Goal: Task Accomplishment & Management: Complete application form

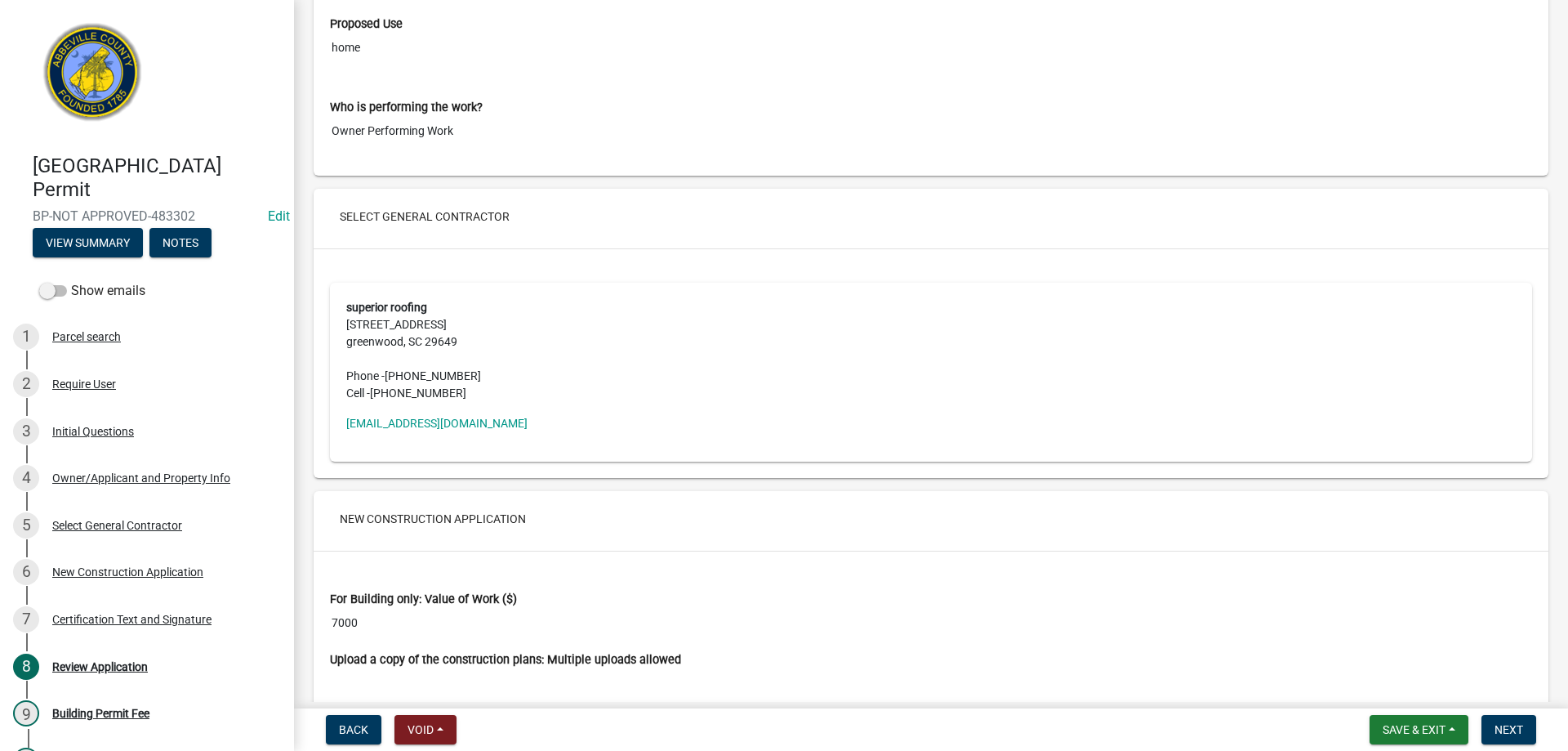
scroll to position [2695, 0]
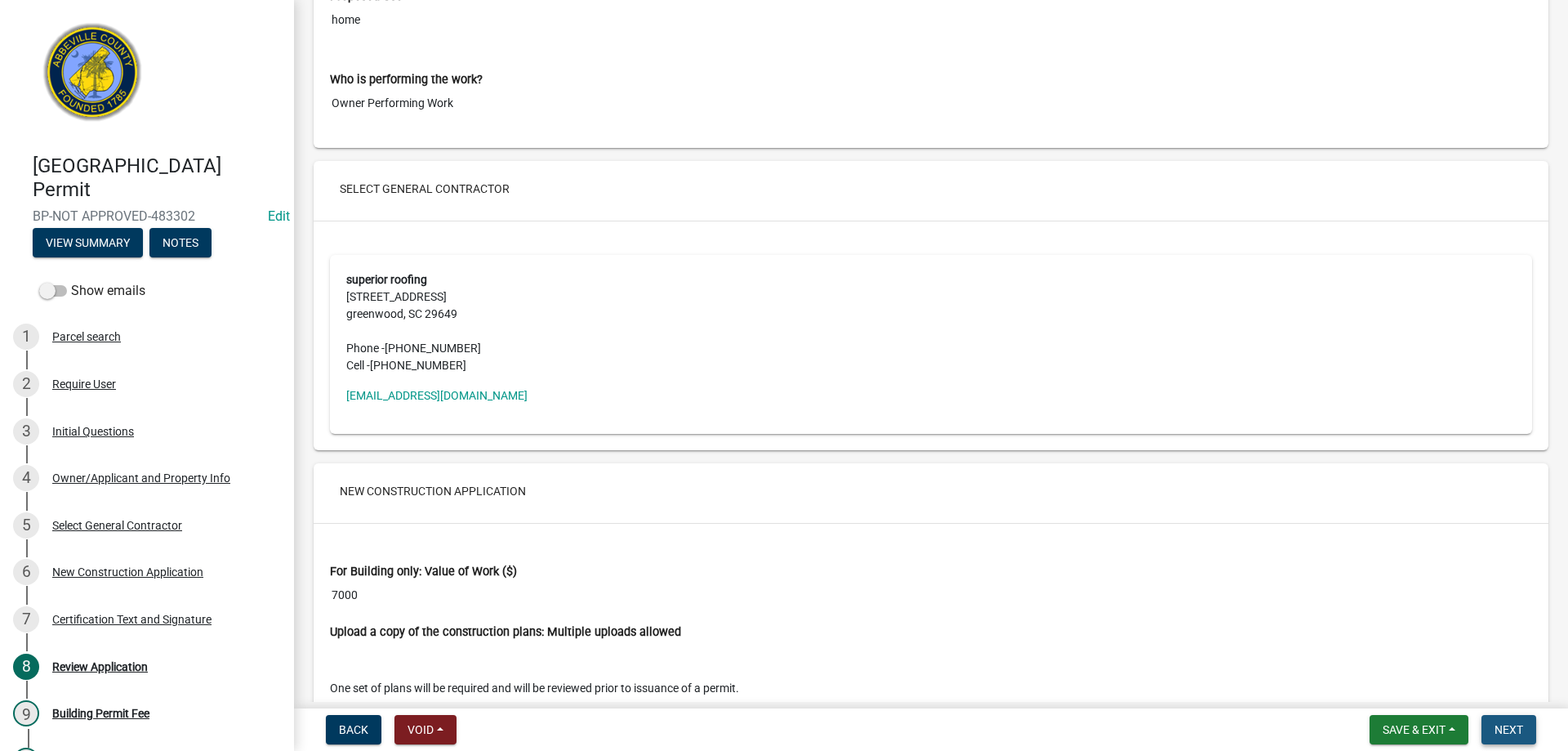
click at [1508, 738] on button "Next" at bounding box center [1508, 730] width 54 height 30
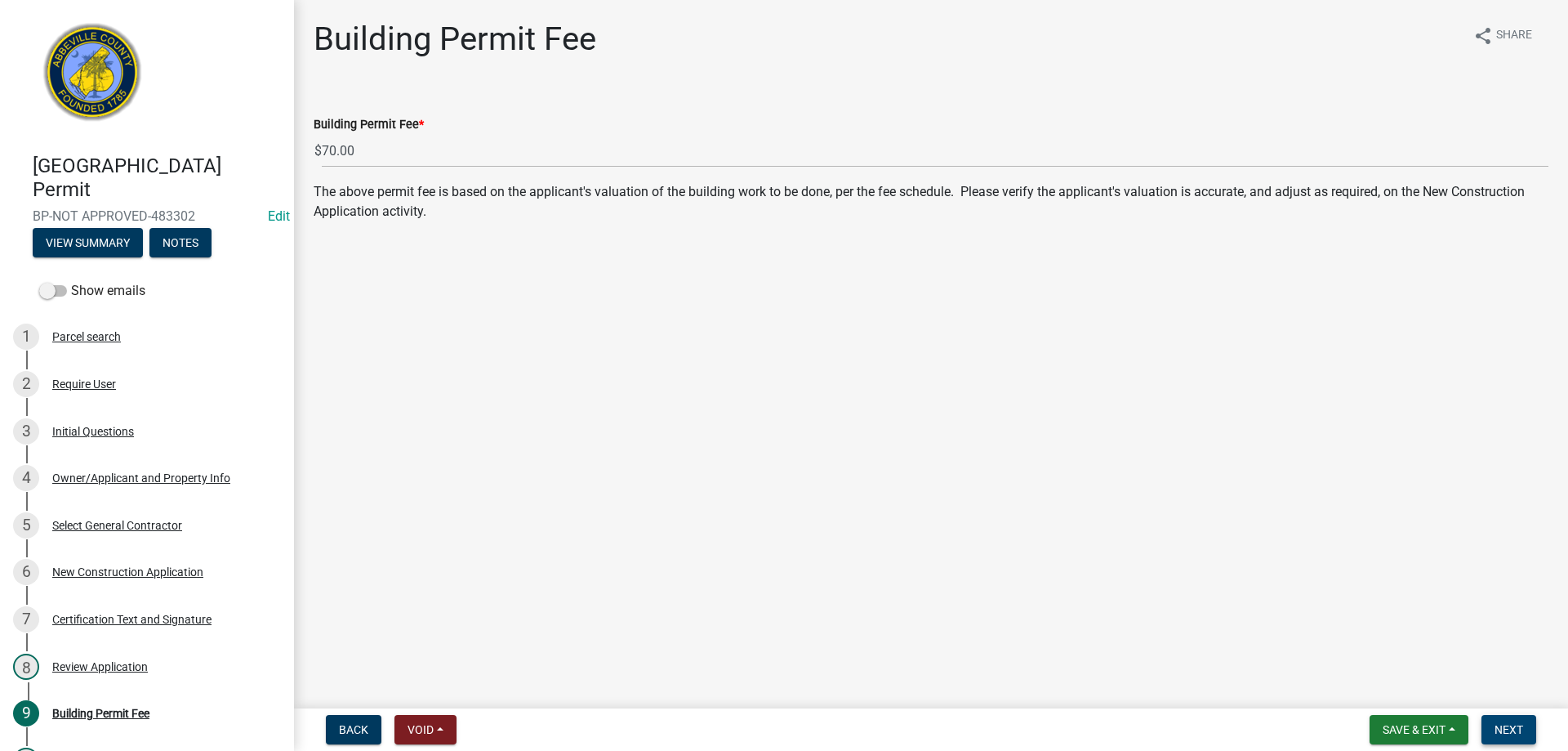
click at [1517, 720] on button "Next" at bounding box center [1508, 730] width 54 height 30
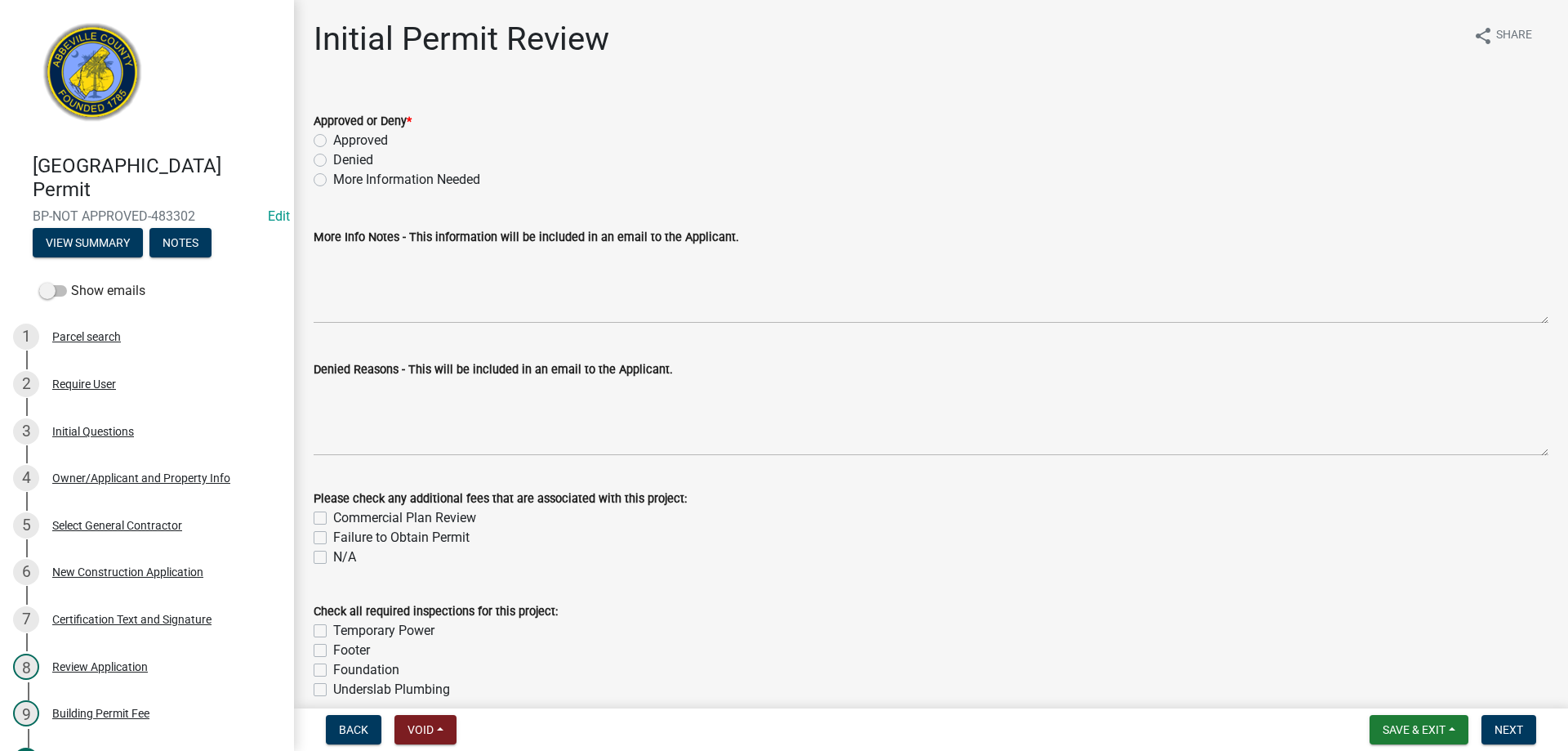
click at [333, 147] on label "Approved" at bounding box center [360, 140] width 54 height 19
click at [333, 141] on input "Approved" at bounding box center [339, 136] width 11 height 11
radio input "true"
click at [1497, 723] on span "Next" at bounding box center [1508, 729] width 29 height 13
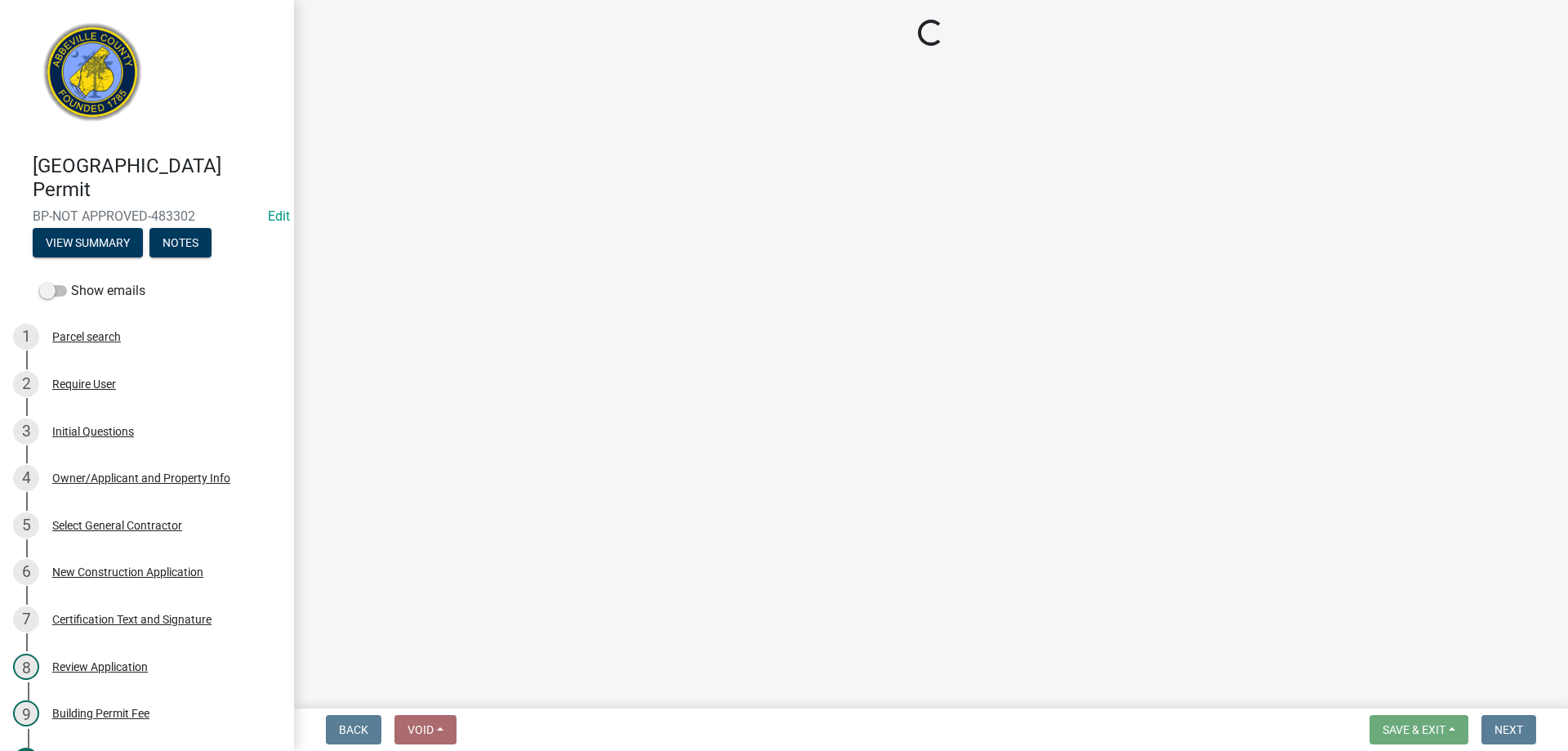
select select "3: 3"
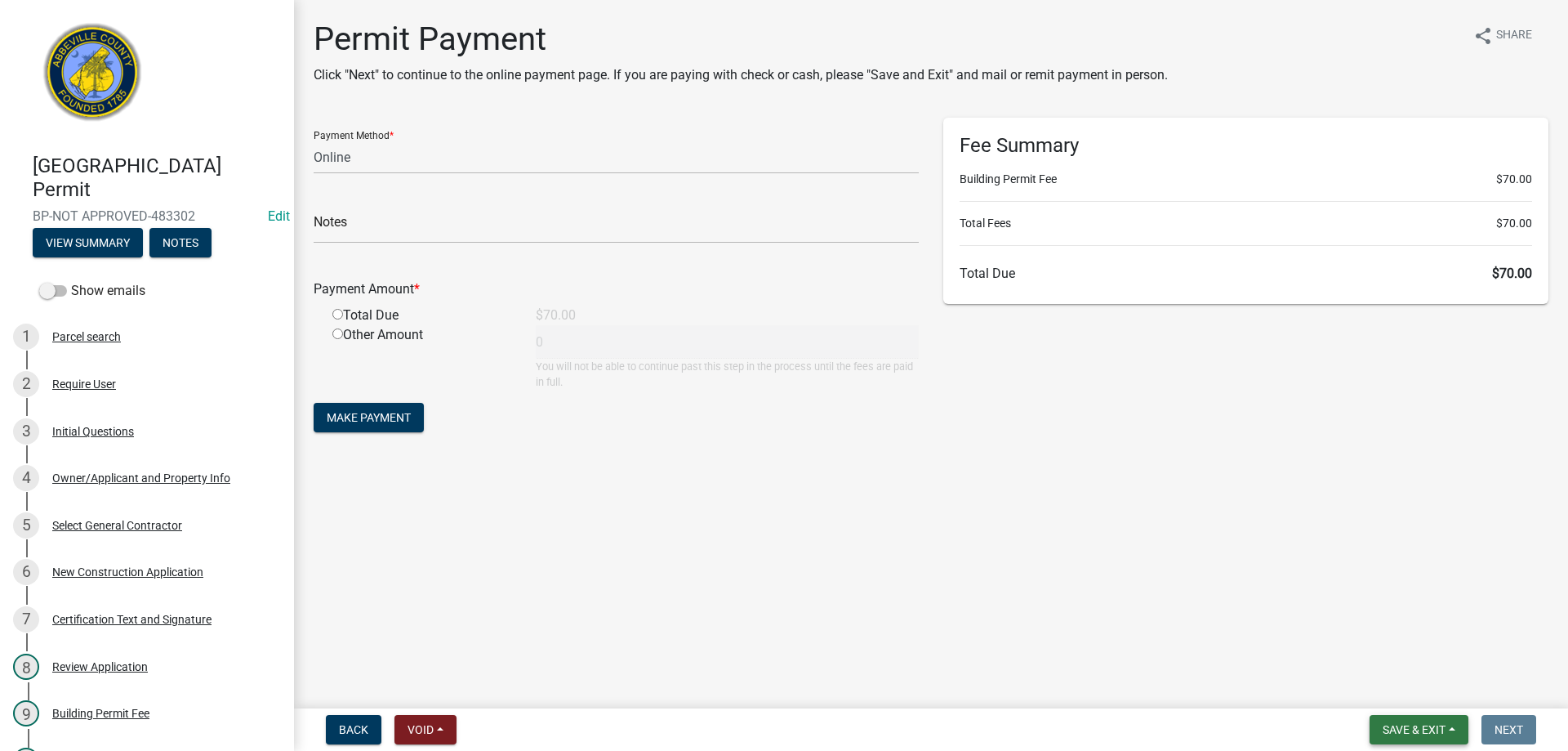
click at [1417, 728] on span "Save & Exit" at bounding box center [1414, 729] width 63 height 13
click at [1417, 697] on button "Save & Exit" at bounding box center [1402, 687] width 131 height 39
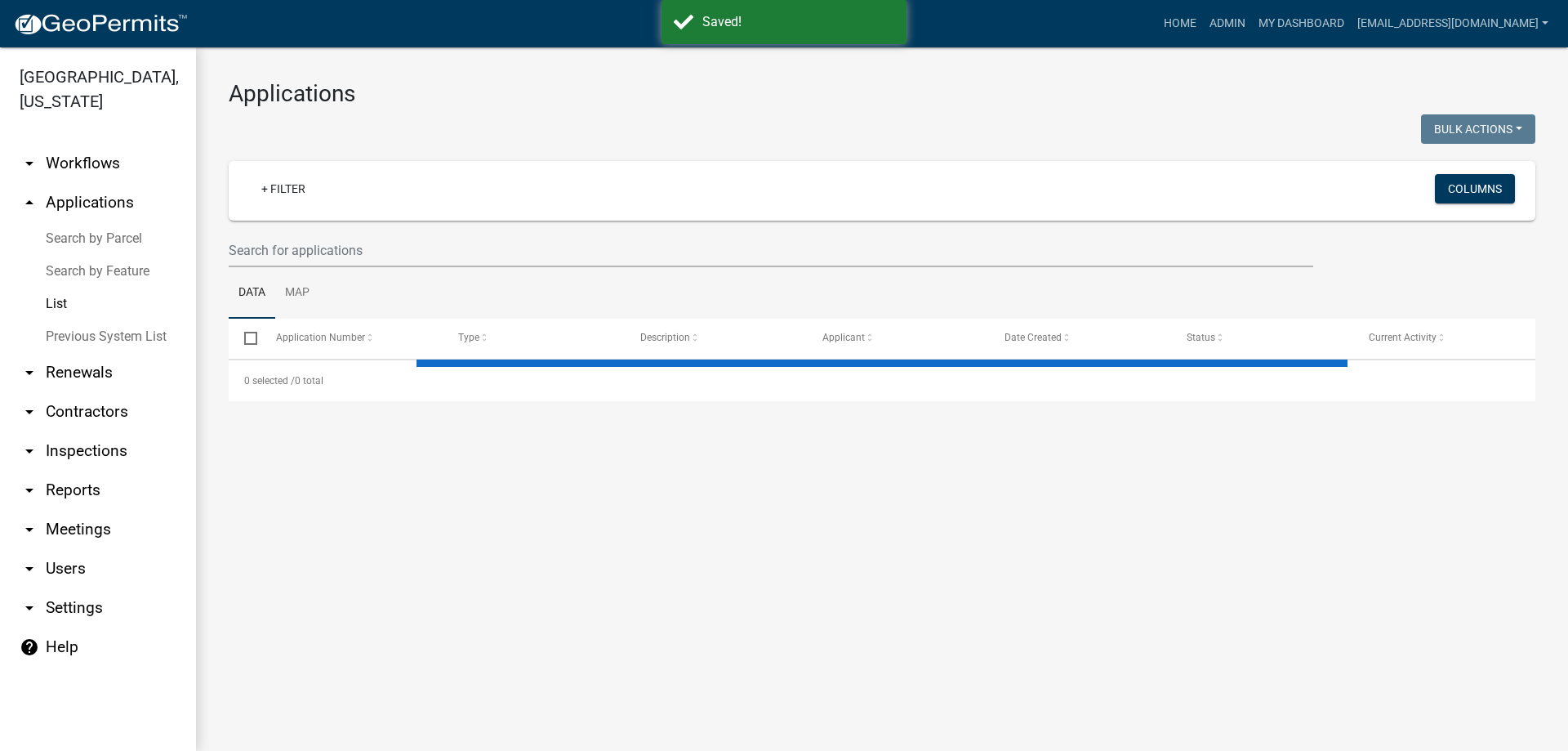
select select "3: 100"
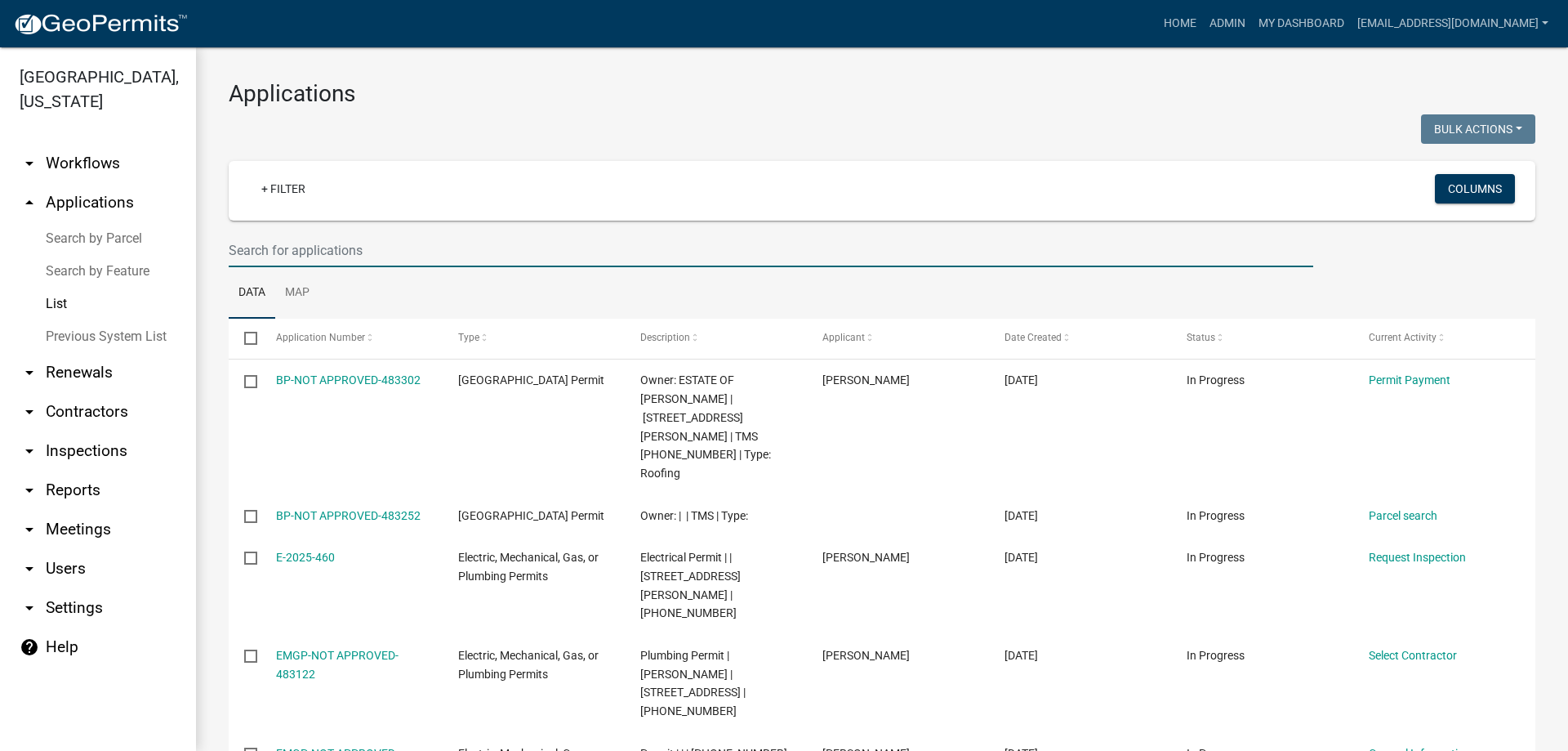
click at [276, 261] on input "text" at bounding box center [771, 250] width 1084 height 33
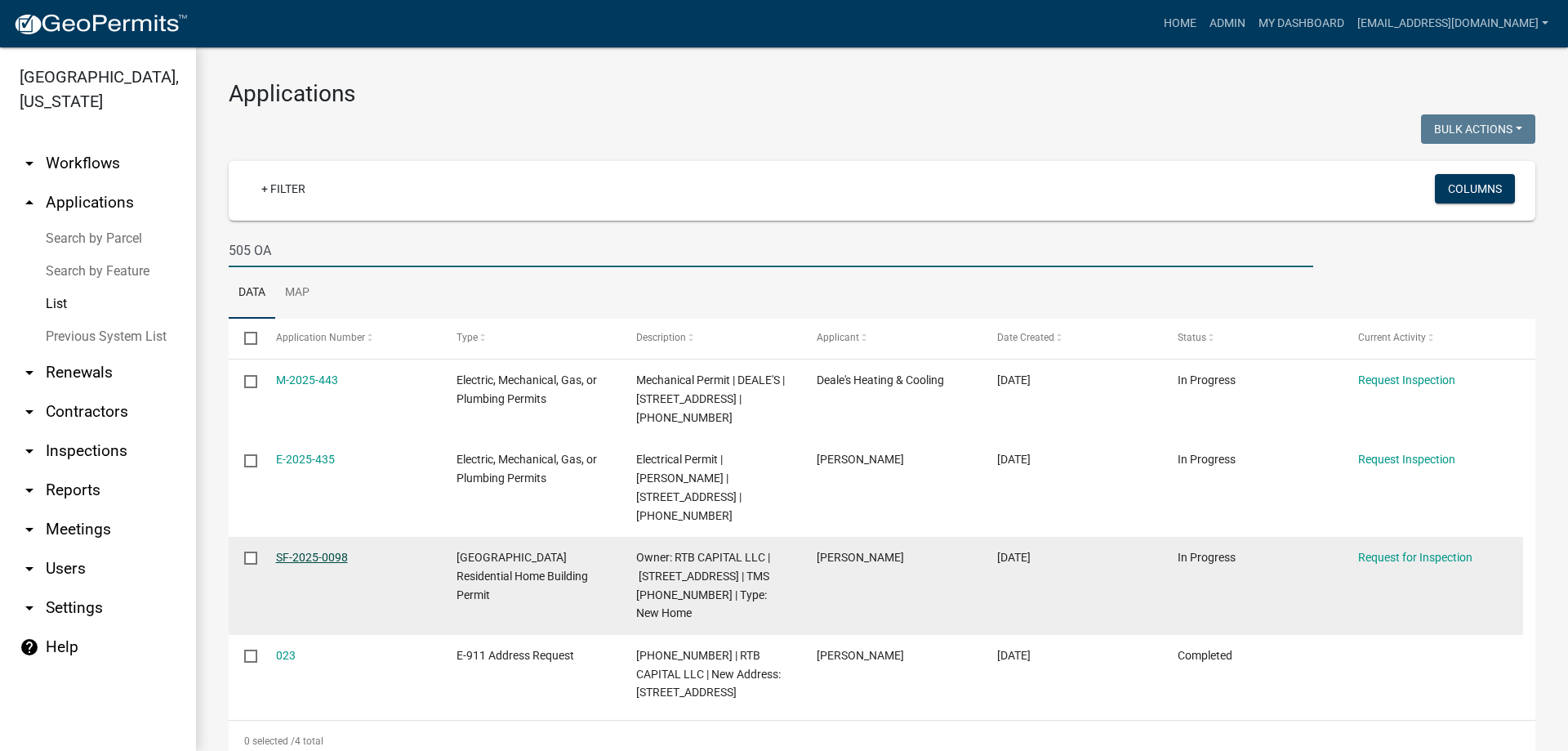
type input "505 OA"
click at [306, 550] on link "SF-2025-0098" at bounding box center [312, 556] width 72 height 13
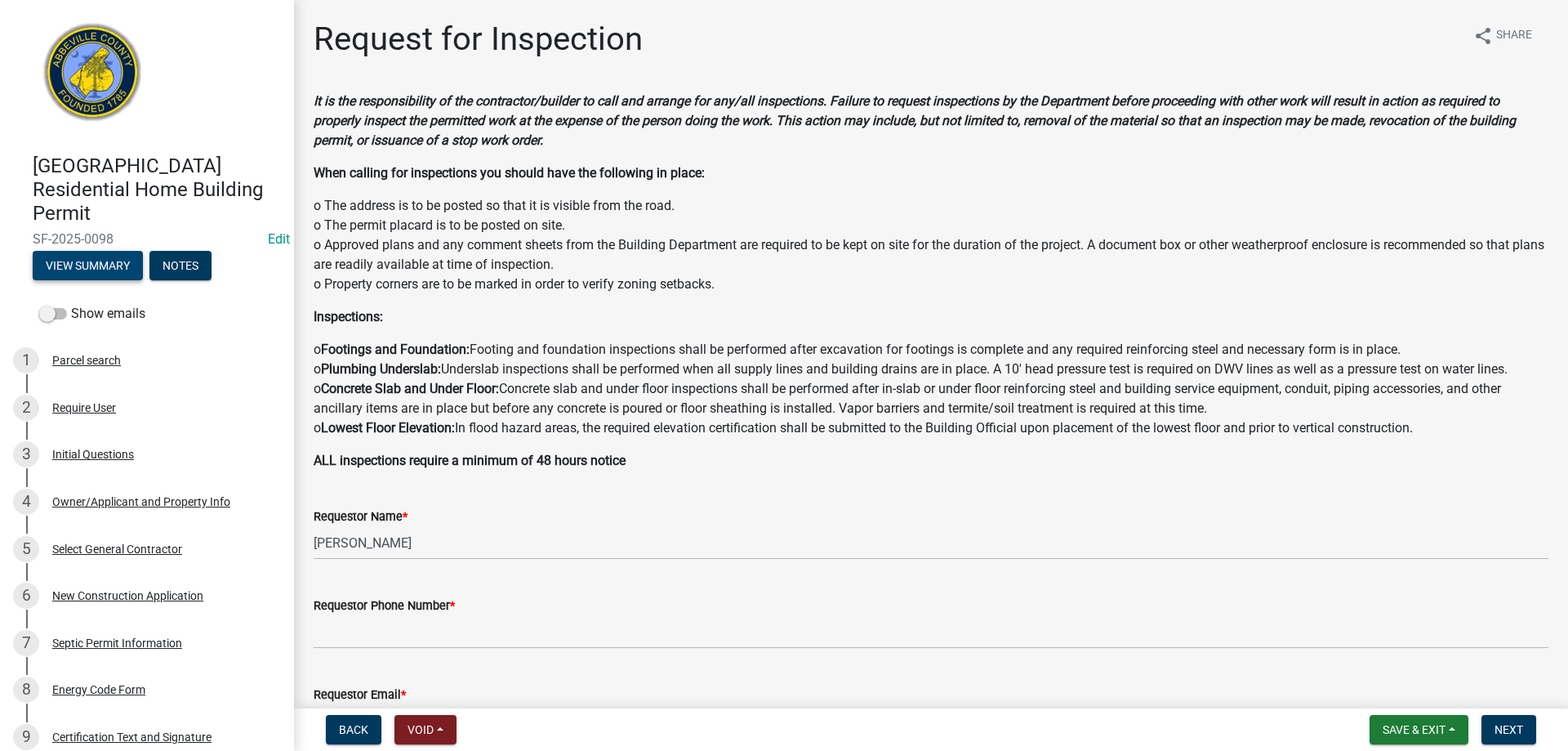
click at [62, 259] on button "View Summary" at bounding box center [88, 266] width 110 height 30
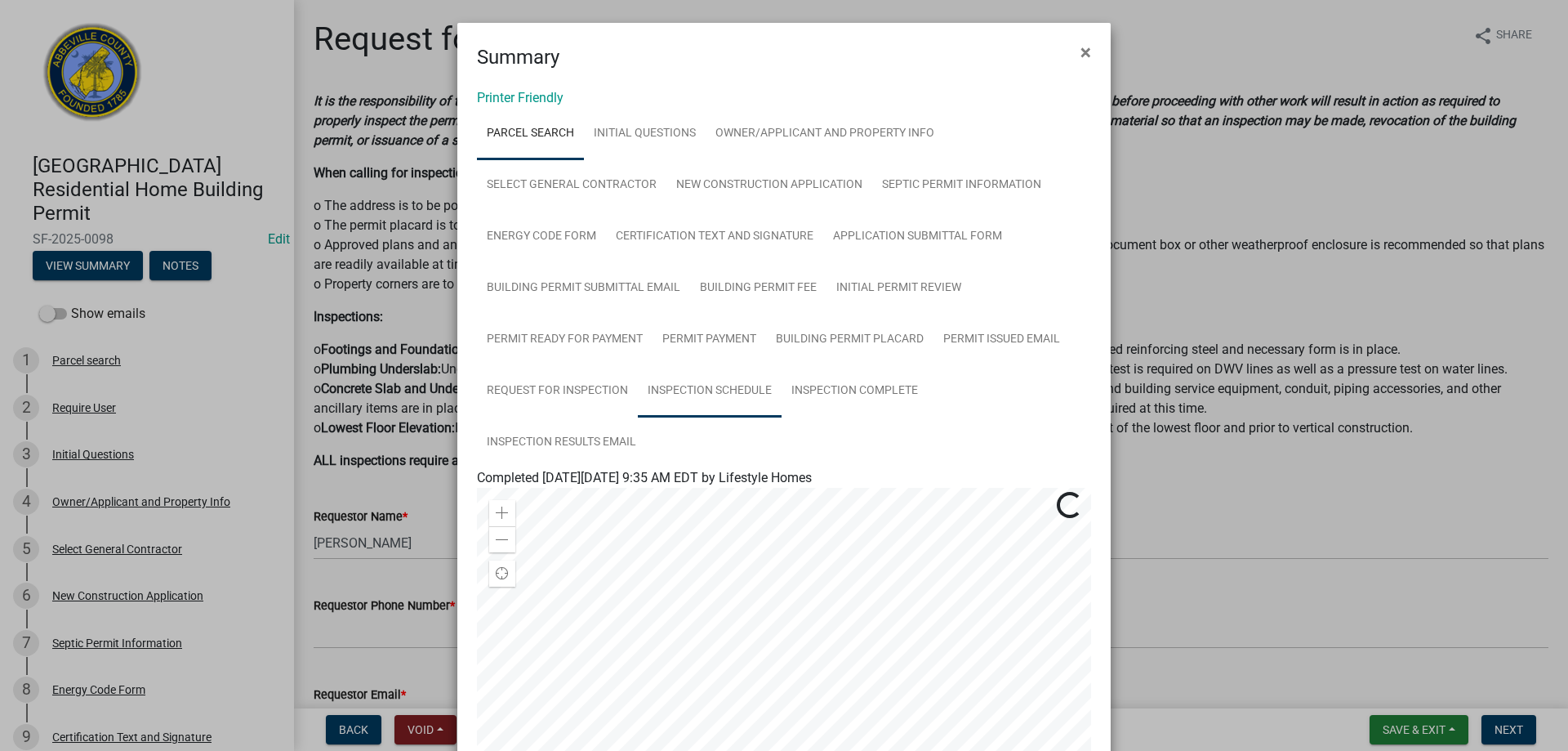
click at [669, 378] on link "Inspection Schedule" at bounding box center [709, 391] width 144 height 53
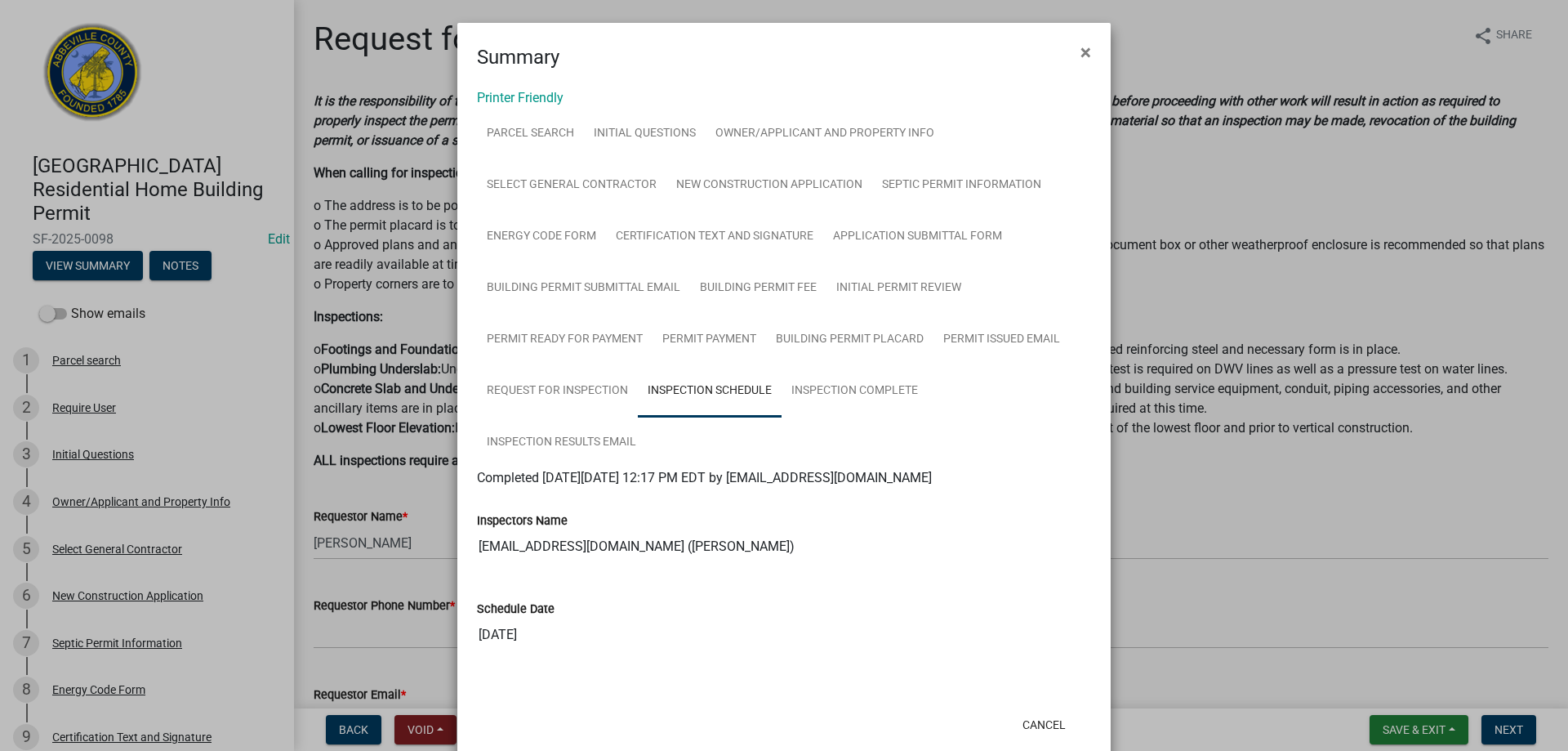
scroll to position [36, 0]
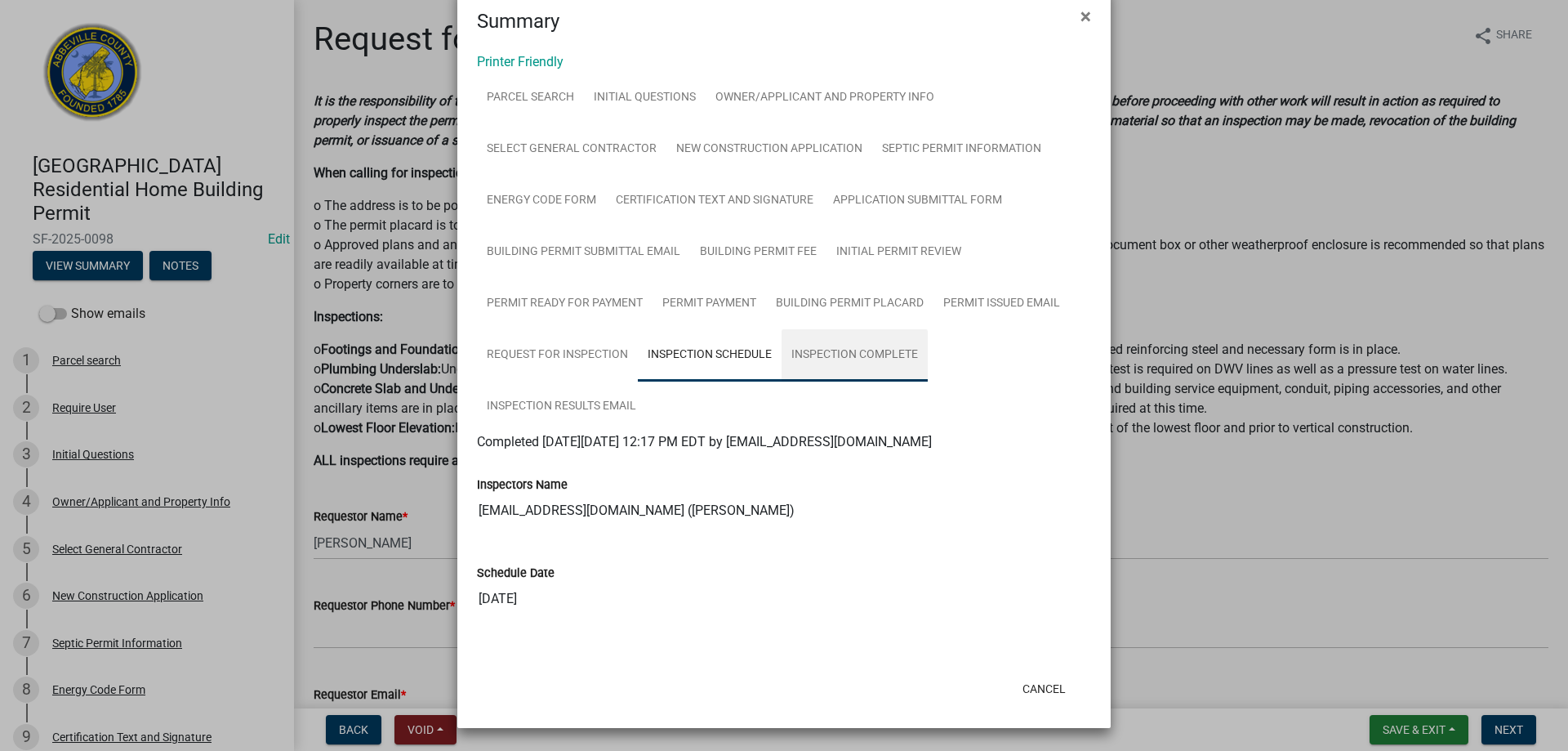
click at [818, 362] on link "Inspection Complete" at bounding box center [854, 355] width 146 height 53
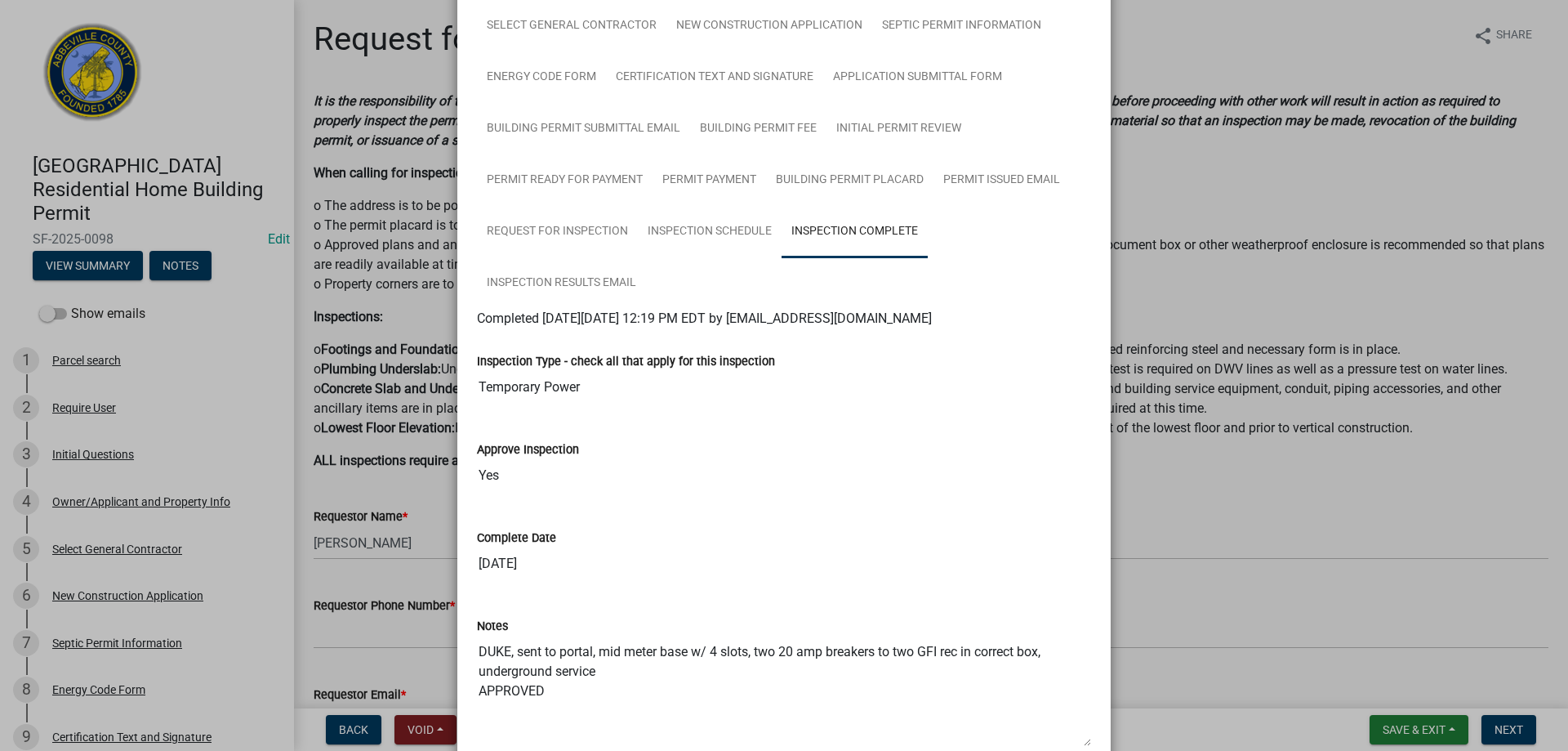
scroll to position [163, 0]
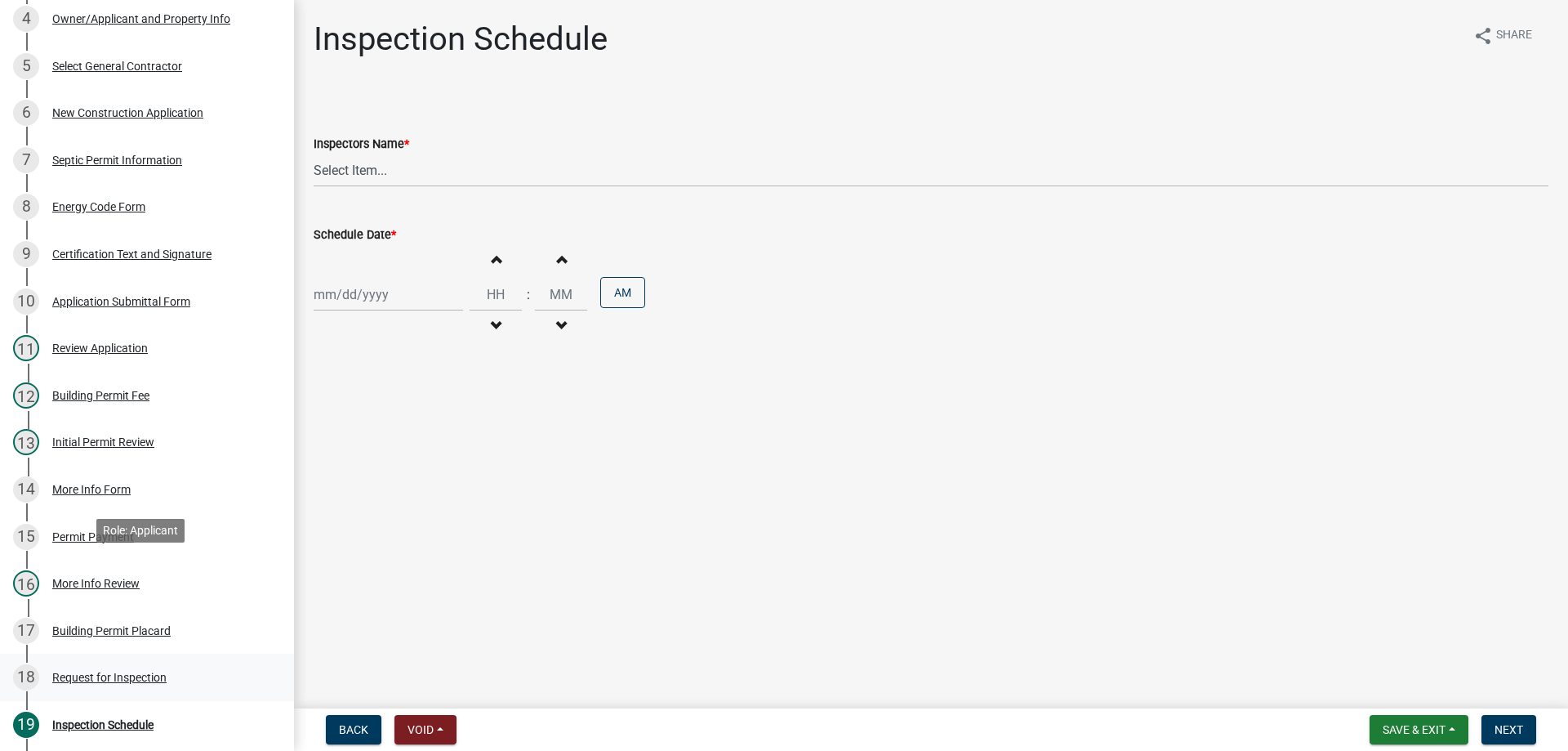
scroll to position [572, 0]
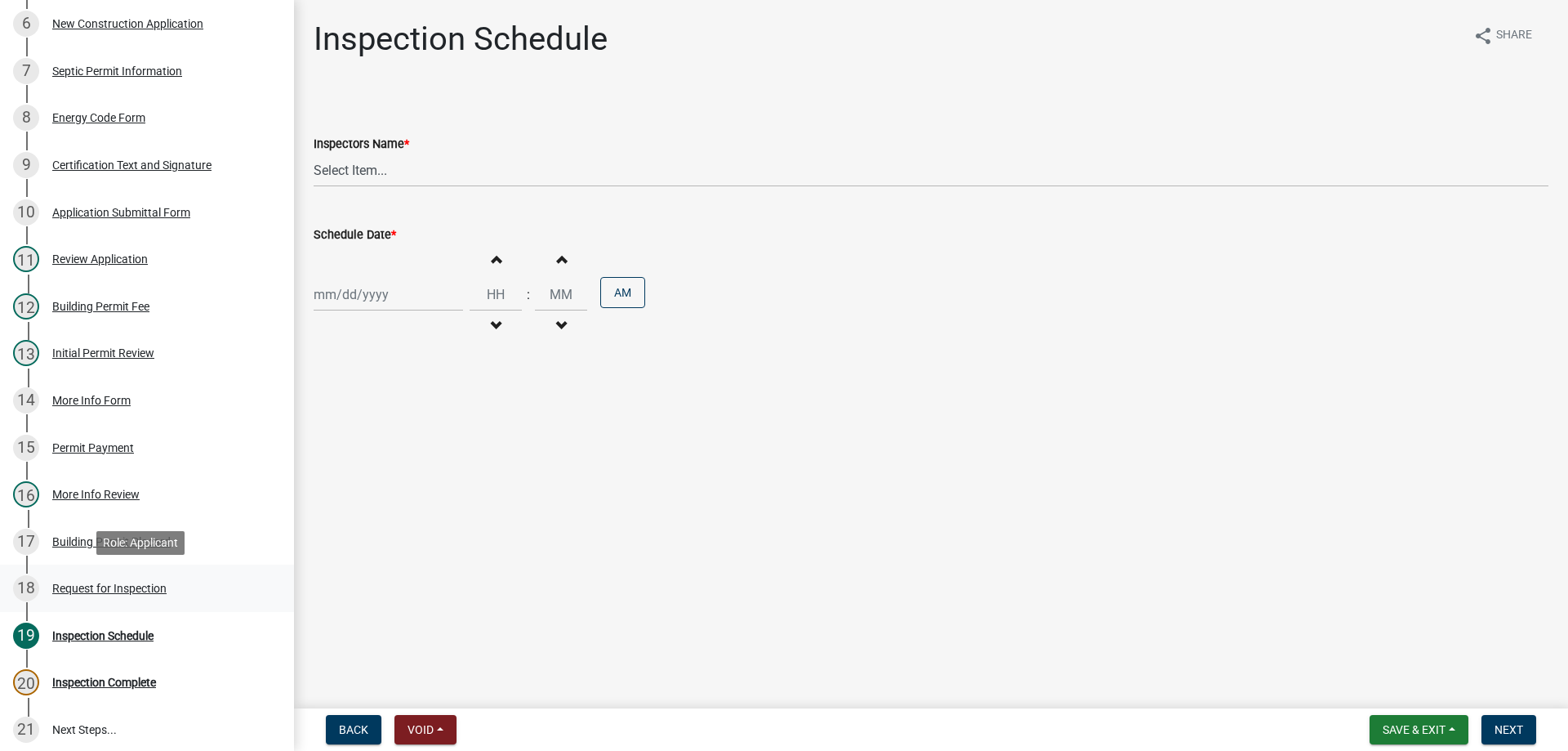
click at [85, 588] on div "Request for Inspection" at bounding box center [110, 588] width 114 height 11
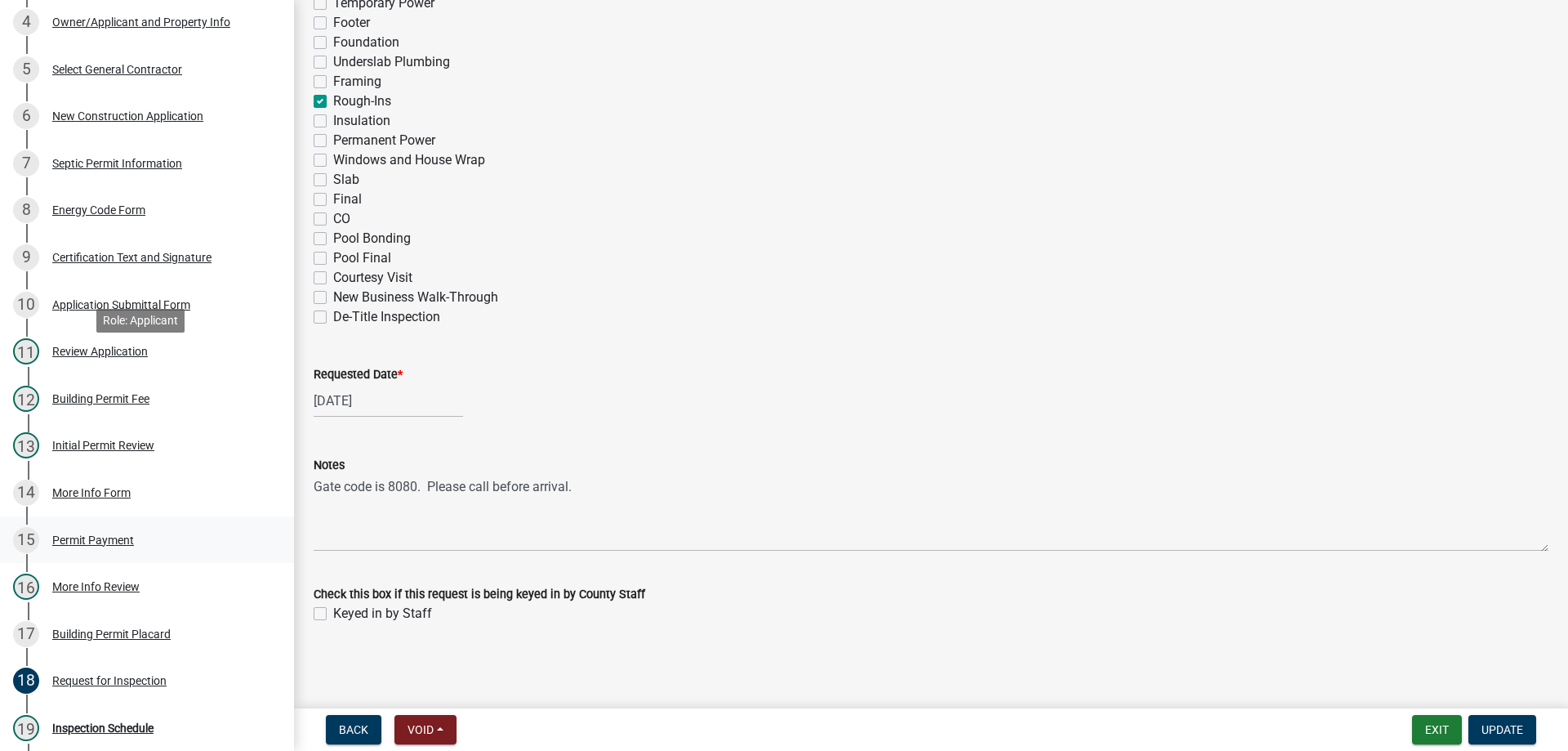
scroll to position [654, 0]
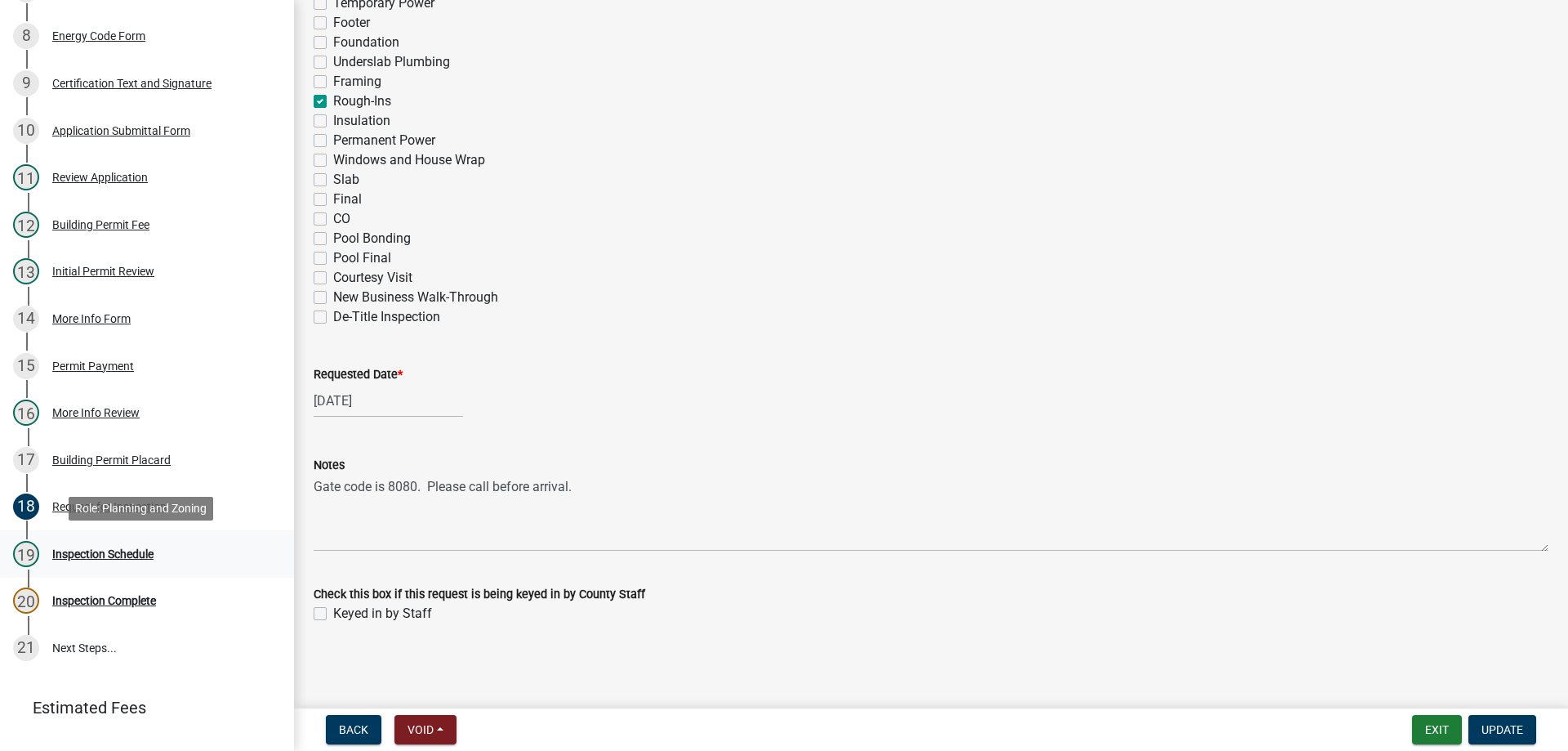
click at [67, 544] on div "19 Inspection Schedule" at bounding box center [140, 554] width 254 height 26
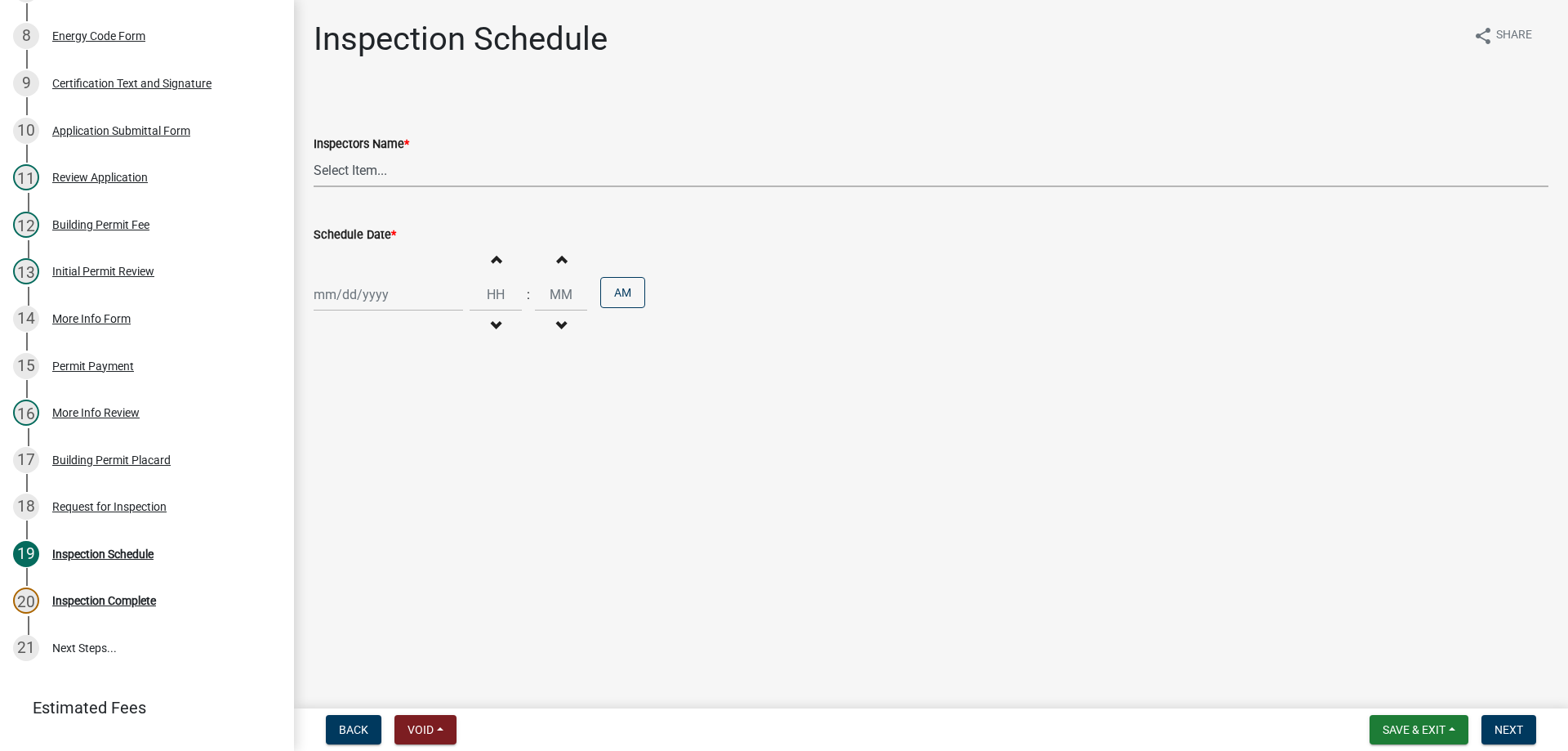
click at [438, 155] on select "Select Item... [EMAIL_ADDRESS][DOMAIN_NAME] ([PERSON_NAME]) [EMAIL_ADDRESS][DOM…" at bounding box center [931, 170] width 1235 height 33
select select "56be3ac8-4e2d-49a7-9260-658958e29c03"
click at [314, 154] on select "Select Item... [EMAIL_ADDRESS][DOMAIN_NAME] ([PERSON_NAME]) [EMAIL_ADDRESS][DOM…" at bounding box center [931, 170] width 1235 height 33
click at [358, 290] on div at bounding box center [388, 295] width 149 height 33
select select "9"
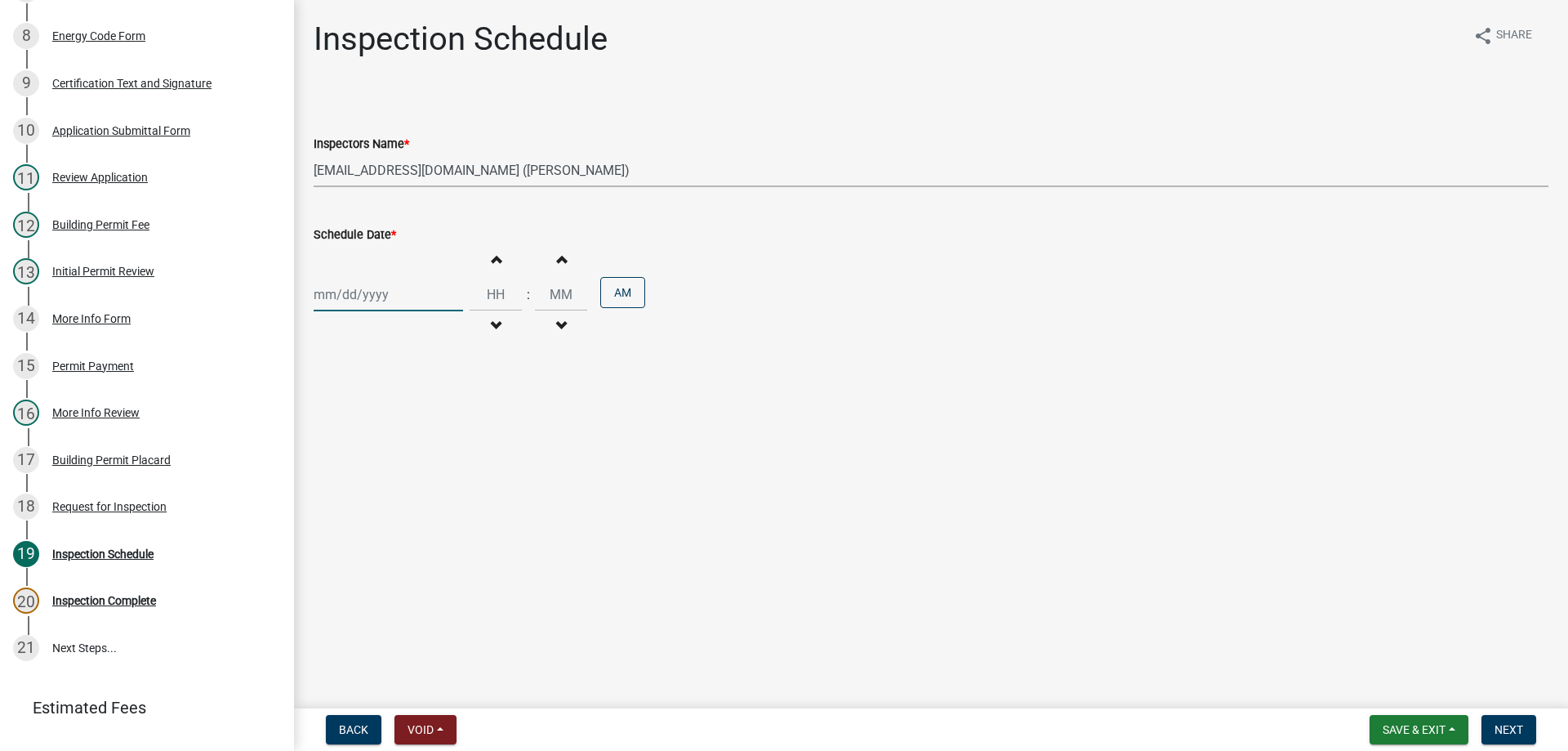
select select "2025"
click at [409, 450] on div "25" at bounding box center [409, 460] width 26 height 26
type input "[DATE]"
click at [488, 308] on input "Hours" at bounding box center [495, 295] width 53 height 33
type input "09"
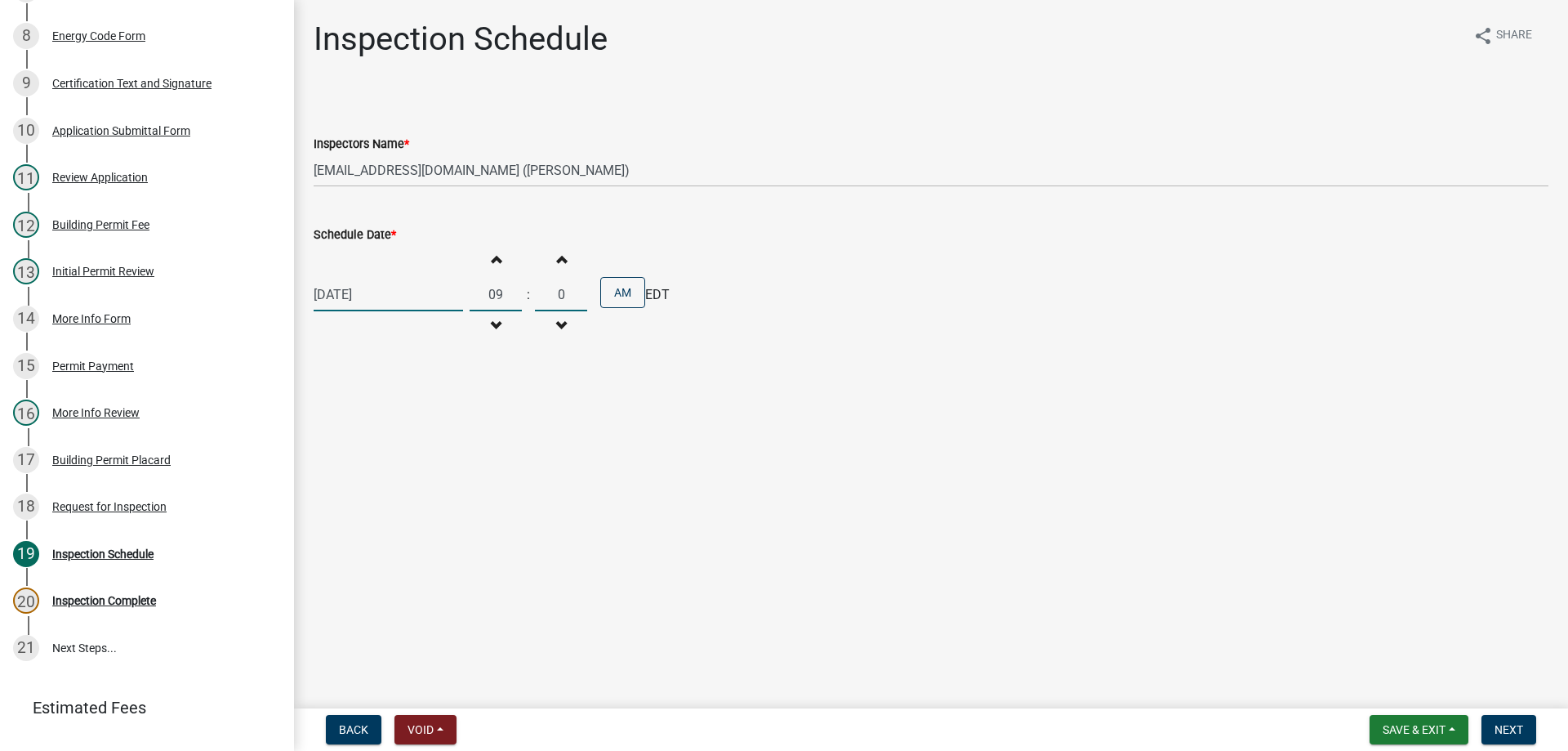
type input "00"
click at [1517, 732] on span "Next" at bounding box center [1508, 729] width 29 height 13
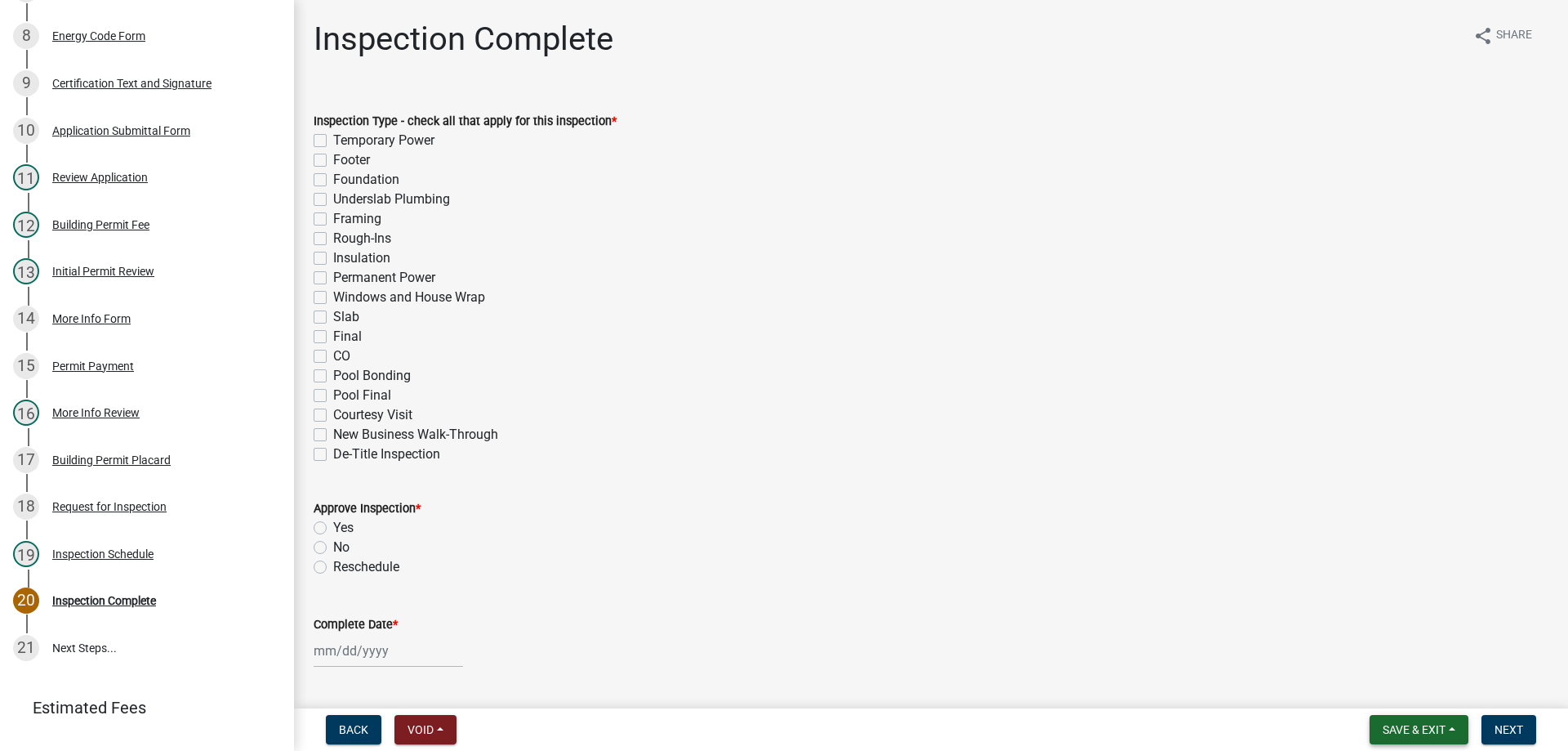
click at [1430, 735] on span "Save & Exit" at bounding box center [1414, 729] width 63 height 13
click at [1384, 685] on button "Save & Exit" at bounding box center [1402, 687] width 131 height 39
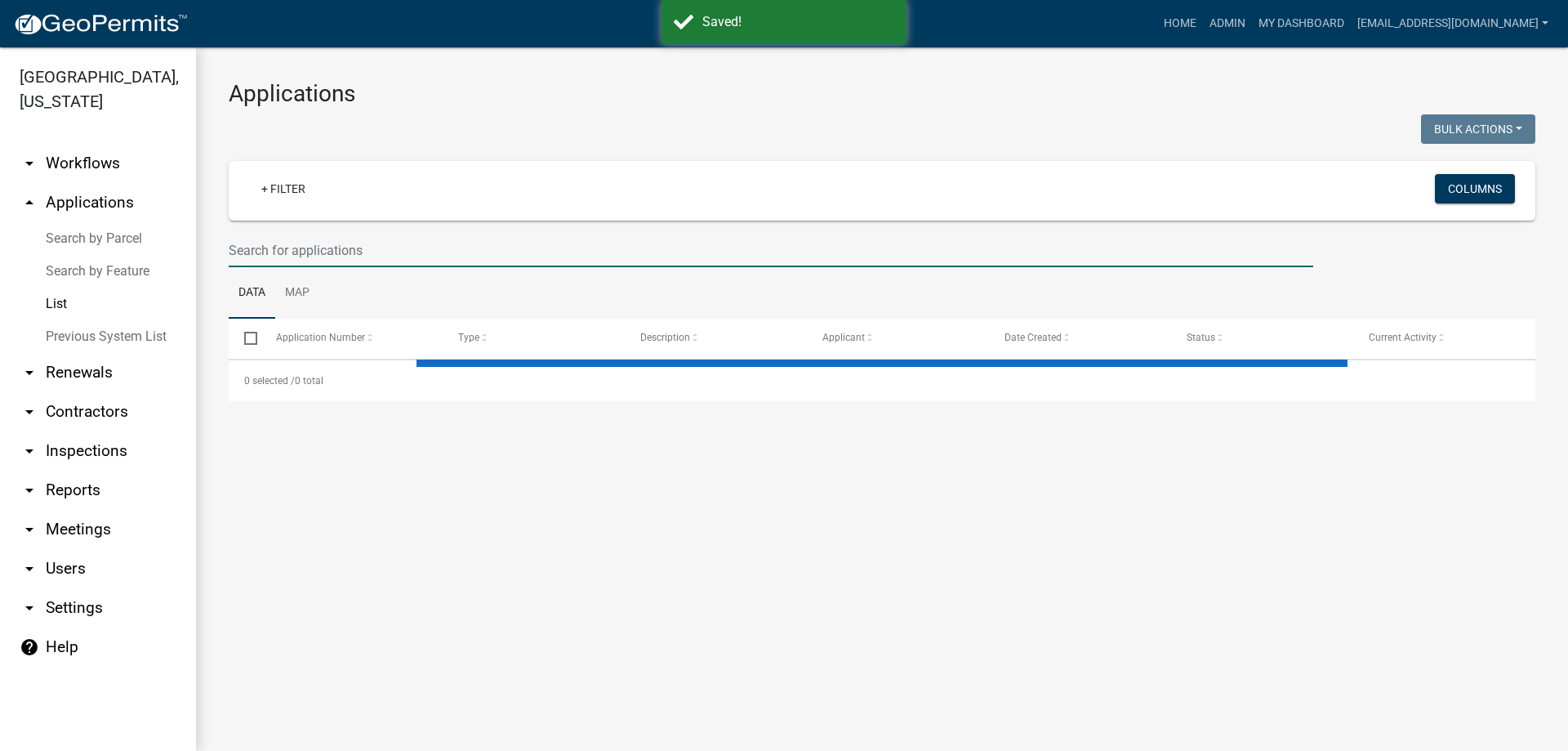
click at [325, 244] on input "text" at bounding box center [771, 250] width 1084 height 33
select select "3: 100"
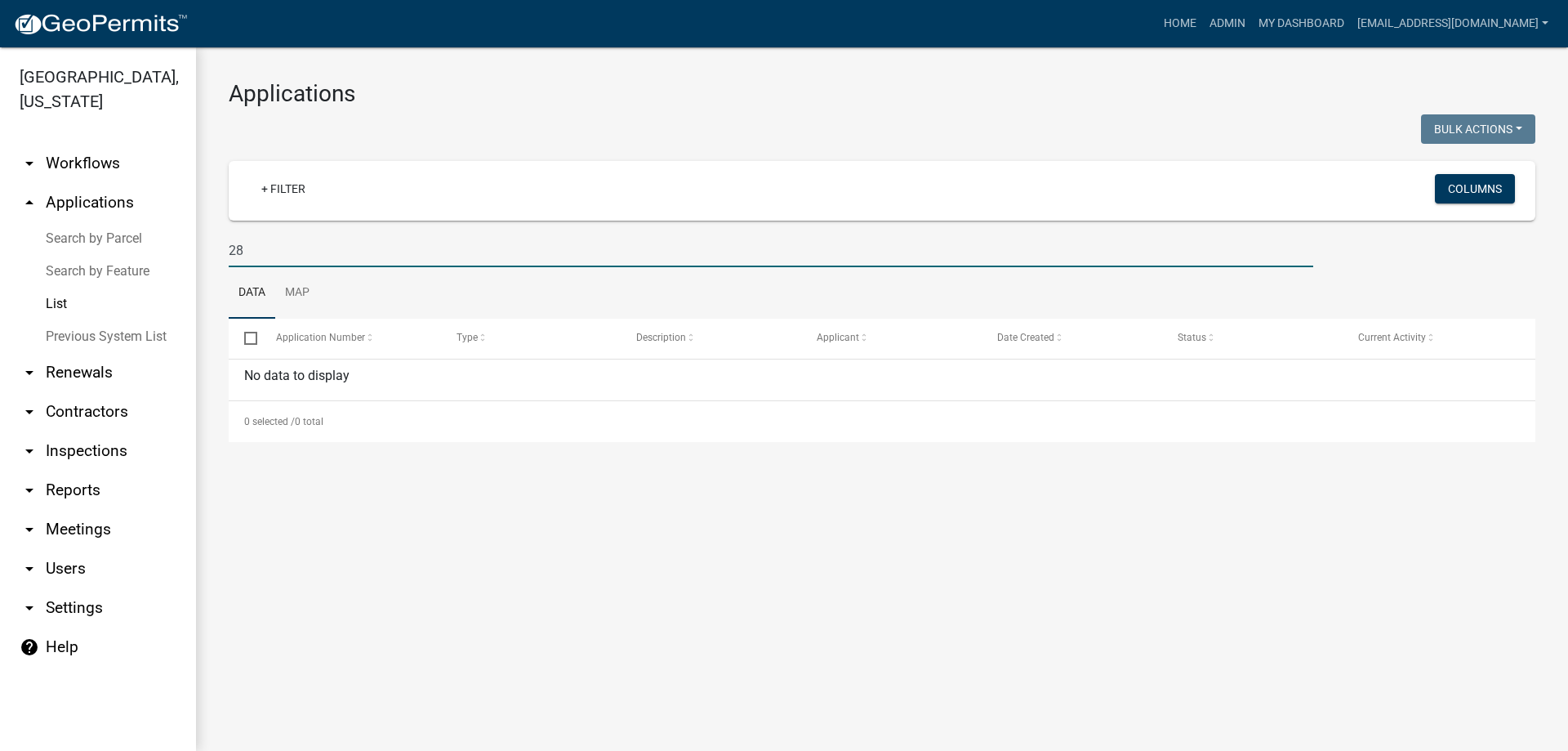
type input "2"
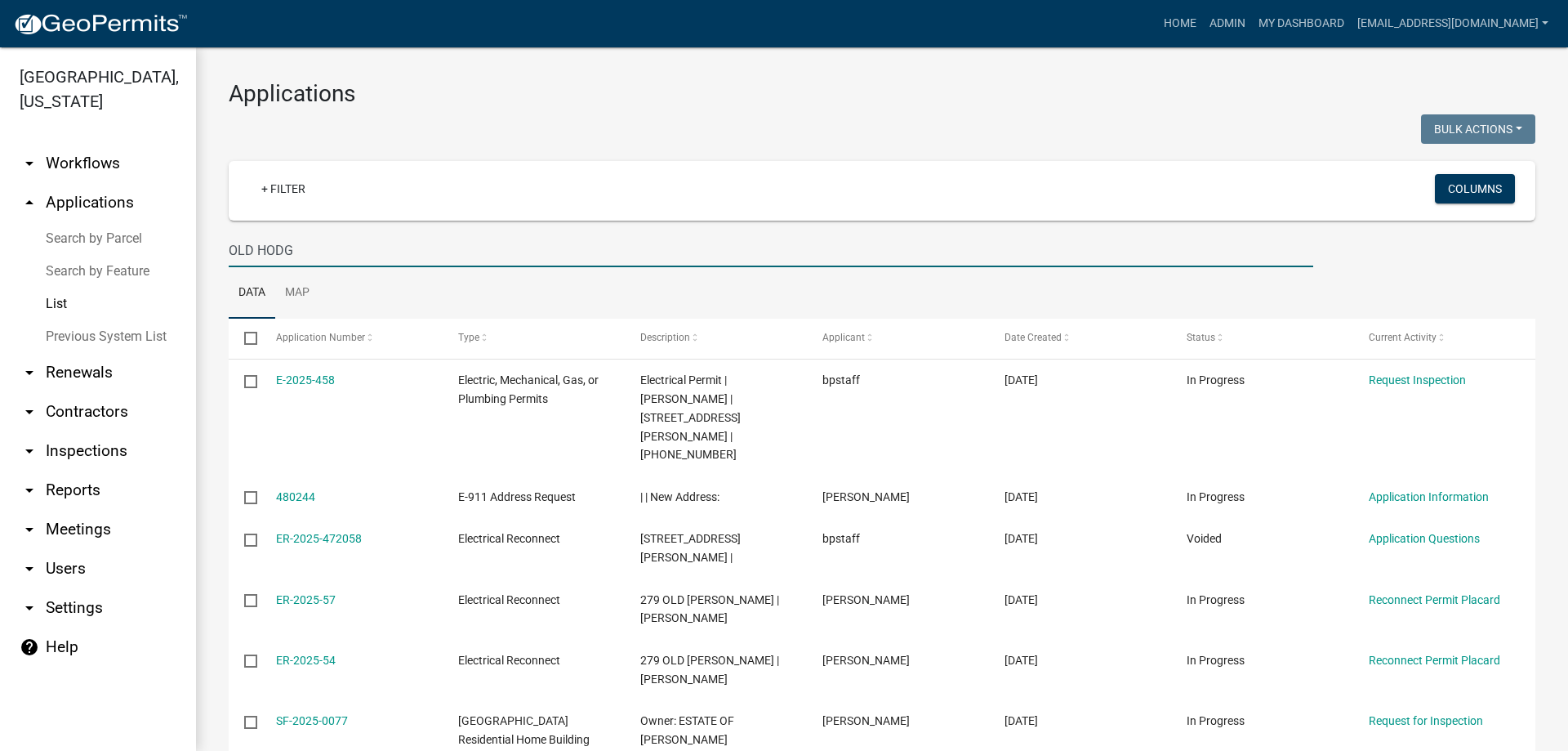
type input "OLD HODG"
click at [1157, 21] on link "Home" at bounding box center [1180, 23] width 46 height 31
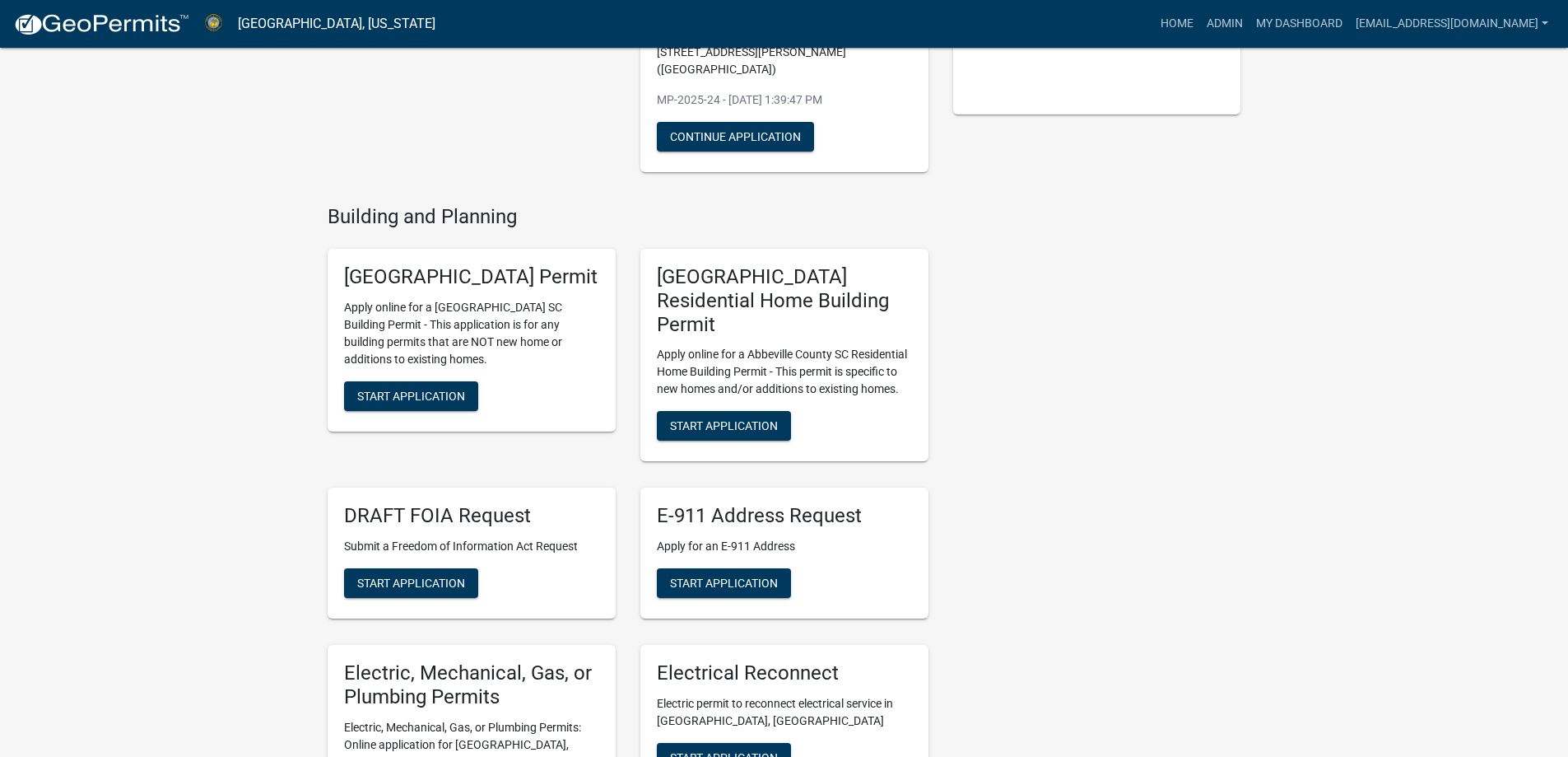
scroll to position [659, 0]
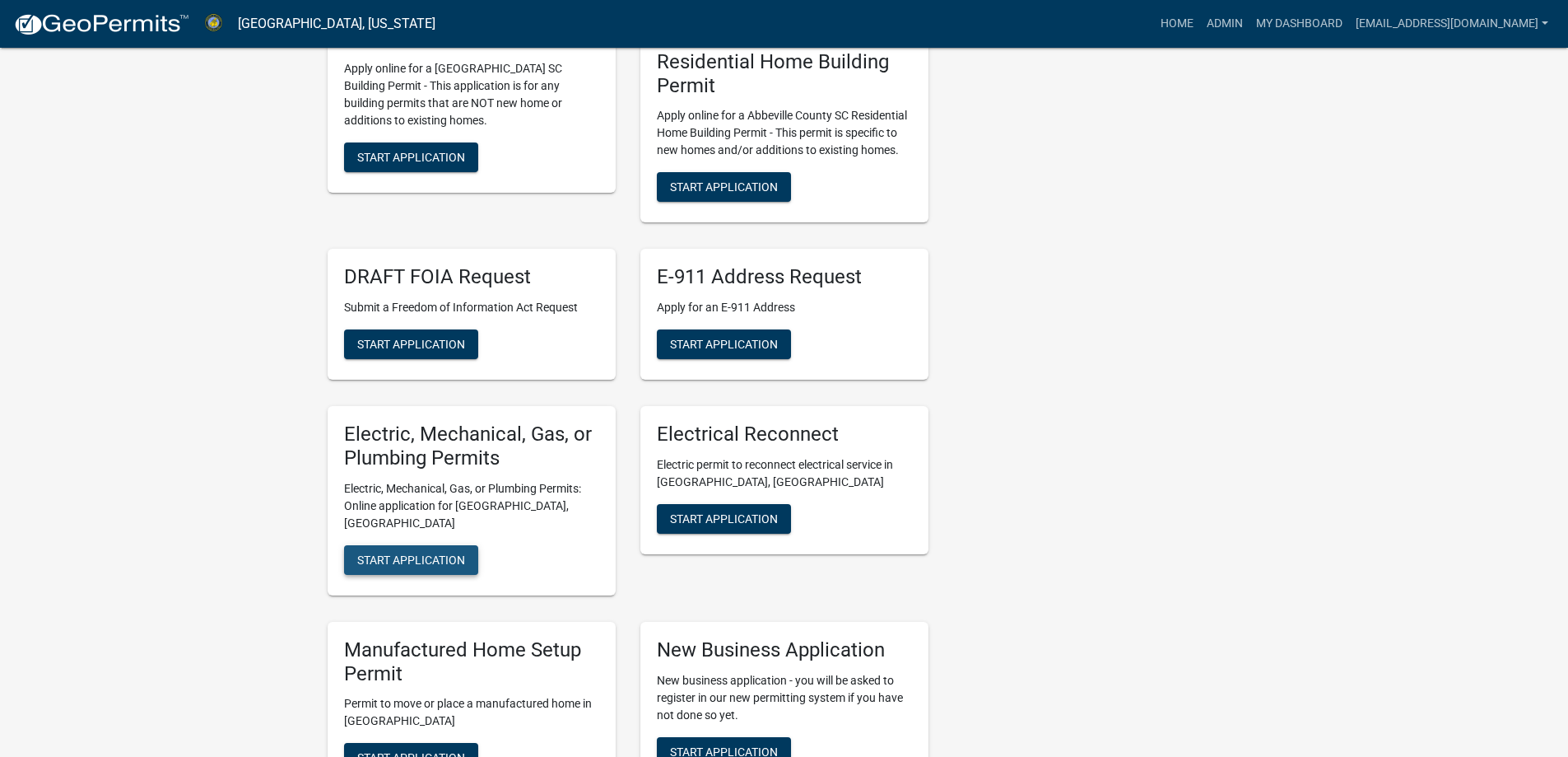
click at [347, 545] on button "Start Application" at bounding box center [411, 560] width 134 height 30
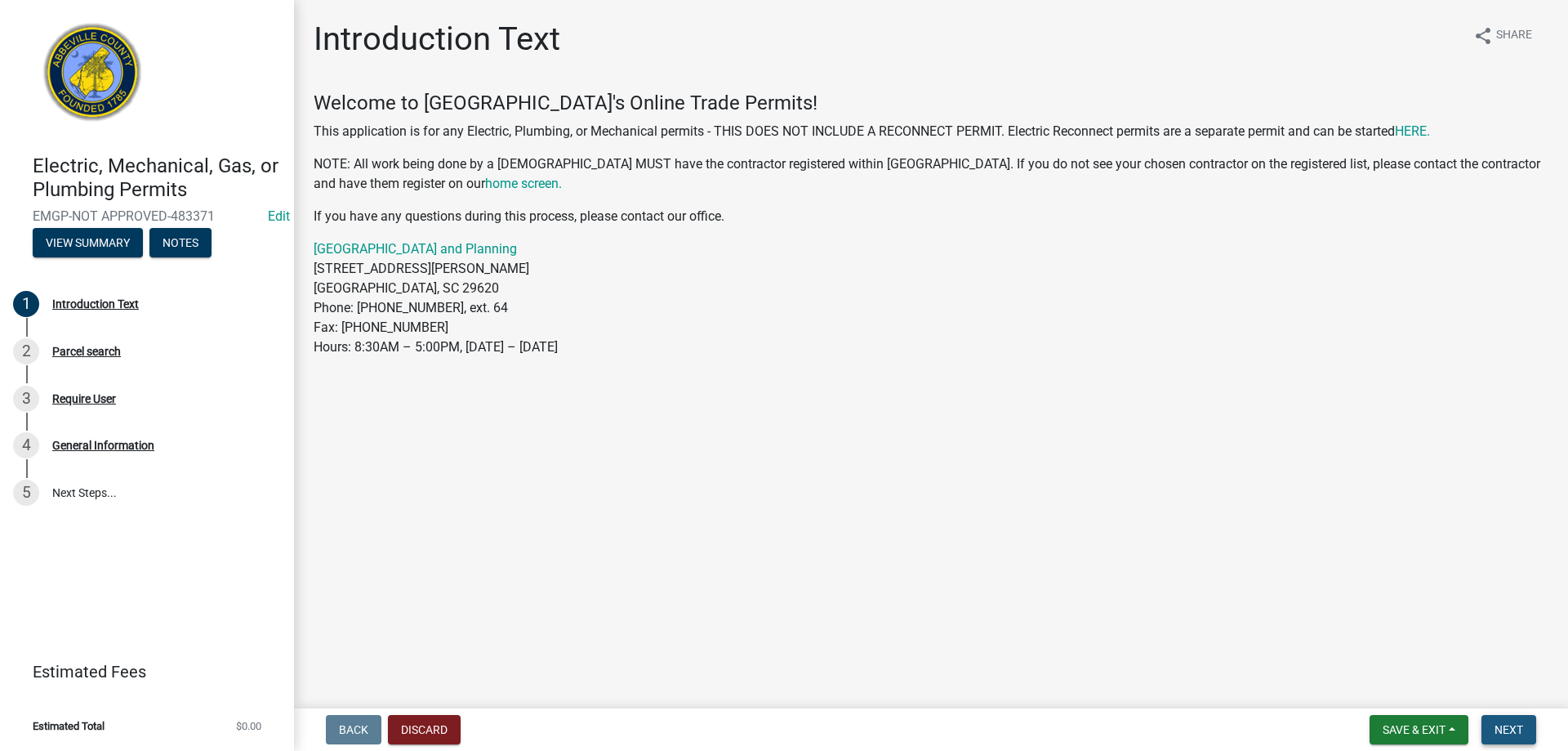
click at [1527, 730] on button "Next" at bounding box center [1508, 730] width 54 height 30
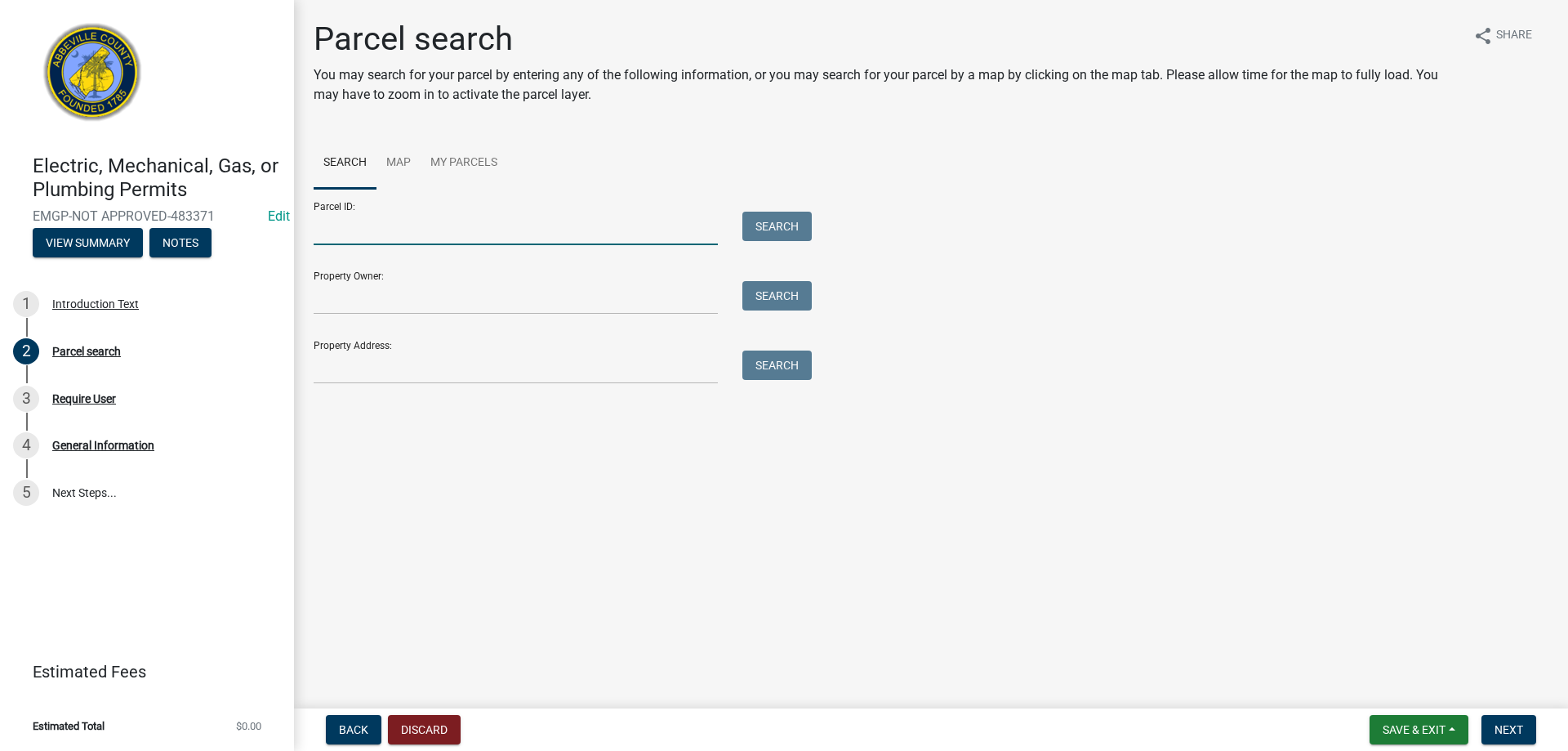
click at [406, 228] on input "Parcel ID:" at bounding box center [516, 228] width 404 height 33
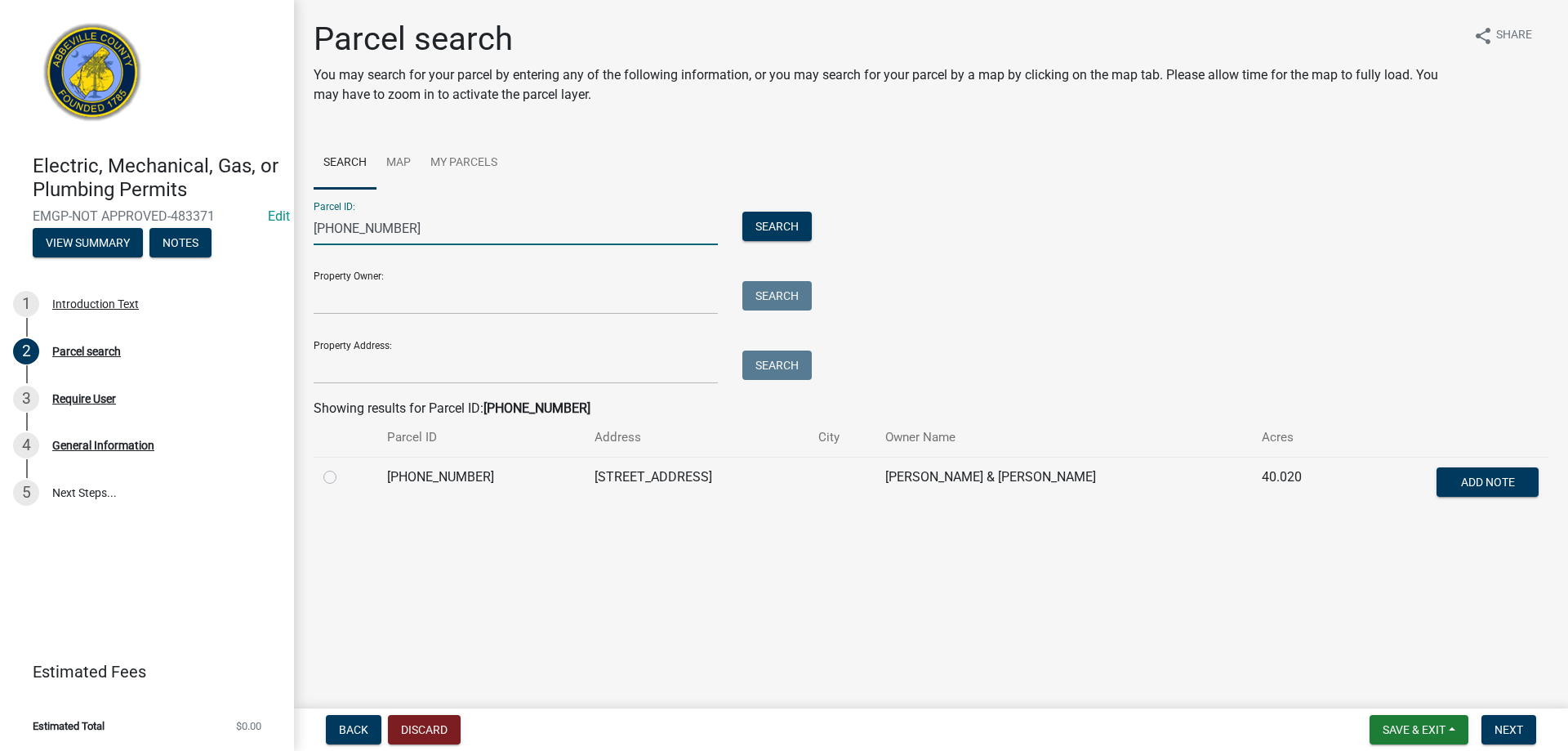
type input "[PHONE_NUMBER]"
click at [343, 468] on label at bounding box center [343, 468] width 0 height 0
click at [343, 477] on input "radio" at bounding box center [348, 473] width 11 height 11
radio input "true"
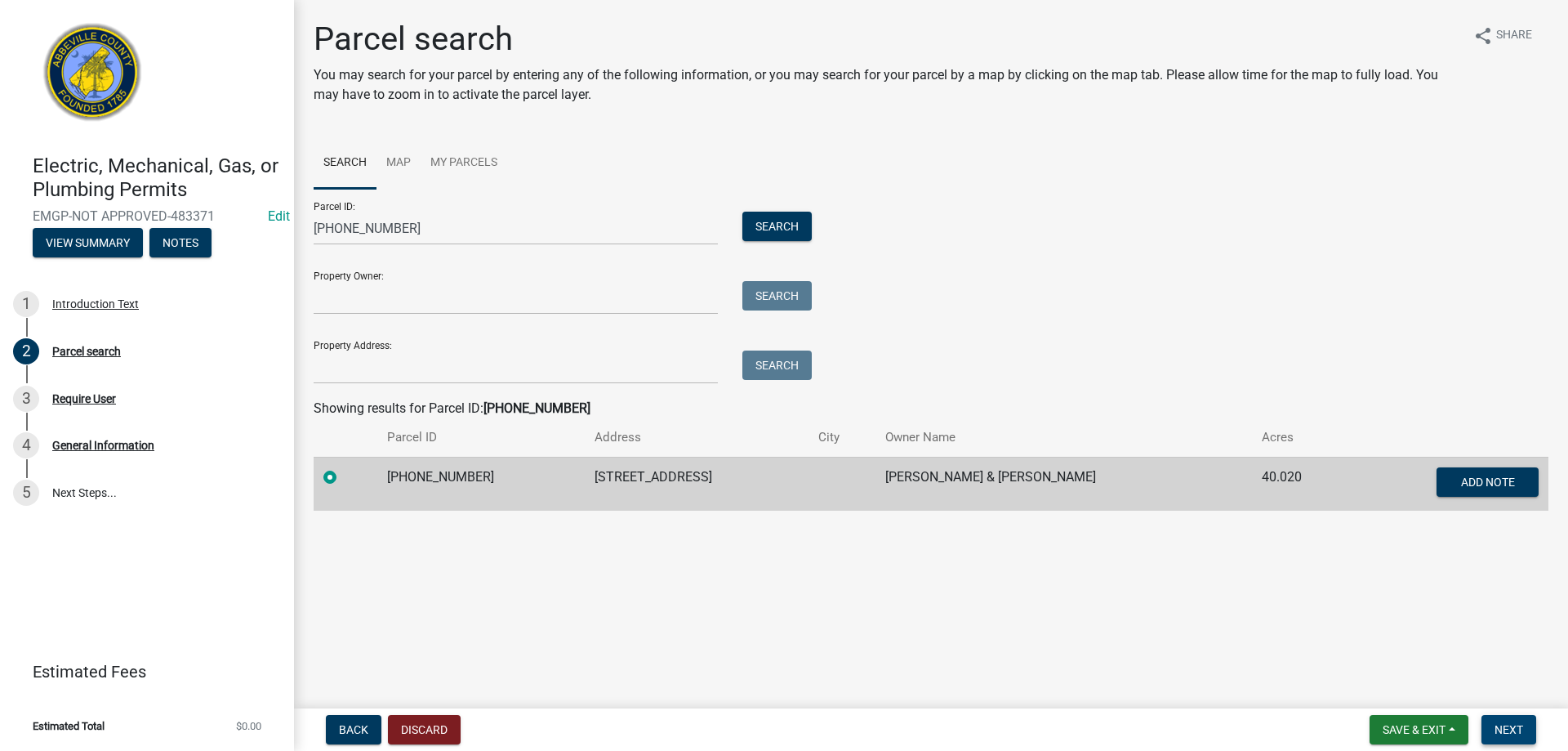
click at [1499, 724] on span "Next" at bounding box center [1508, 729] width 29 height 13
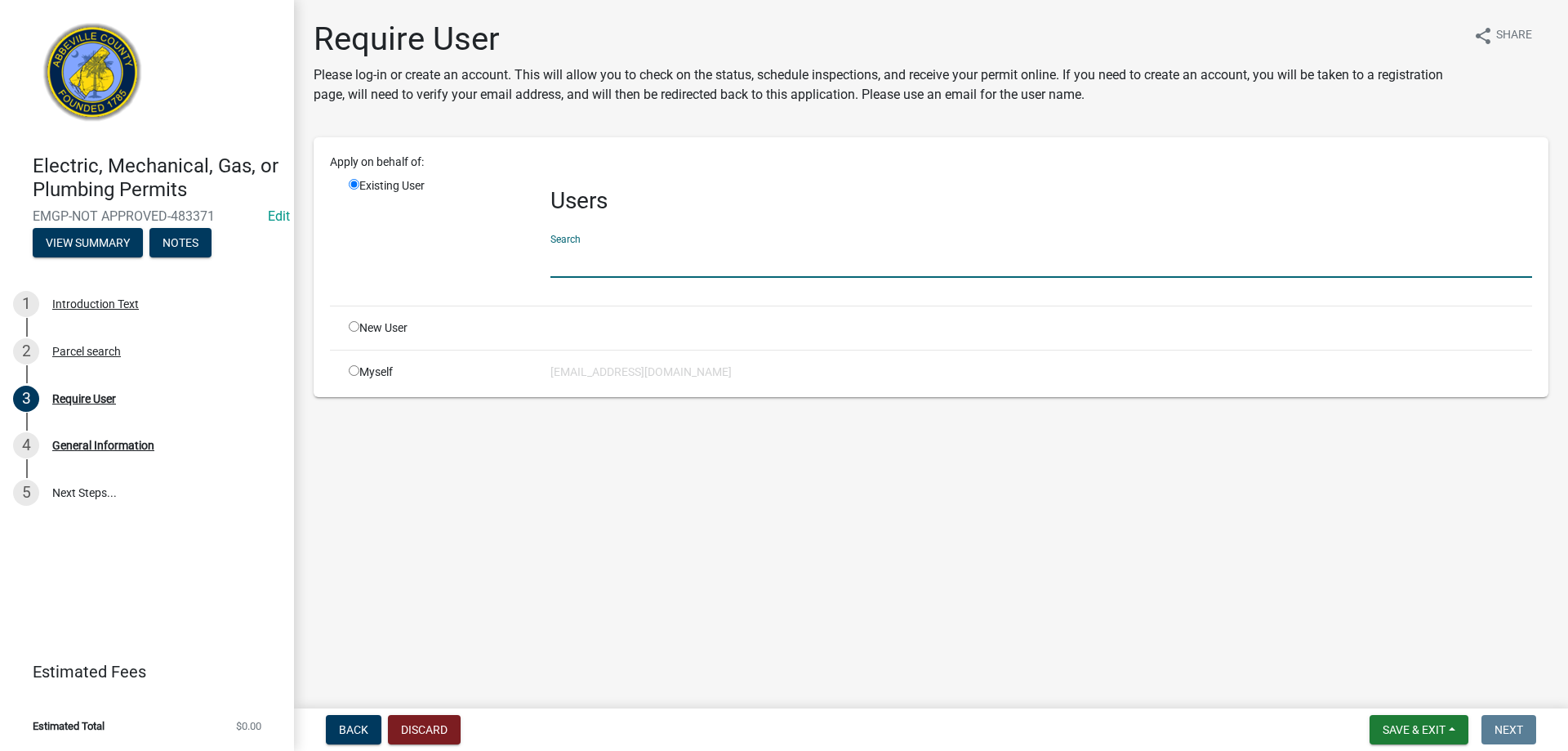
click at [590, 267] on input "text" at bounding box center [1040, 261] width 981 height 33
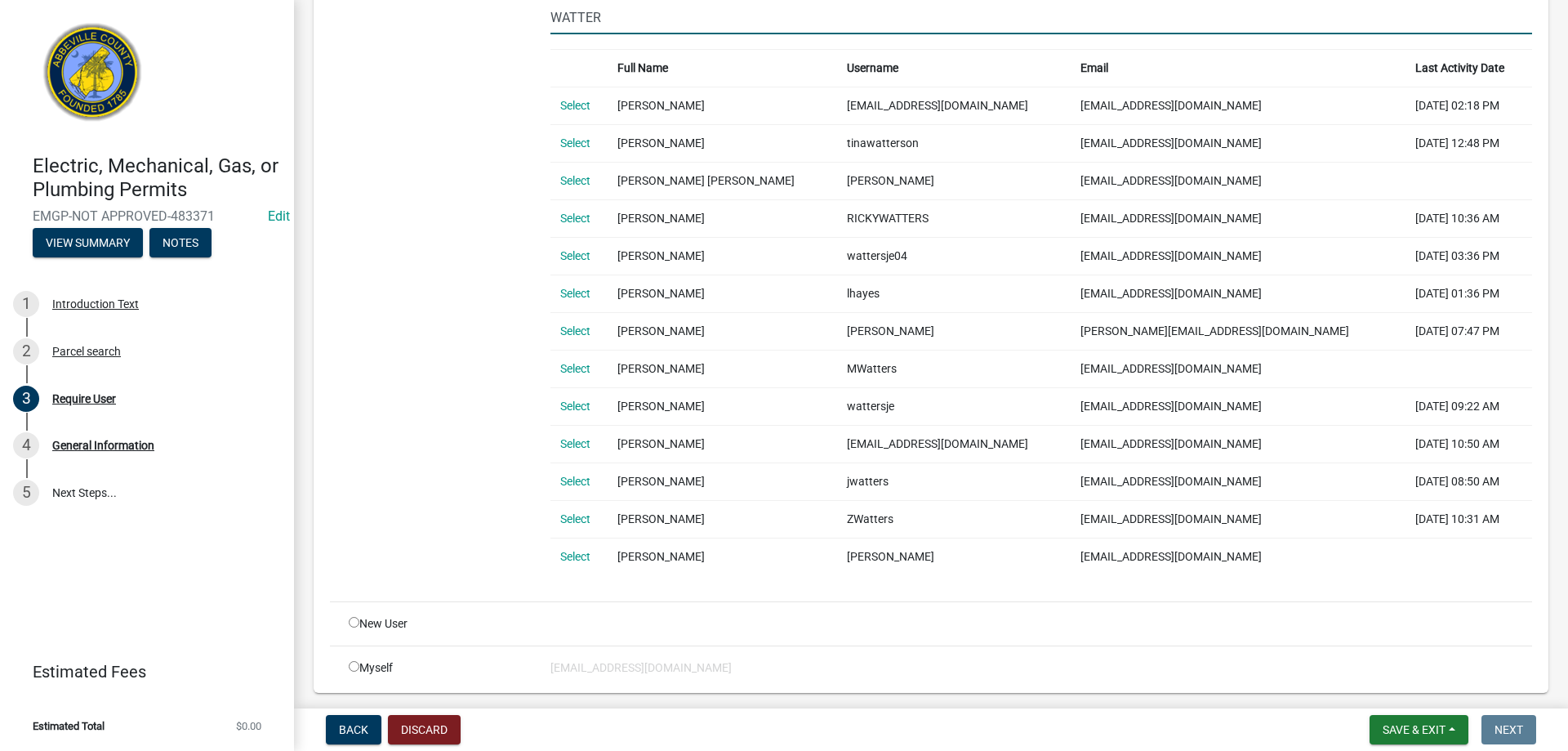
scroll to position [245, 0]
type input "WATTER"
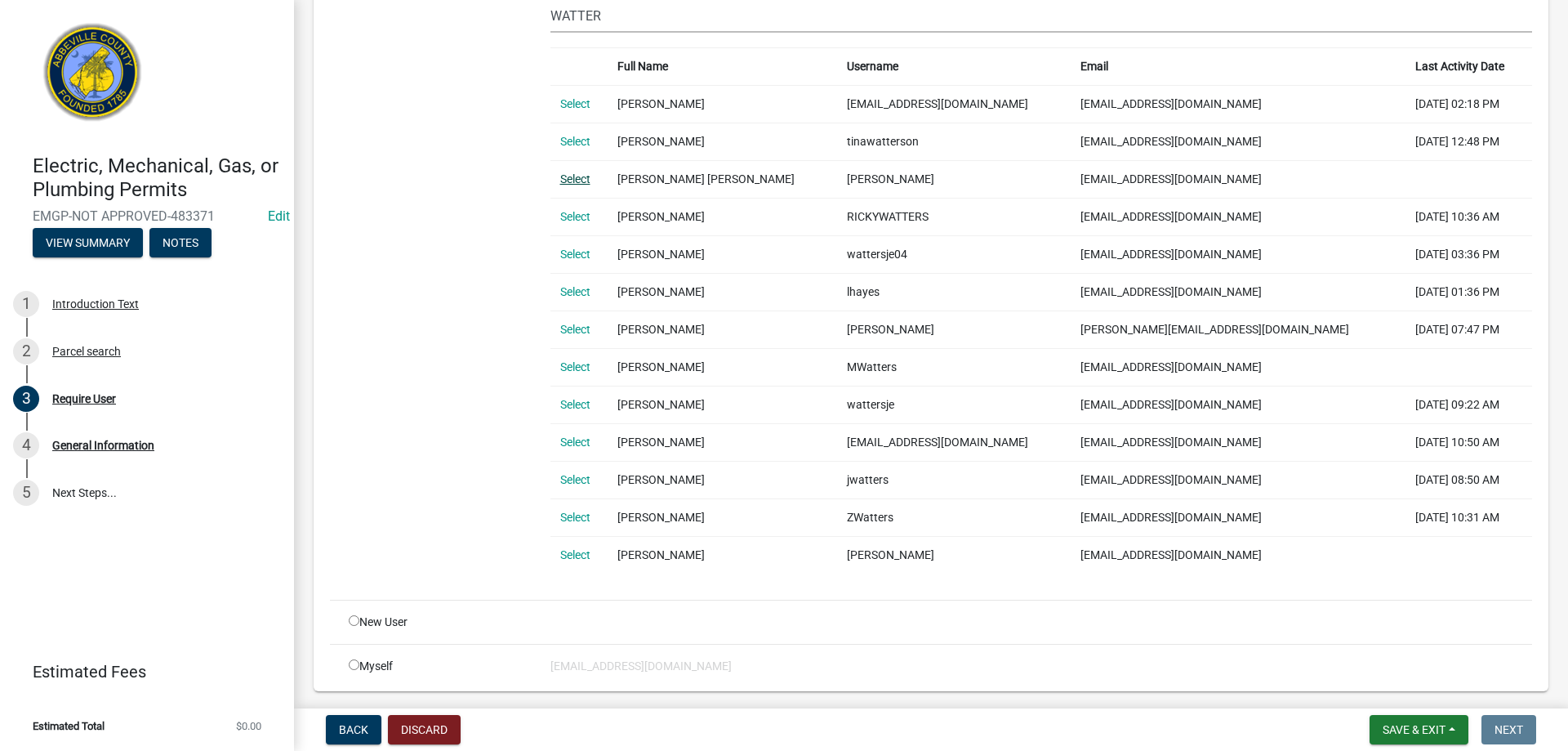
click at [587, 174] on link "Select" at bounding box center [575, 178] width 30 height 13
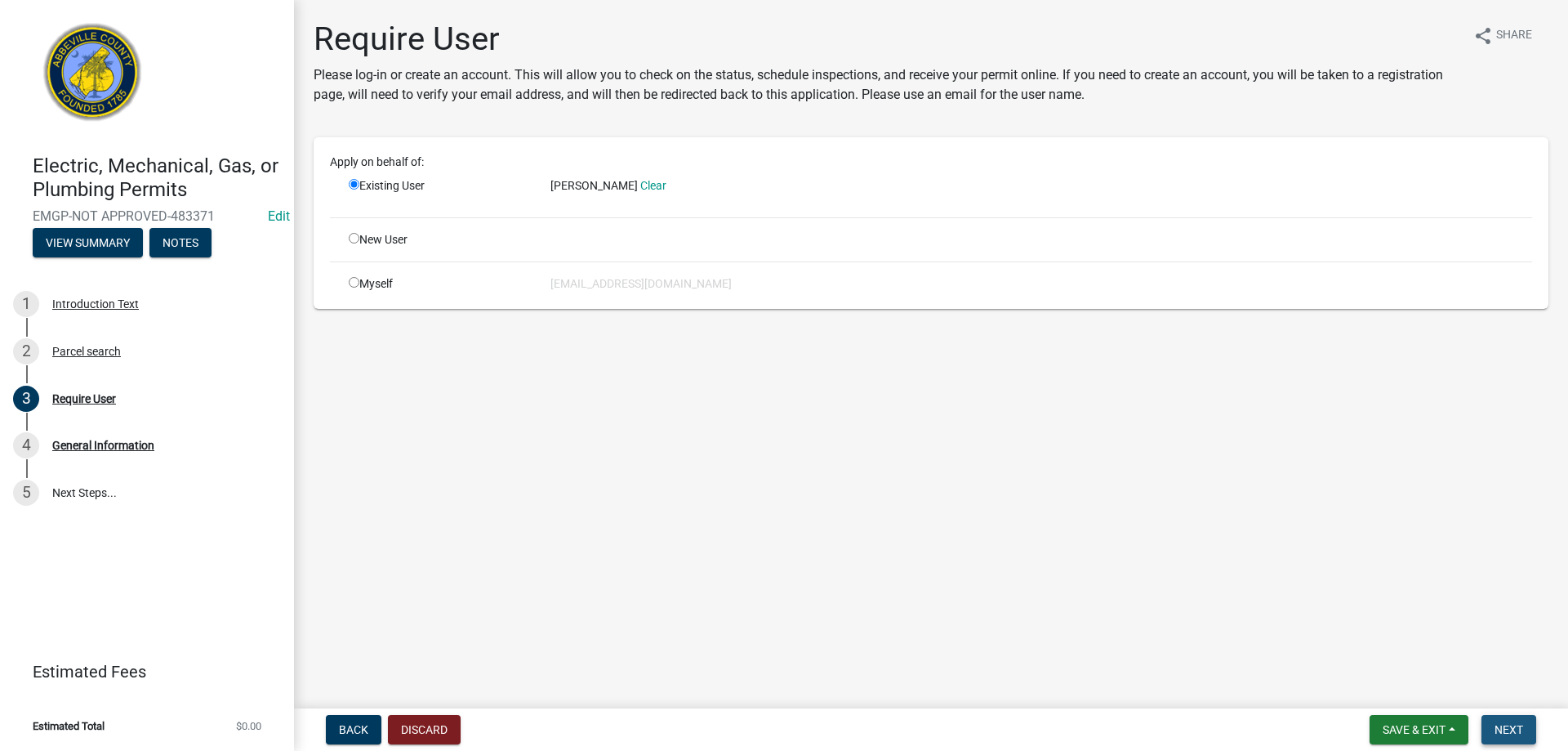
click at [1521, 725] on span "Next" at bounding box center [1508, 729] width 29 height 13
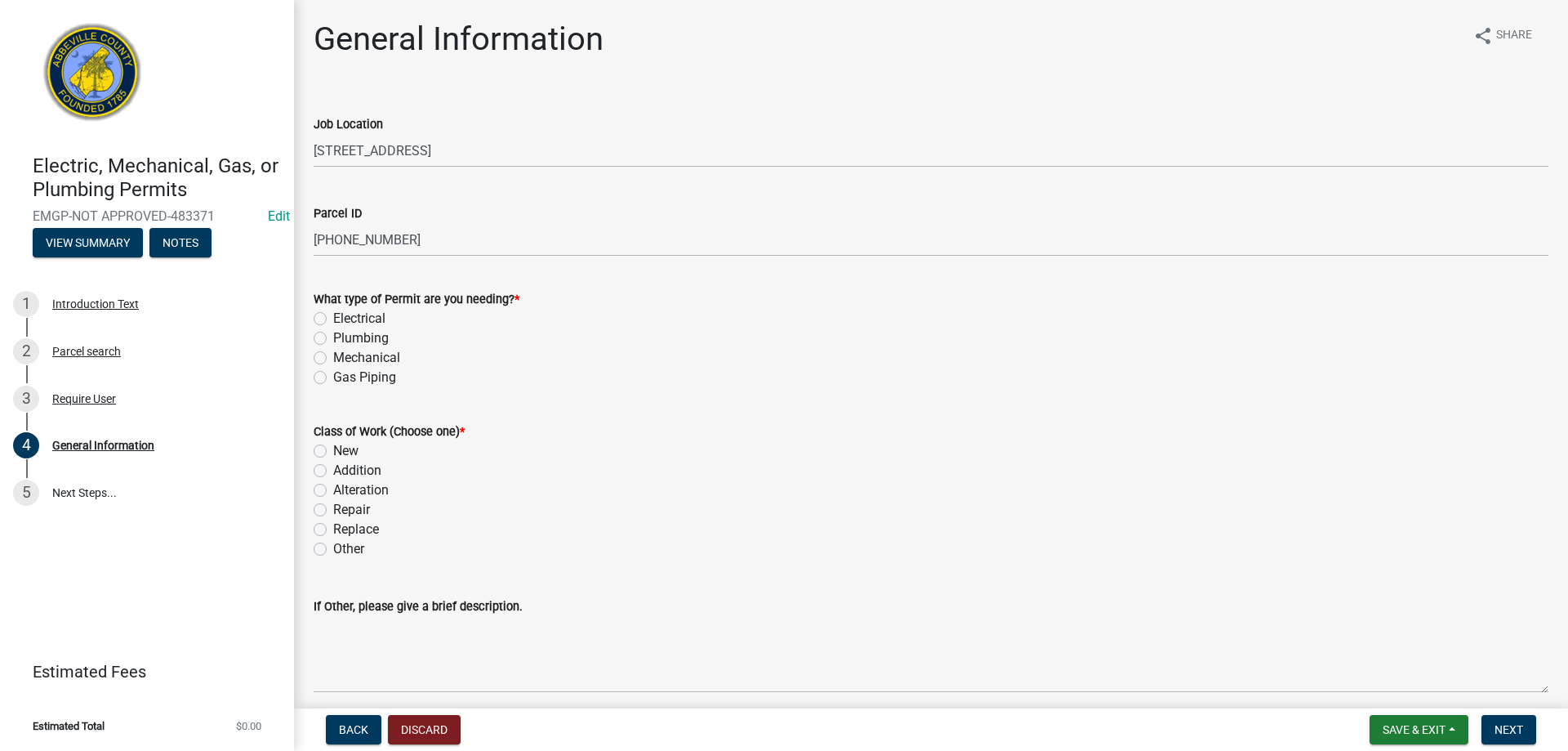
click at [333, 321] on label "Electrical" at bounding box center [360, 318] width 53 height 19
click at [333, 319] on input "Electrical" at bounding box center [339, 314] width 11 height 11
radio input "true"
click at [333, 451] on label "New" at bounding box center [346, 451] width 25 height 19
click at [333, 451] on input "New" at bounding box center [339, 447] width 11 height 11
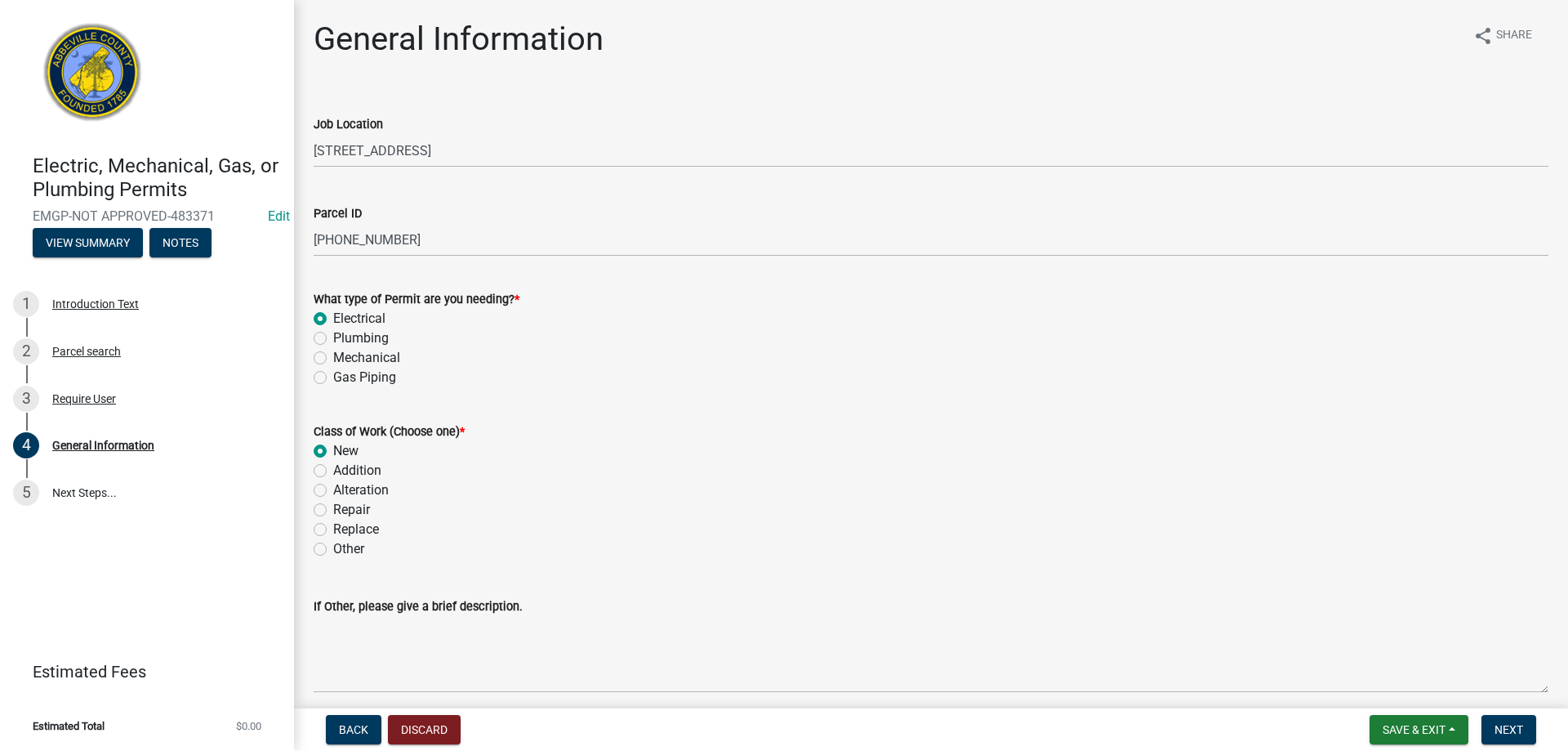
radio input "true"
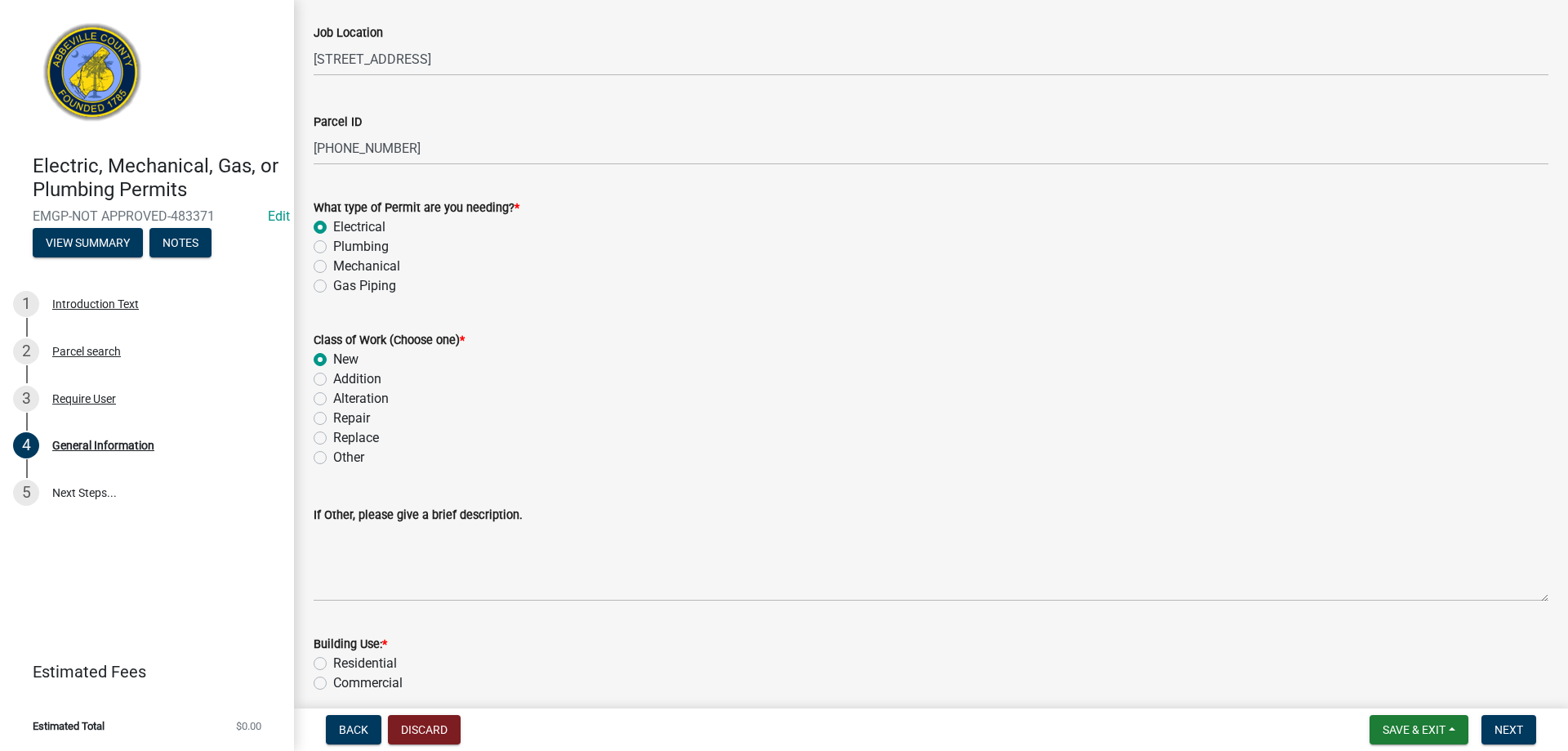
scroll to position [245, 0]
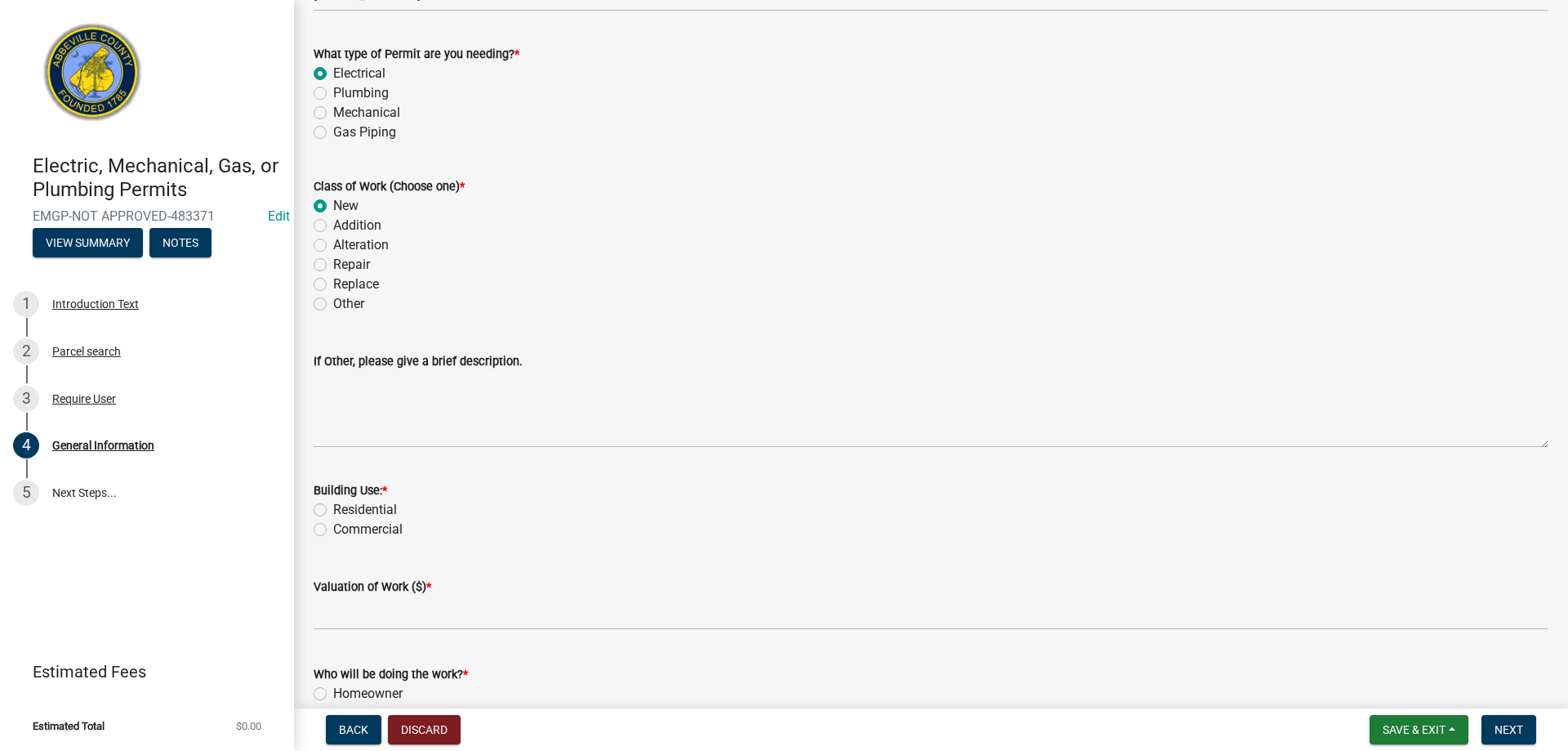
click at [306, 506] on div "Building Use: * Residential Commercial" at bounding box center [931, 499] width 1259 height 78
click at [310, 507] on div "Building Use: * Residential Commercial" at bounding box center [931, 499] width 1259 height 78
click at [333, 512] on label "Residential" at bounding box center [365, 510] width 64 height 19
click at [333, 511] on input "Residential" at bounding box center [339, 505] width 11 height 11
radio input "true"
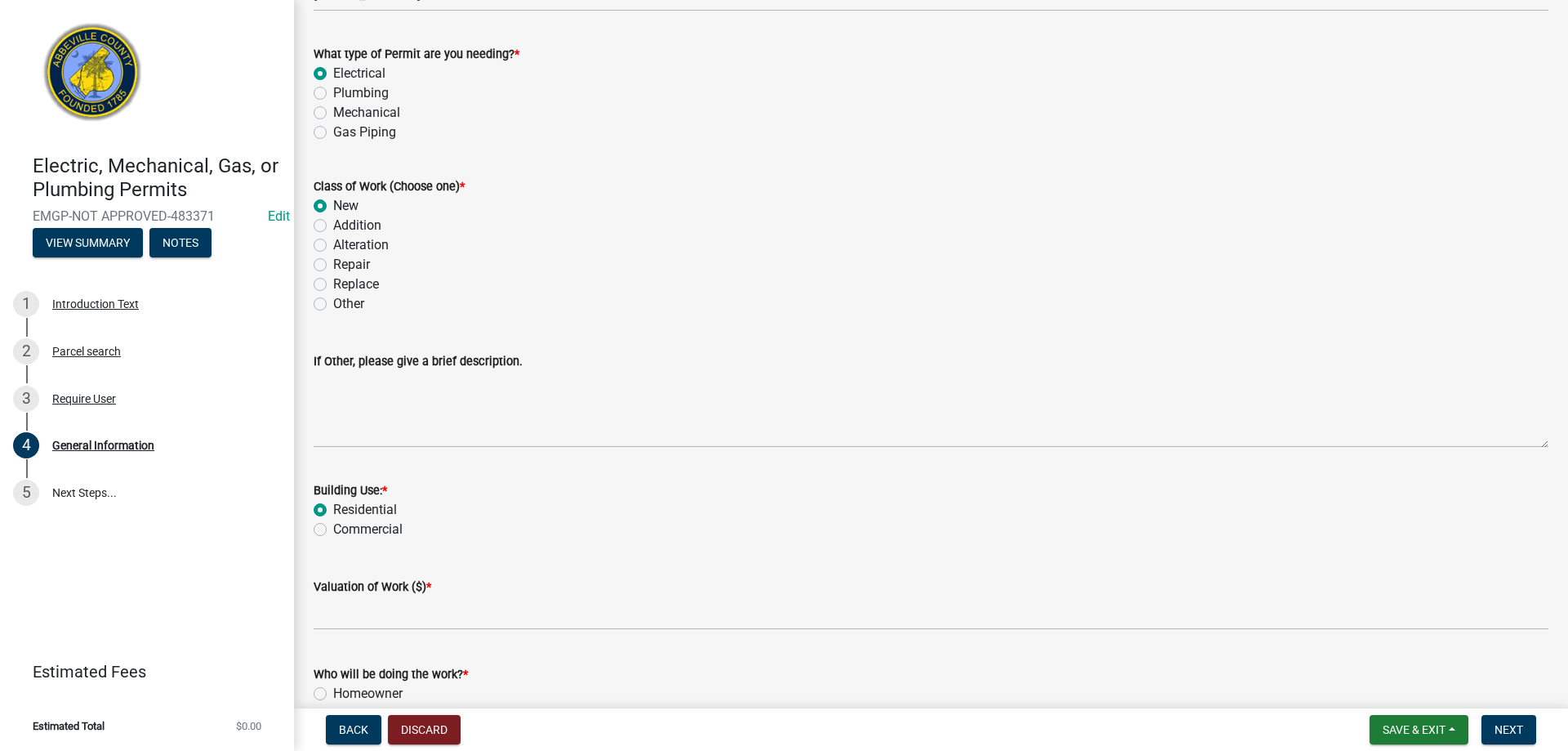
click at [349, 630] on wm-data-entity-input "Valuation of Work ($) *" at bounding box center [931, 598] width 1235 height 90
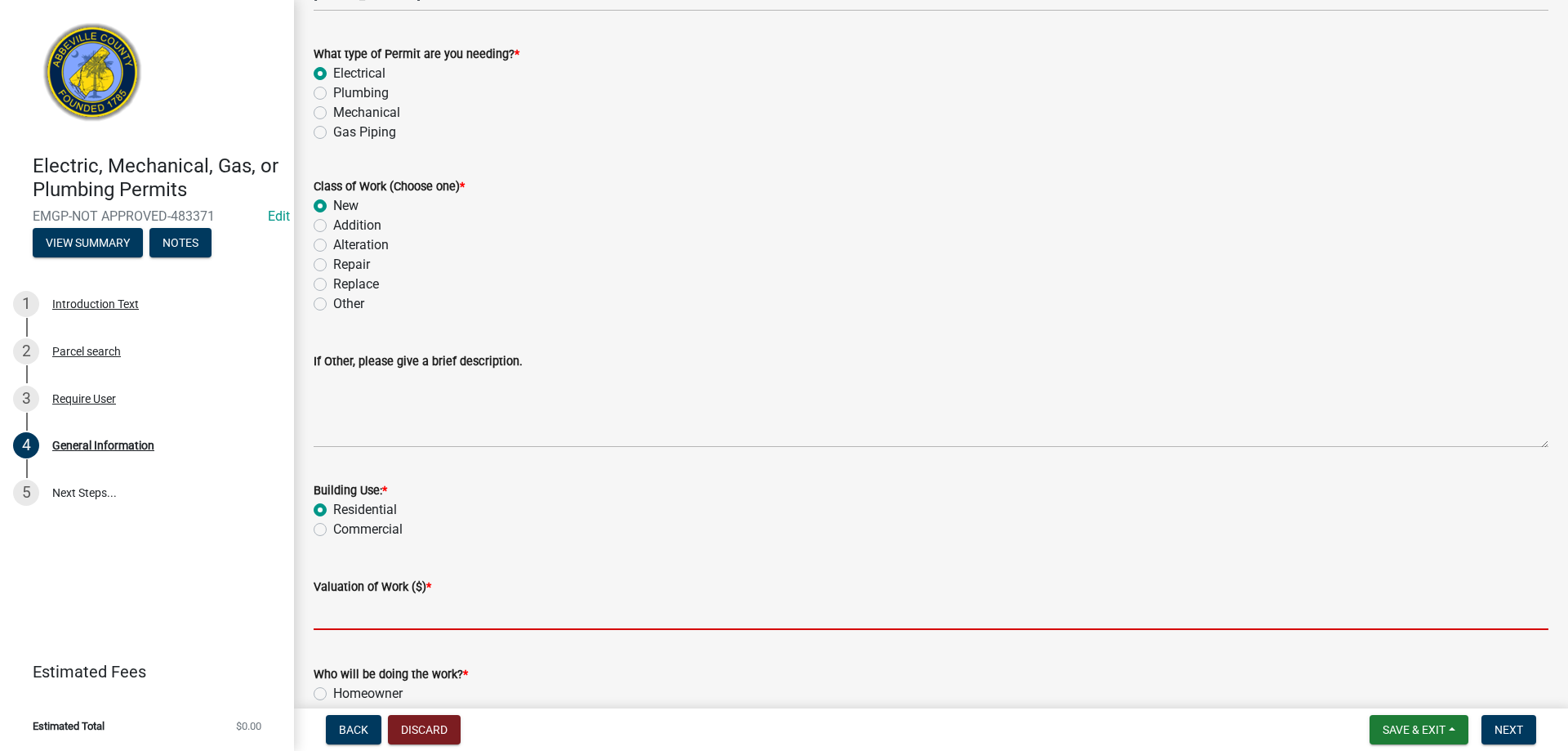
click at [348, 613] on input "text" at bounding box center [931, 613] width 1235 height 33
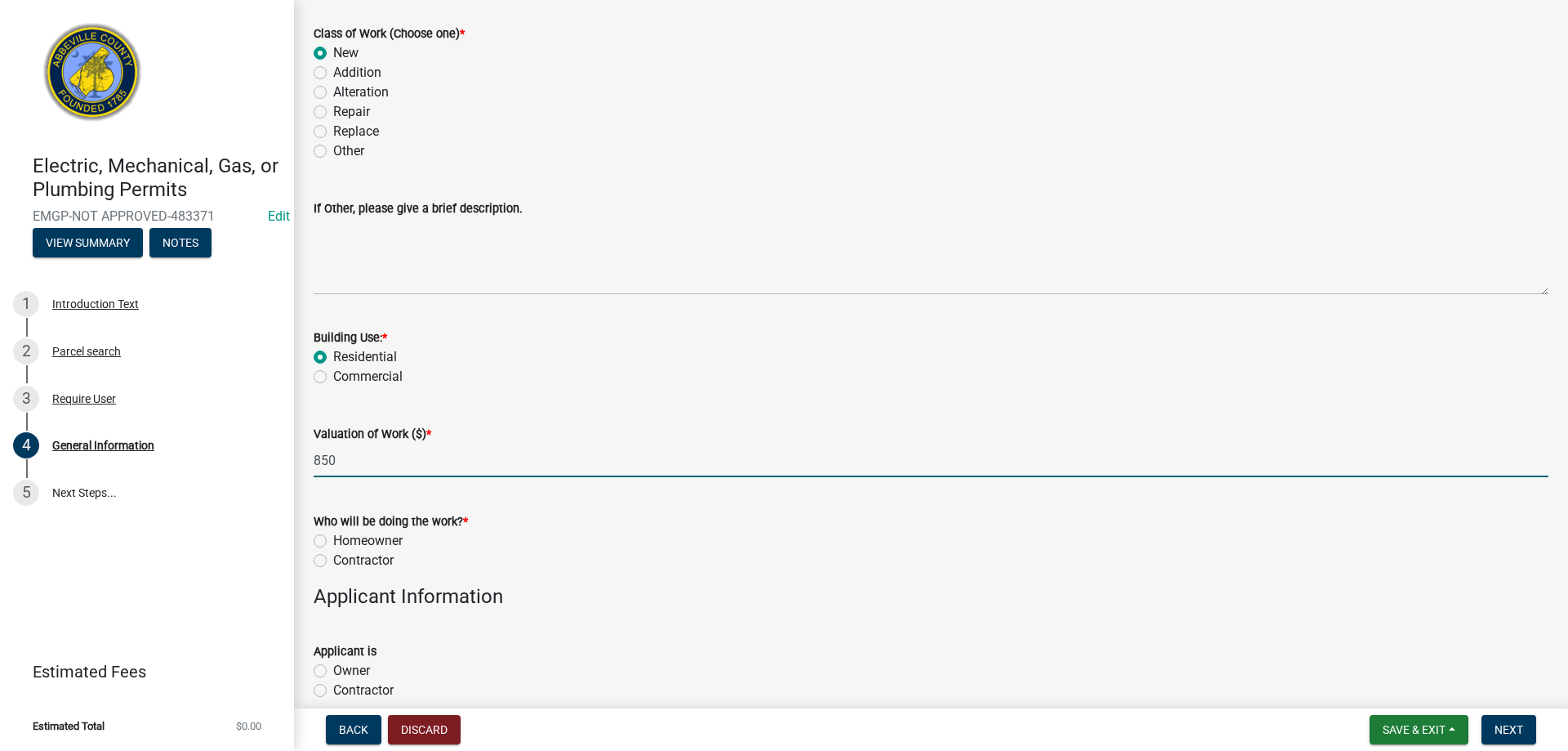
scroll to position [409, 0]
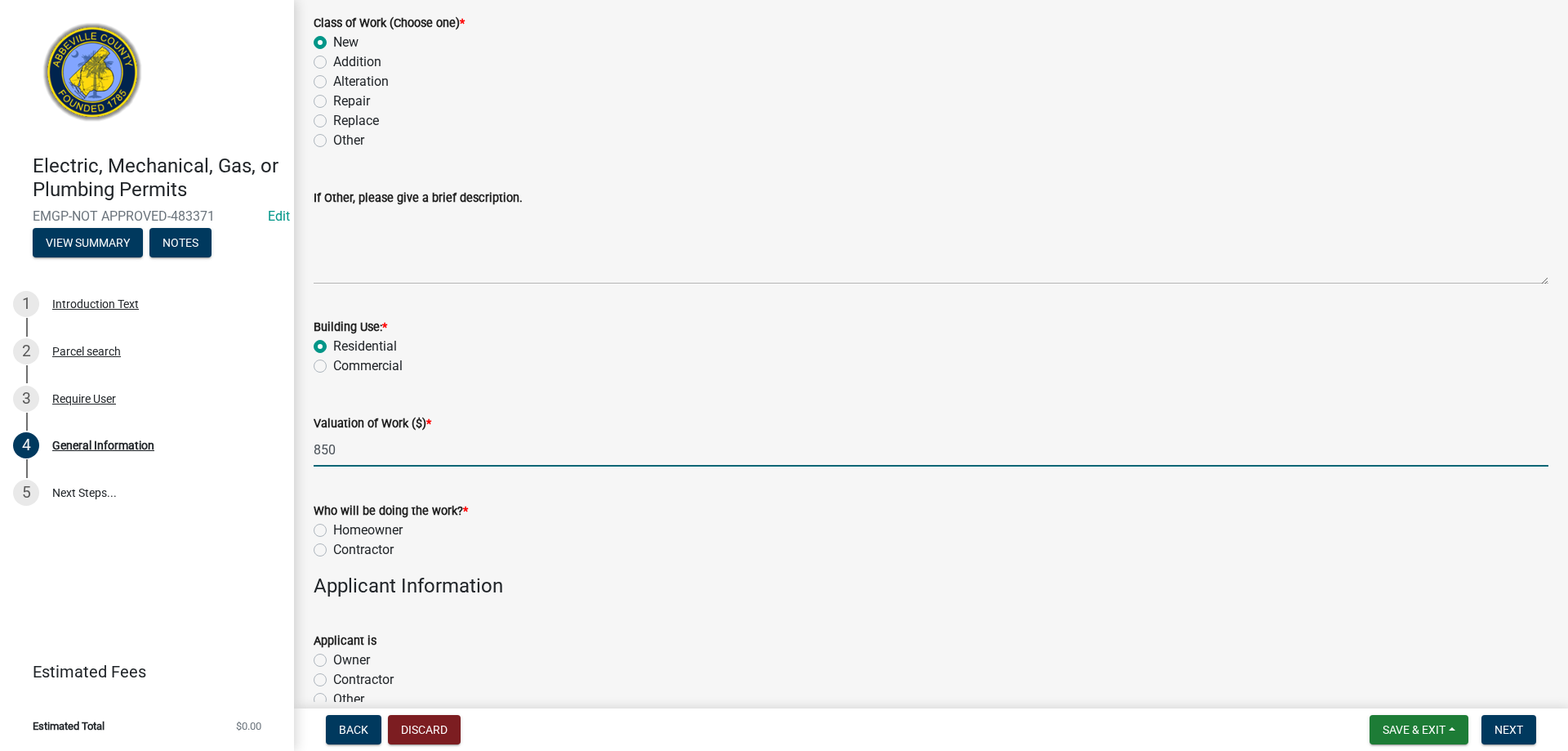
type input "850"
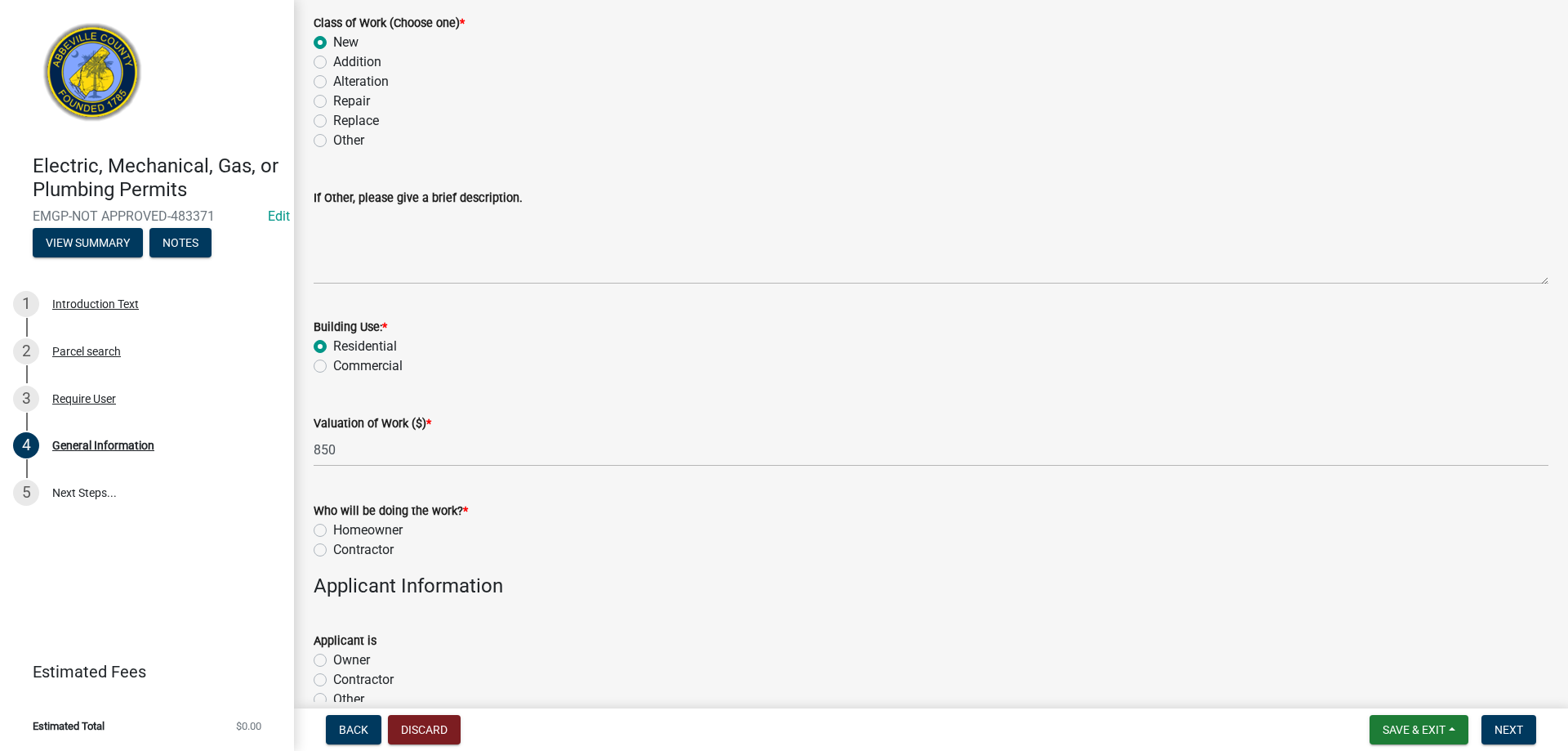
click at [329, 547] on div "Contractor" at bounding box center [931, 549] width 1235 height 19
click at [327, 549] on div "Contractor" at bounding box center [931, 549] width 1235 height 19
click at [333, 551] on label "Contractor" at bounding box center [363, 549] width 61 height 19
click at [333, 550] on input "Contractor" at bounding box center [339, 545] width 11 height 11
radio input "true"
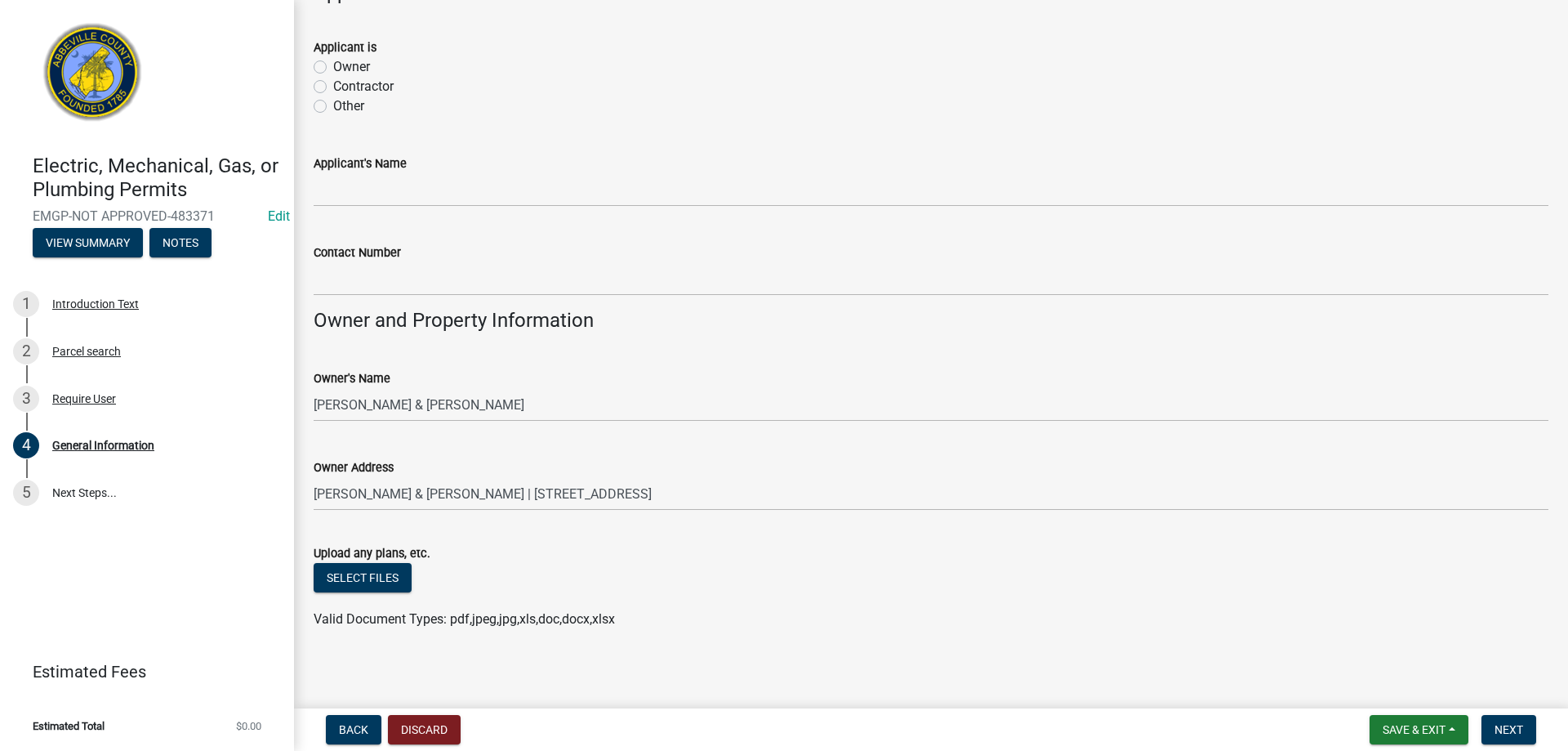
scroll to position [1007, 0]
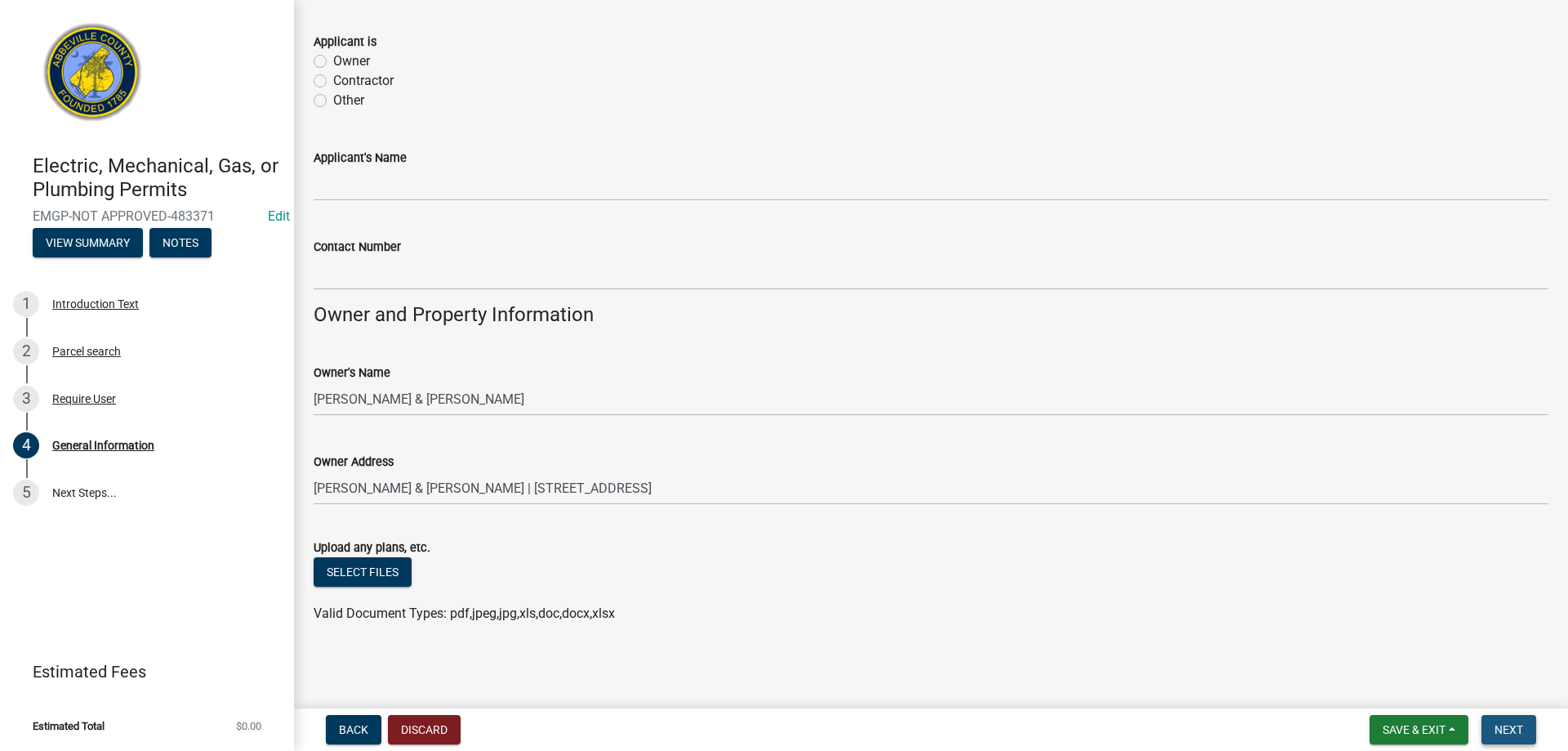
click at [1522, 740] on button "Next" at bounding box center [1508, 730] width 54 height 30
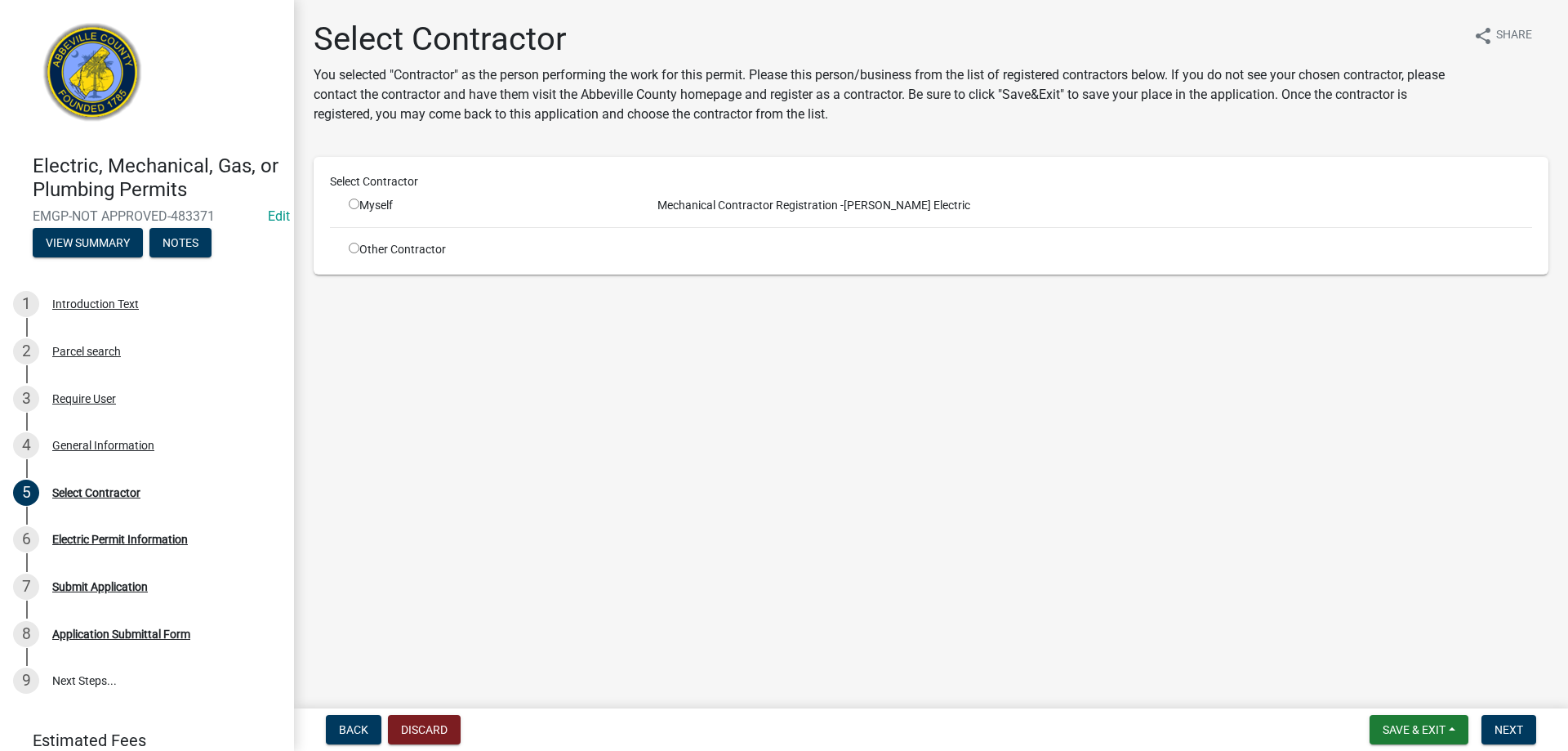
click at [346, 204] on div "Myself" at bounding box center [488, 205] width 302 height 18
click at [351, 204] on input "radio" at bounding box center [354, 204] width 11 height 11
radio input "true"
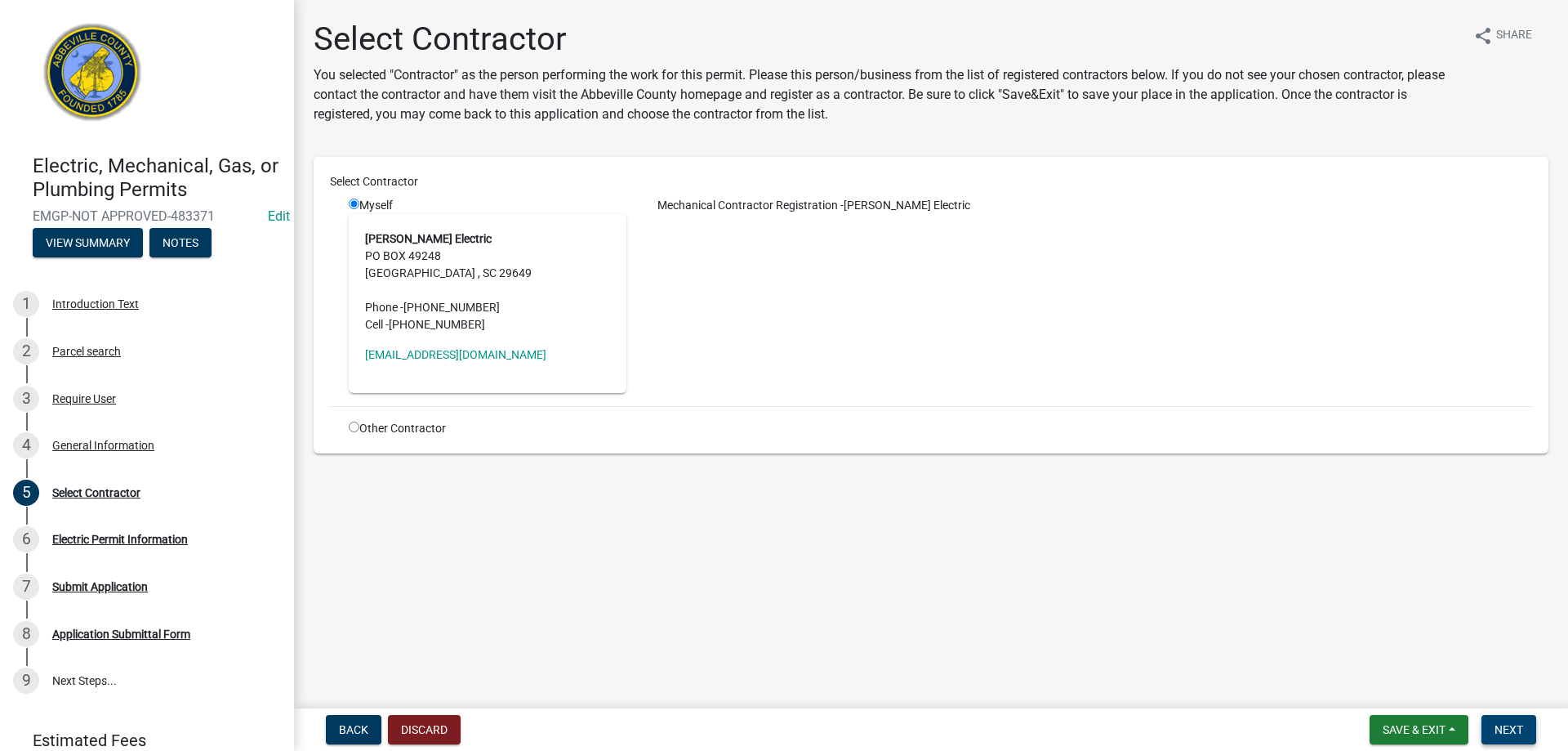
click at [1487, 728] on button "Next" at bounding box center [1508, 730] width 54 height 30
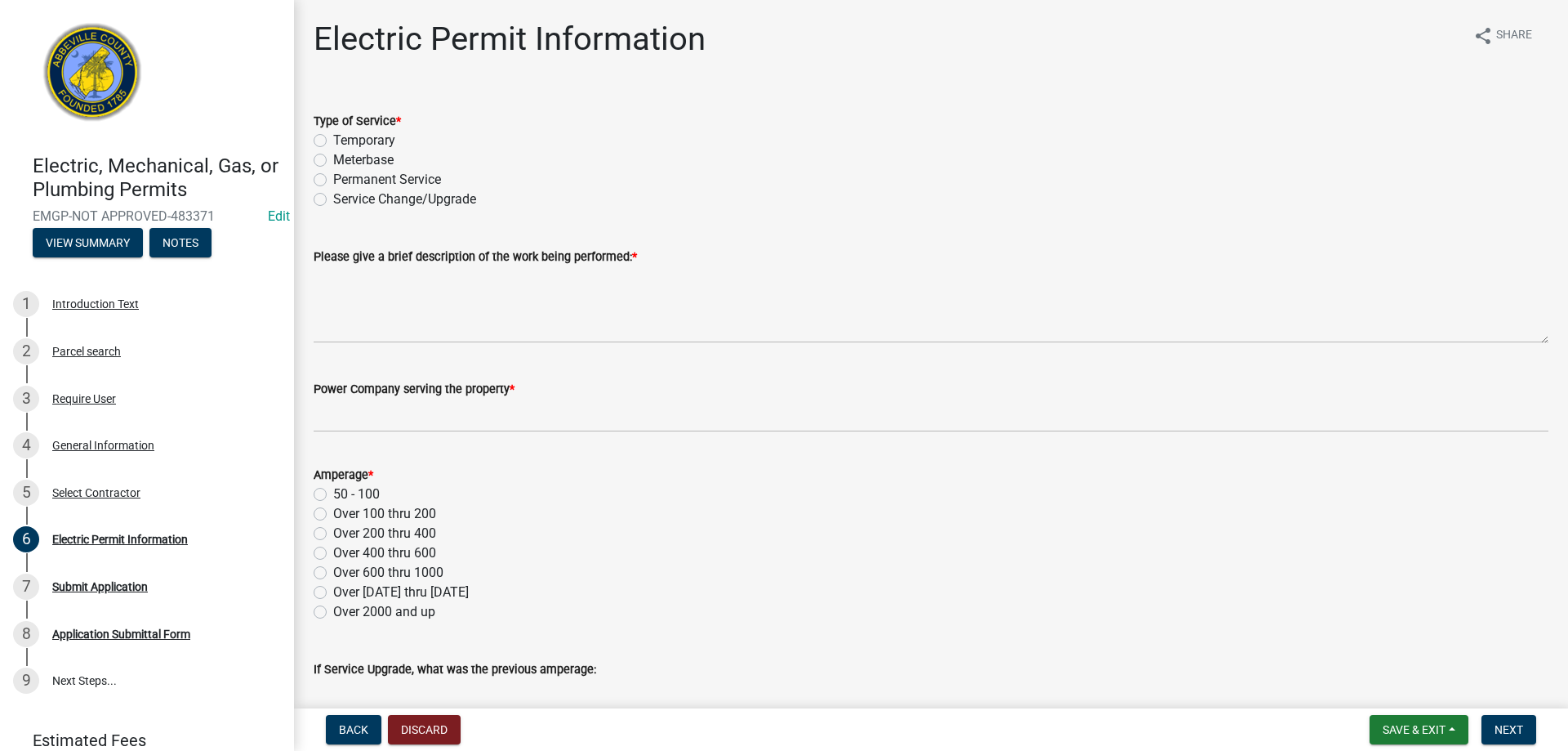
click at [333, 180] on label "Permanent Service" at bounding box center [387, 180] width 108 height 19
click at [333, 180] on input "Permanent Service" at bounding box center [339, 175] width 11 height 11
radio input "true"
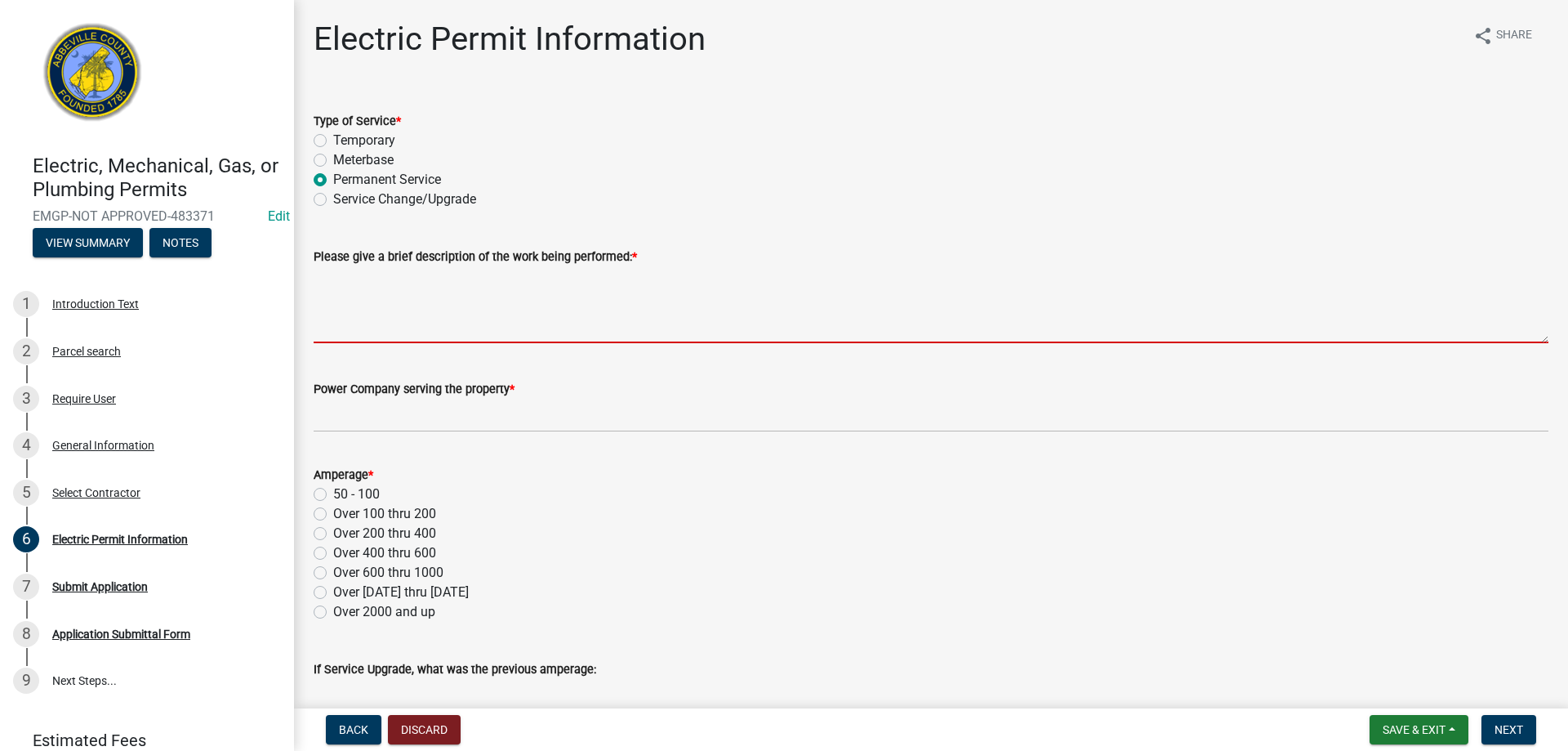
click at [340, 275] on textarea "Please give a brief description of the work being performed: *" at bounding box center [931, 305] width 1235 height 77
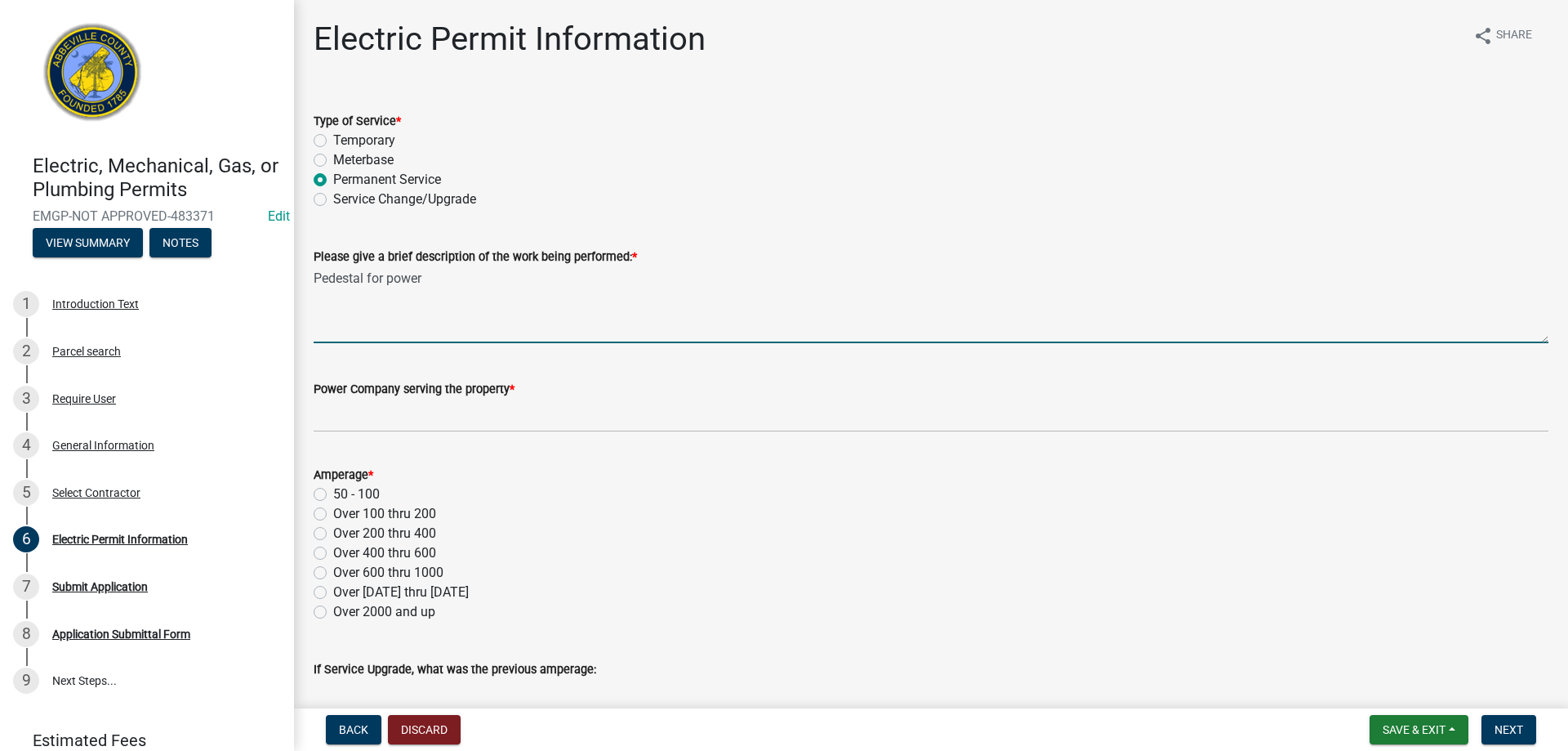
type textarea "Pedestal for power"
click at [402, 397] on div "Power Company serving the property *" at bounding box center [931, 389] width 1235 height 19
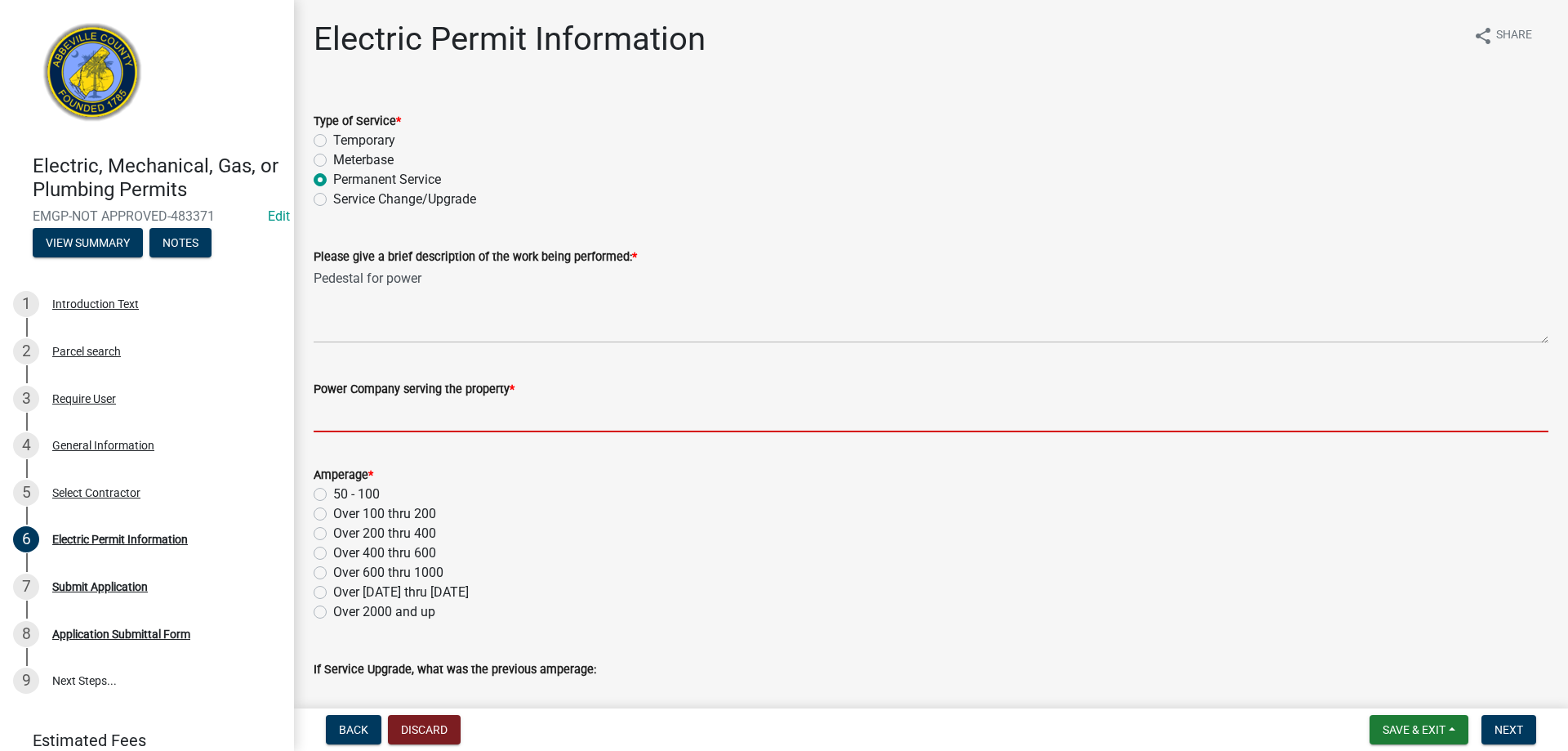
click at [399, 409] on input "Power Company serving the property *" at bounding box center [931, 415] width 1235 height 33
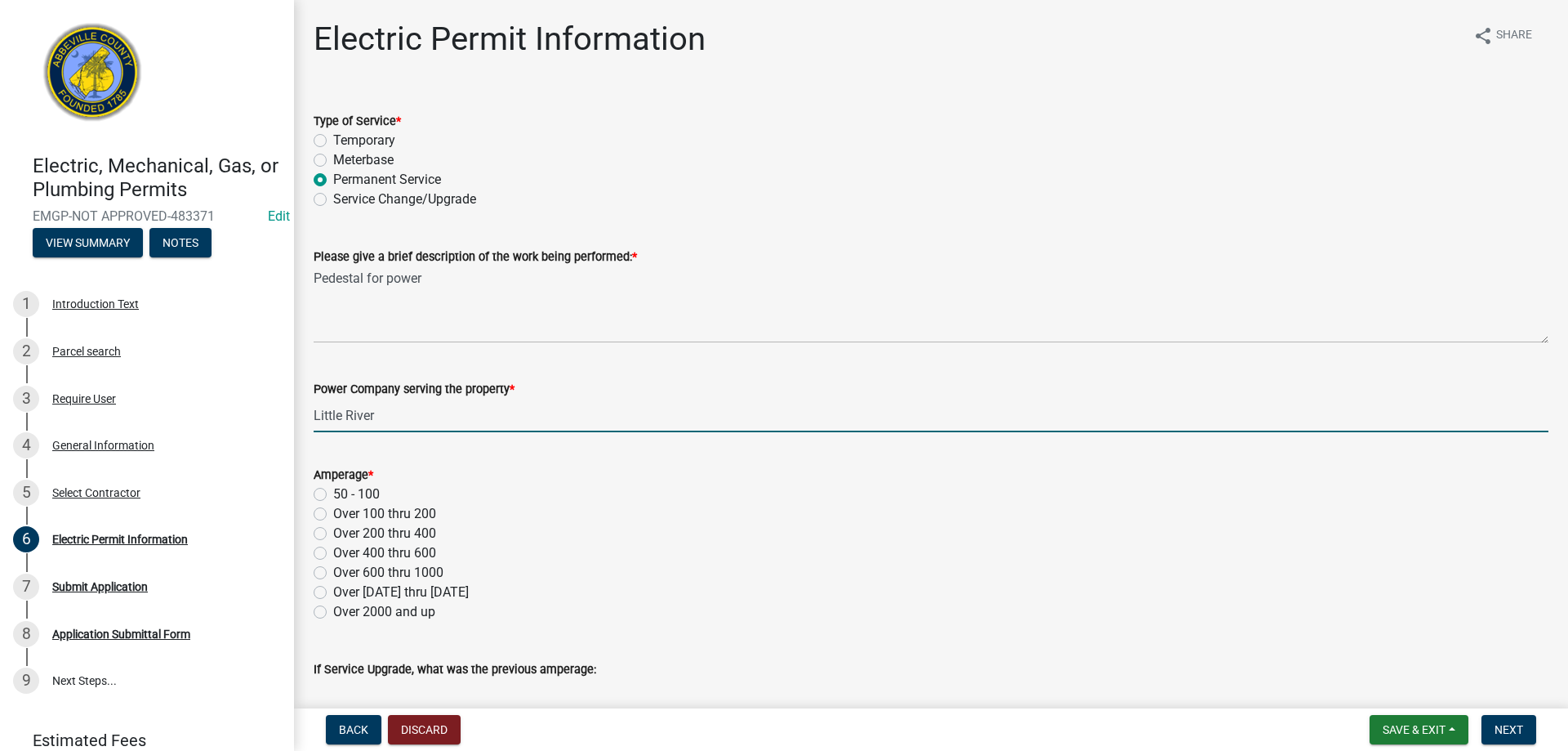
type input "Little River"
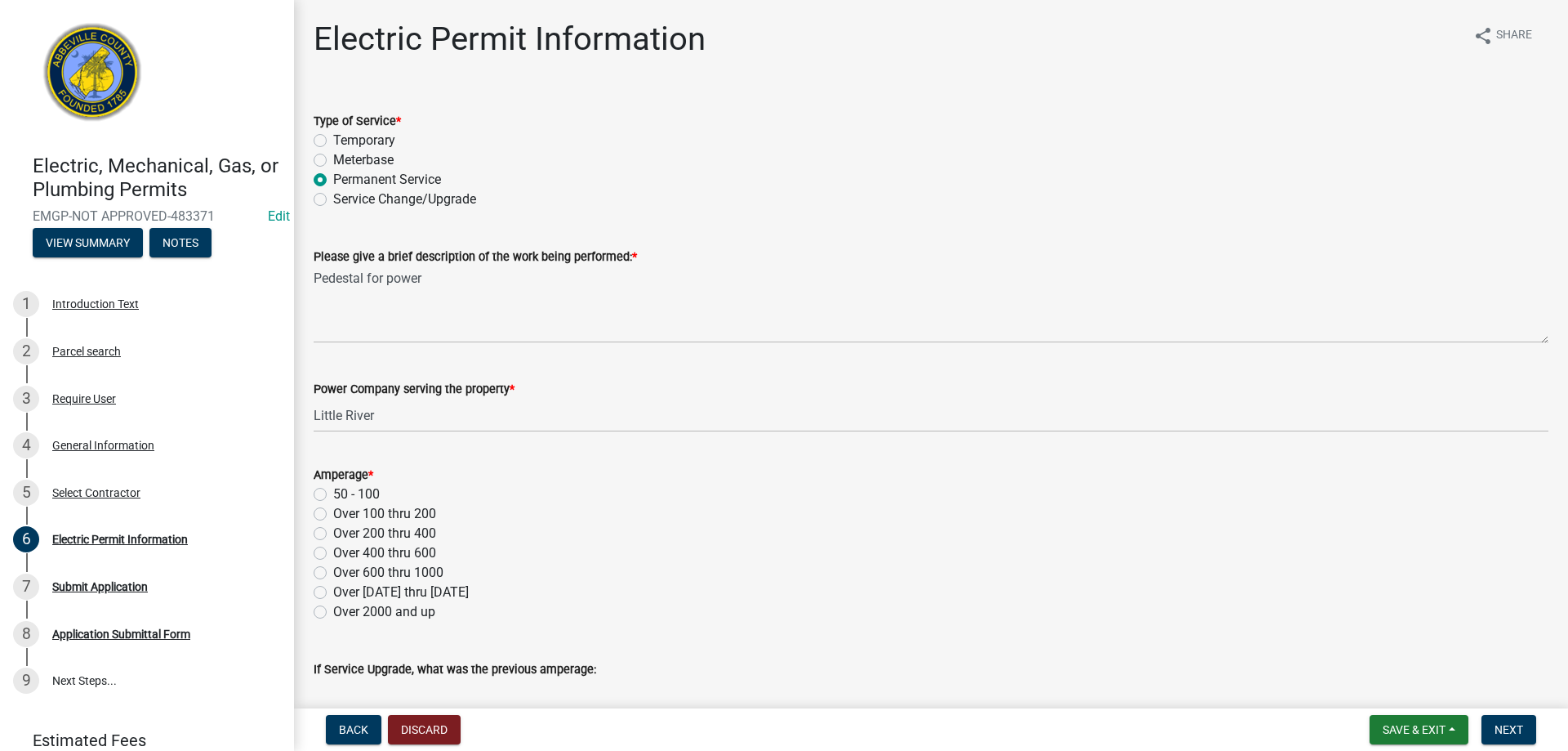
click at [333, 511] on label "Over 100 thru 200" at bounding box center [384, 513] width 103 height 19
click at [333, 511] on input "Over 100 thru 200" at bounding box center [339, 509] width 11 height 11
radio input "true"
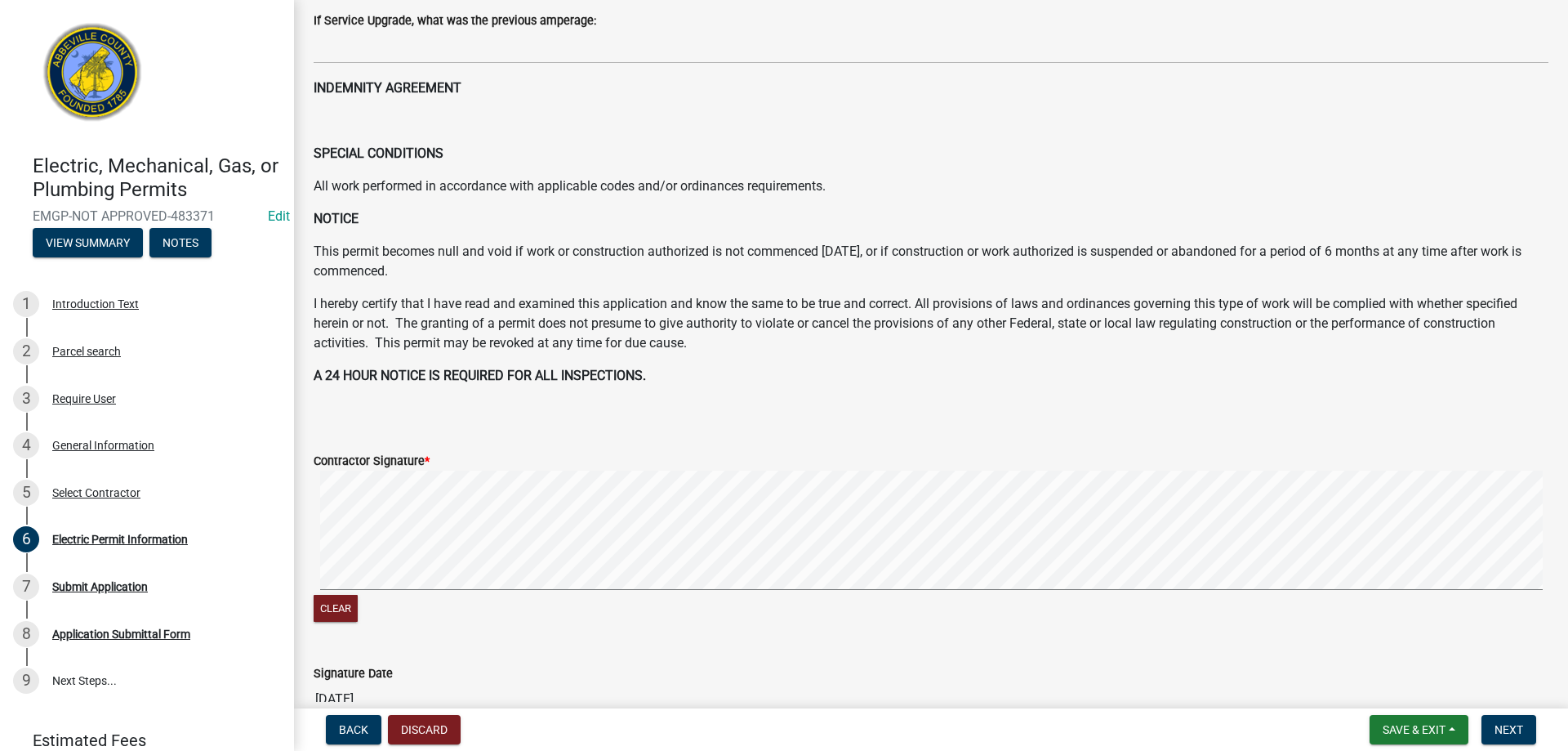
scroll to position [654, 0]
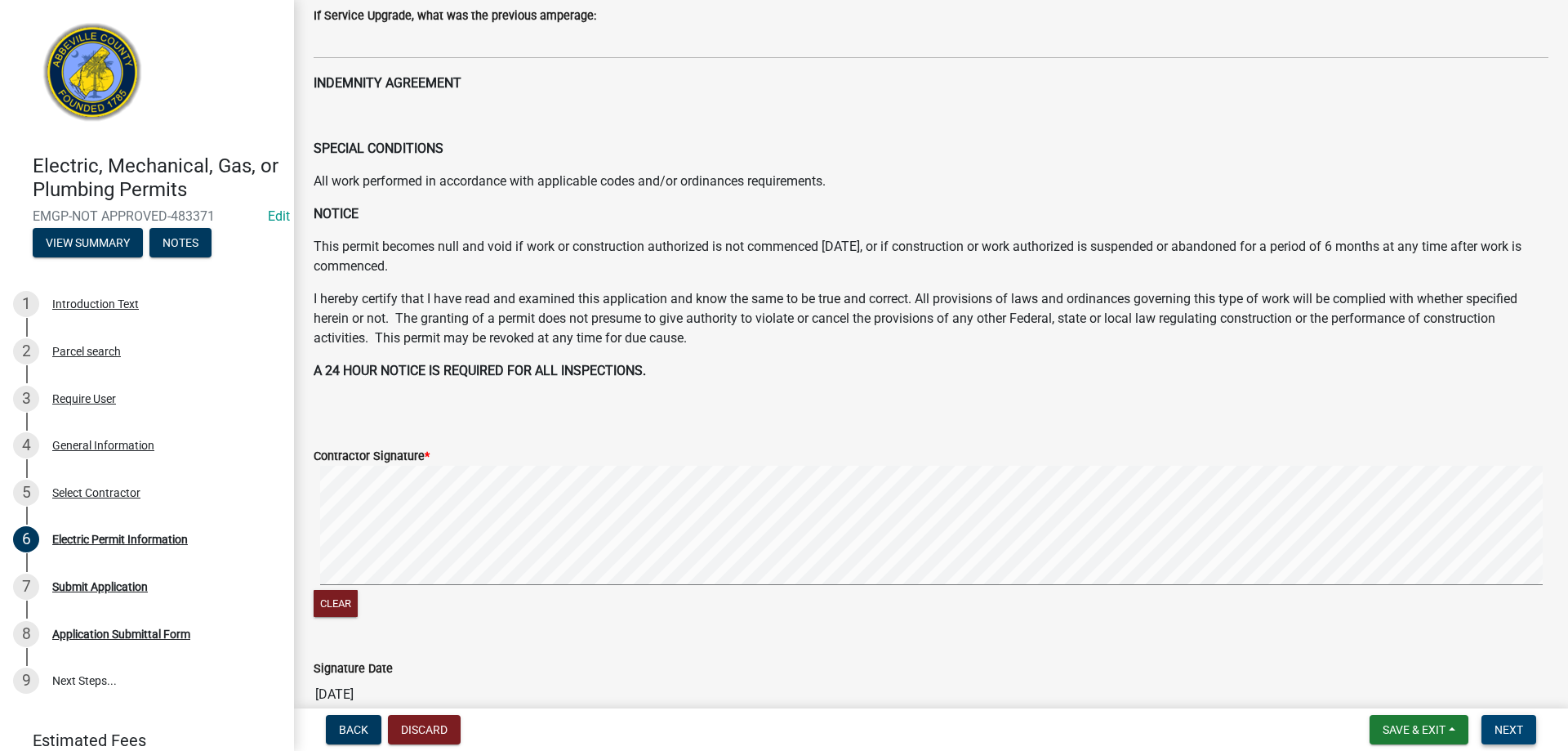
click at [1502, 726] on wm-app "Electric, Mechanical, Gas, or Plumbing Permits EMGP-NOT APPROVED-483371 Edit Vi…" at bounding box center [784, 376] width 1568 height 751
click at [1502, 726] on span "Next" at bounding box center [1508, 729] width 29 height 13
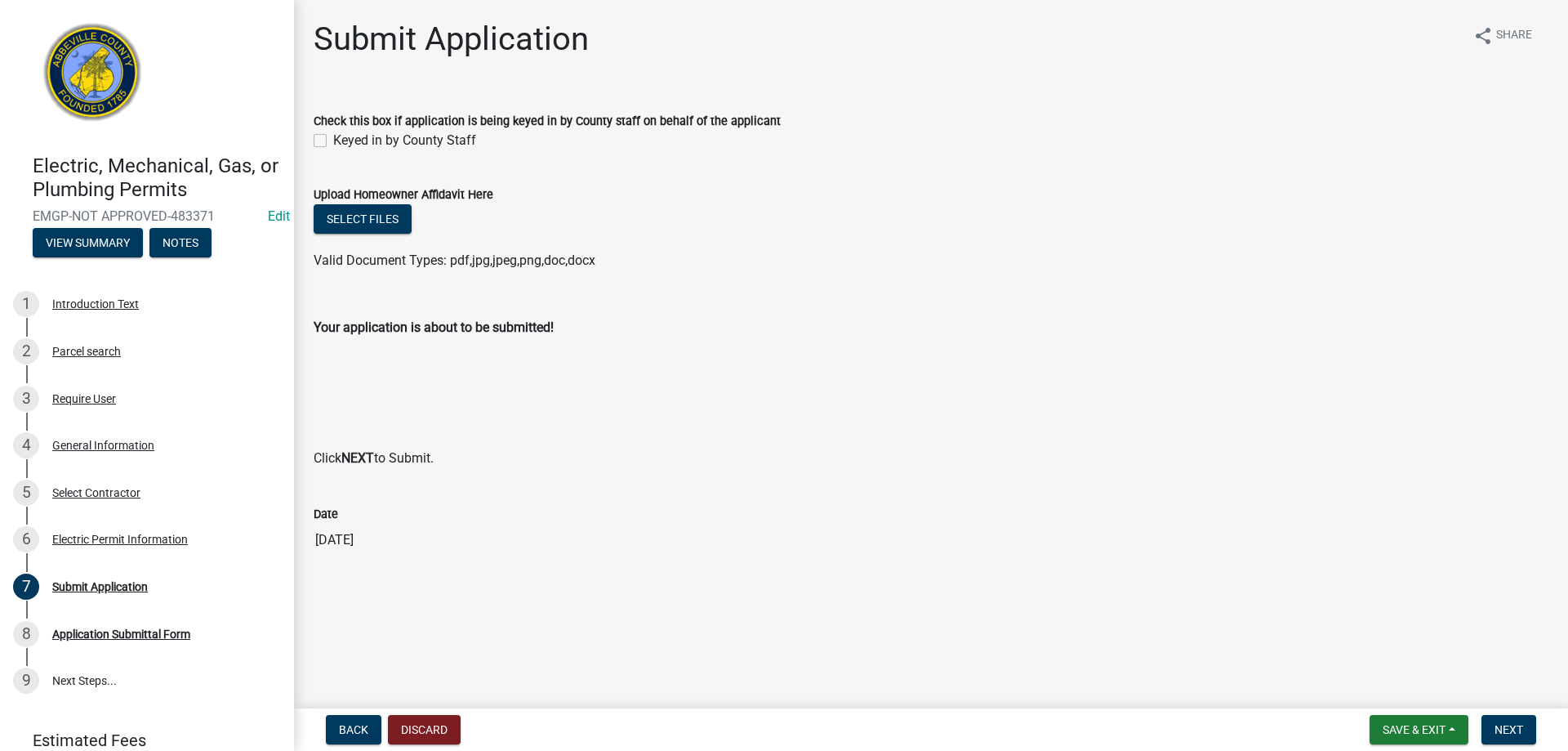
click at [331, 132] on div "Keyed in by County Staff" at bounding box center [931, 140] width 1235 height 19
click at [326, 142] on div "Keyed in by County Staff" at bounding box center [931, 140] width 1235 height 19
click at [333, 143] on label "Keyed in by County Staff" at bounding box center [404, 140] width 143 height 19
click at [333, 141] on input "Keyed in by County Staff" at bounding box center [339, 136] width 11 height 11
checkbox input "true"
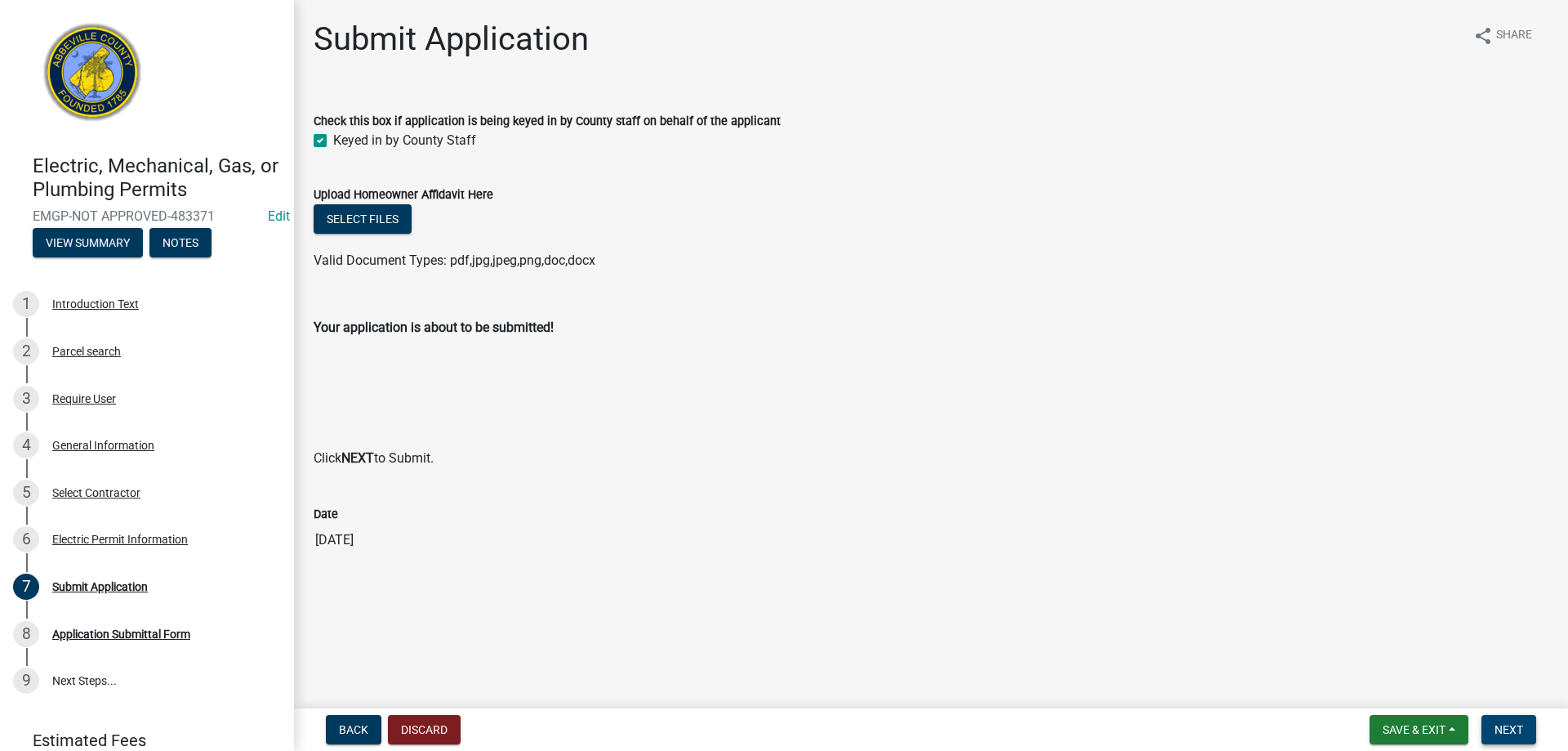
click at [1515, 736] on span "Next" at bounding box center [1508, 729] width 29 height 13
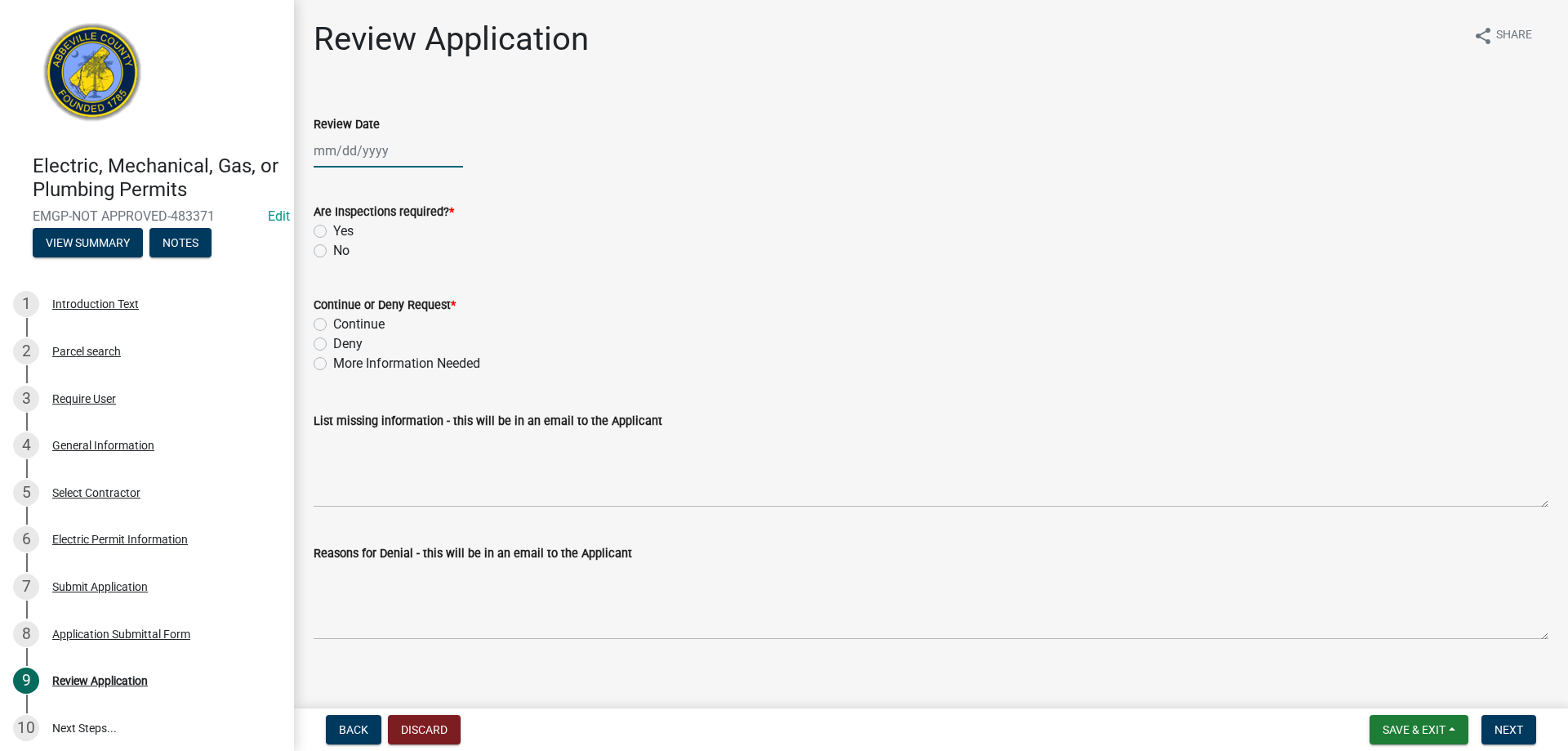
click at [394, 150] on div at bounding box center [388, 151] width 149 height 33
select select "9"
select select "2025"
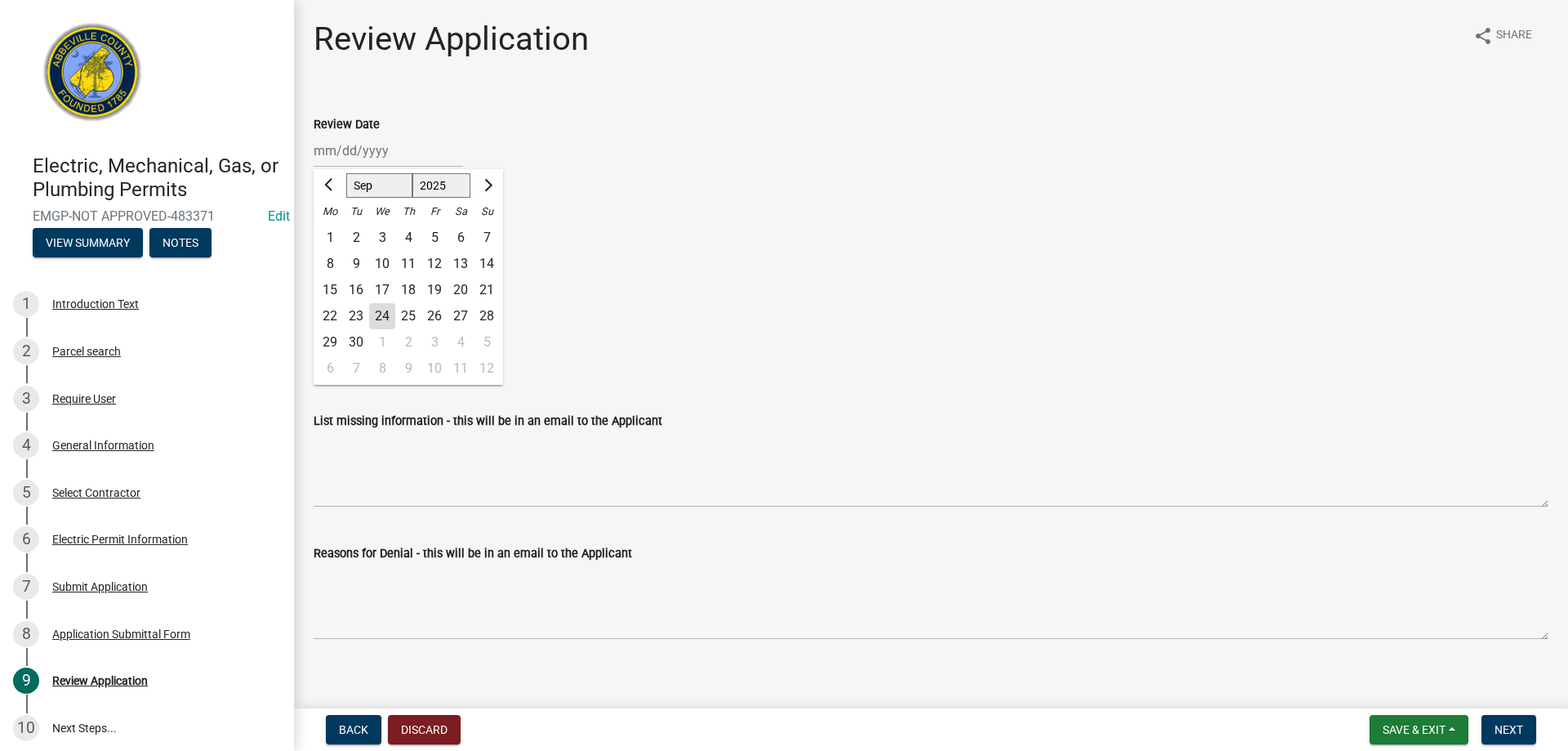
drag, startPoint x: 396, startPoint y: 312, endPoint x: 382, endPoint y: 313, distance: 14.0
click at [392, 312] on div "22 23 24 25 26 27 28" at bounding box center [409, 316] width 189 height 26
click at [375, 314] on div "24" at bounding box center [382, 316] width 26 height 26
type input "[DATE]"
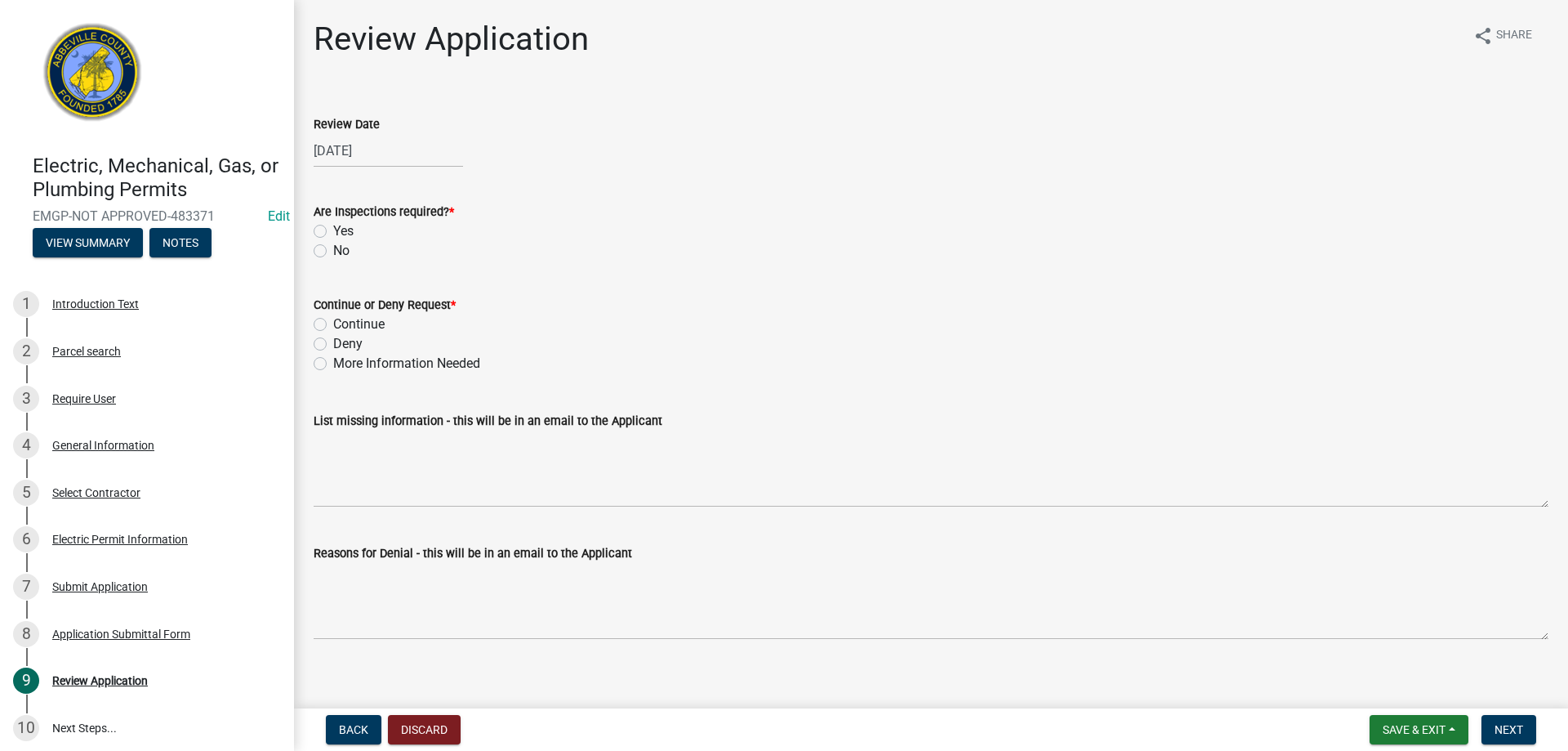
click at [333, 232] on label "Yes" at bounding box center [343, 231] width 20 height 19
click at [333, 232] on input "Yes" at bounding box center [339, 226] width 11 height 11
radio input "true"
click at [333, 324] on label "Continue" at bounding box center [359, 324] width 52 height 19
click at [333, 324] on input "Continue" at bounding box center [339, 319] width 11 height 11
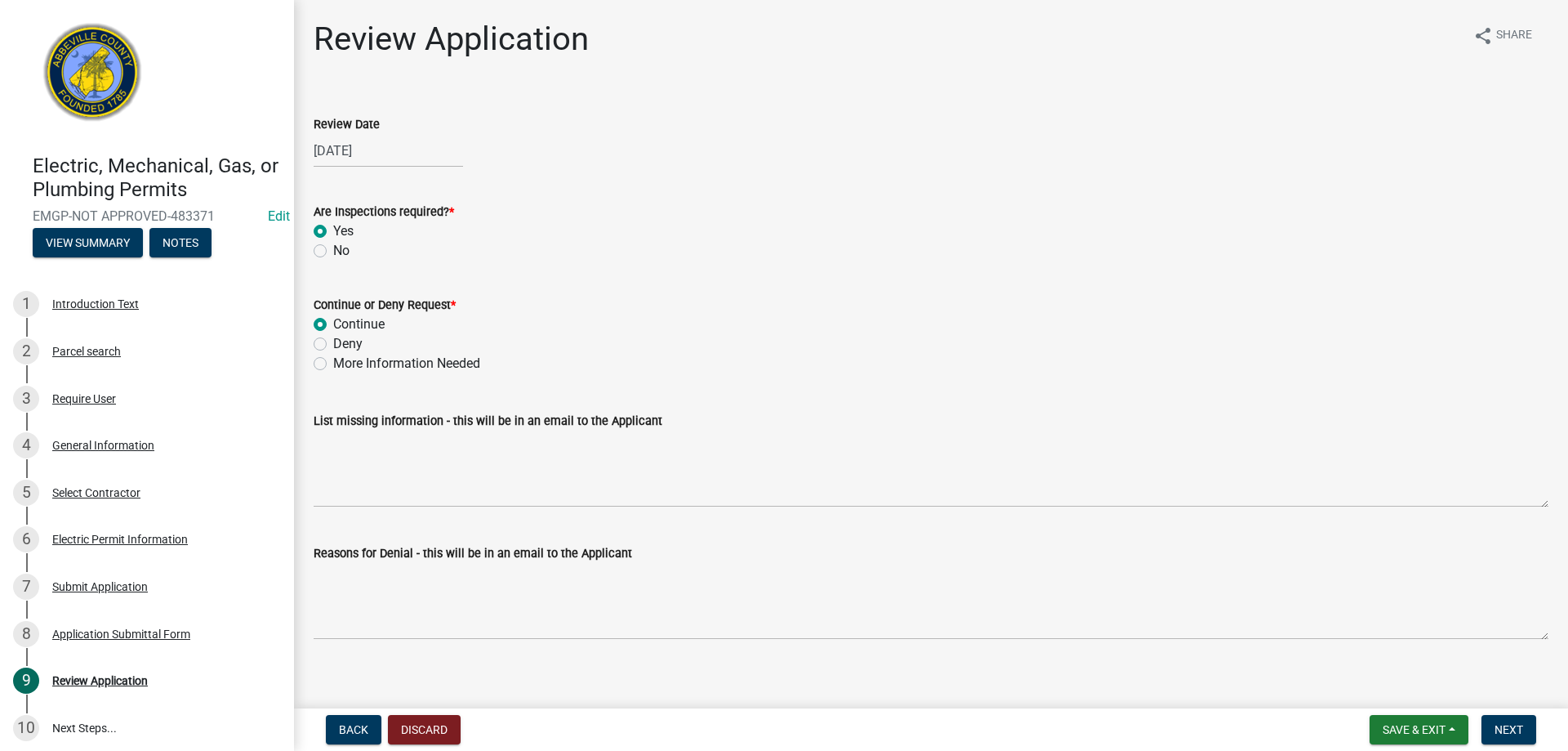
radio input "true"
click at [1518, 736] on span "Next" at bounding box center [1508, 729] width 29 height 13
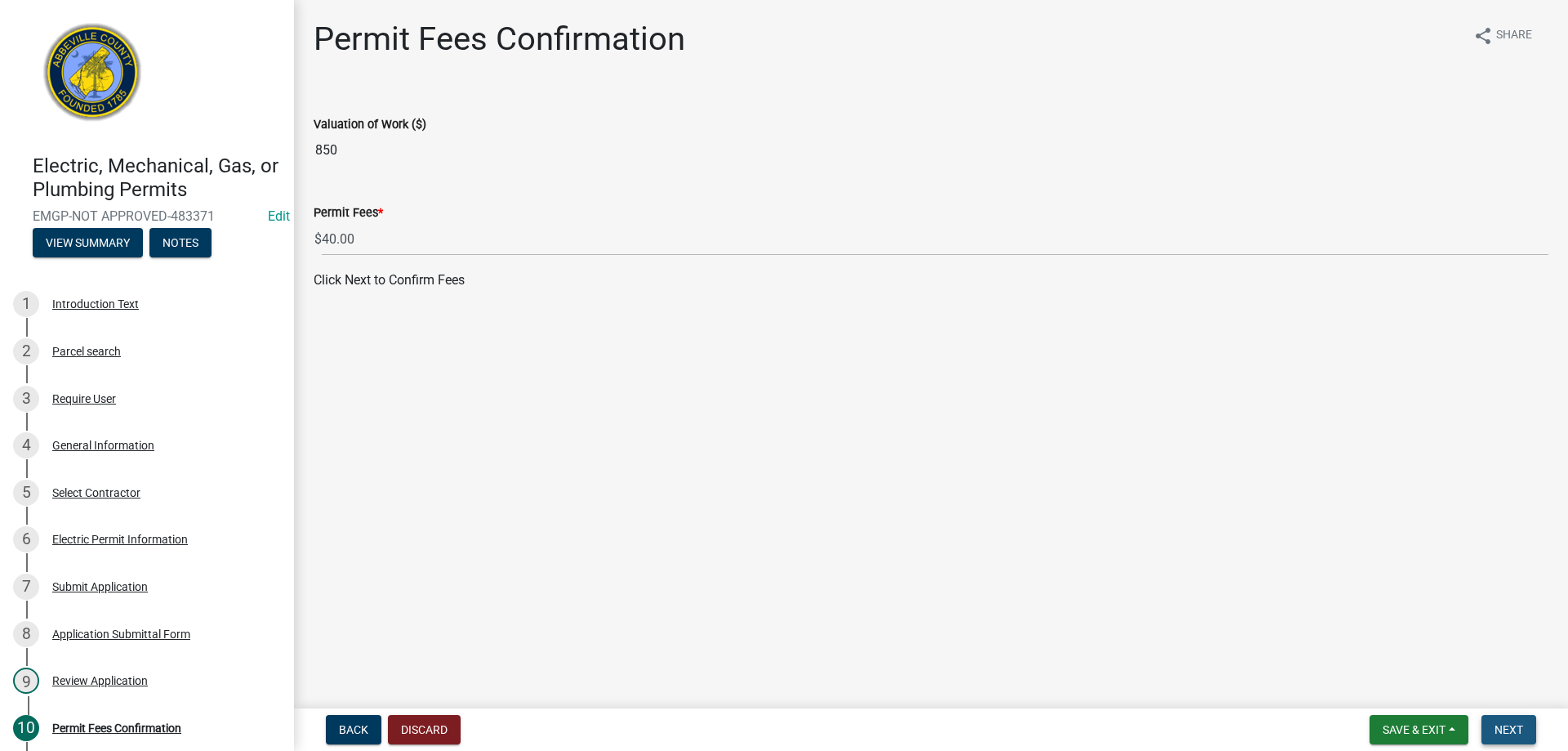
click at [1516, 734] on span "Next" at bounding box center [1508, 729] width 29 height 13
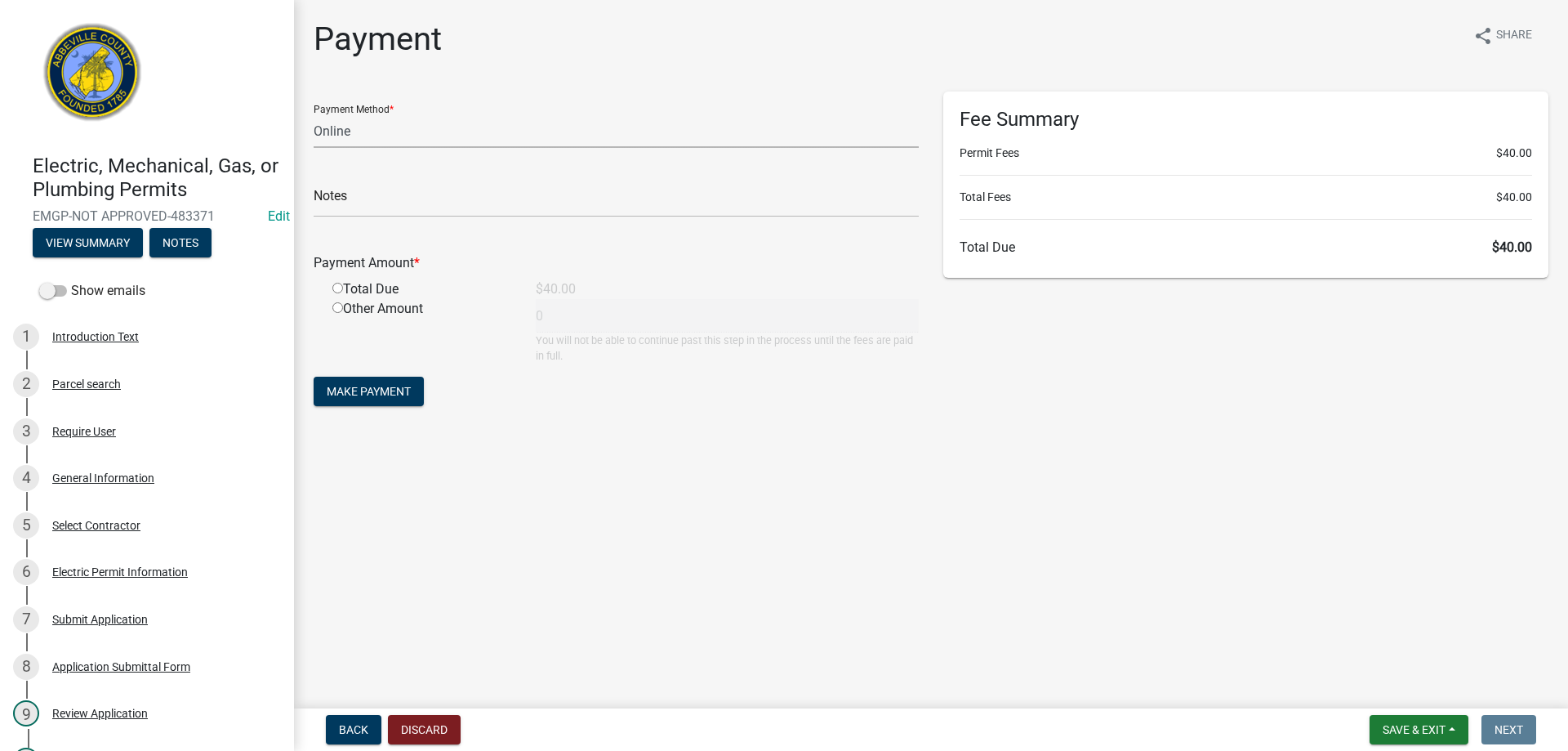
click at [450, 120] on select "Credit Card POS Check Cash Online" at bounding box center [617, 131] width 605 height 33
select select "1: 0"
click at [314, 114] on select "Credit Card POS Check Cash Online" at bounding box center [617, 131] width 605 height 33
click at [427, 212] on input "text" at bounding box center [617, 200] width 605 height 33
type input "20867"
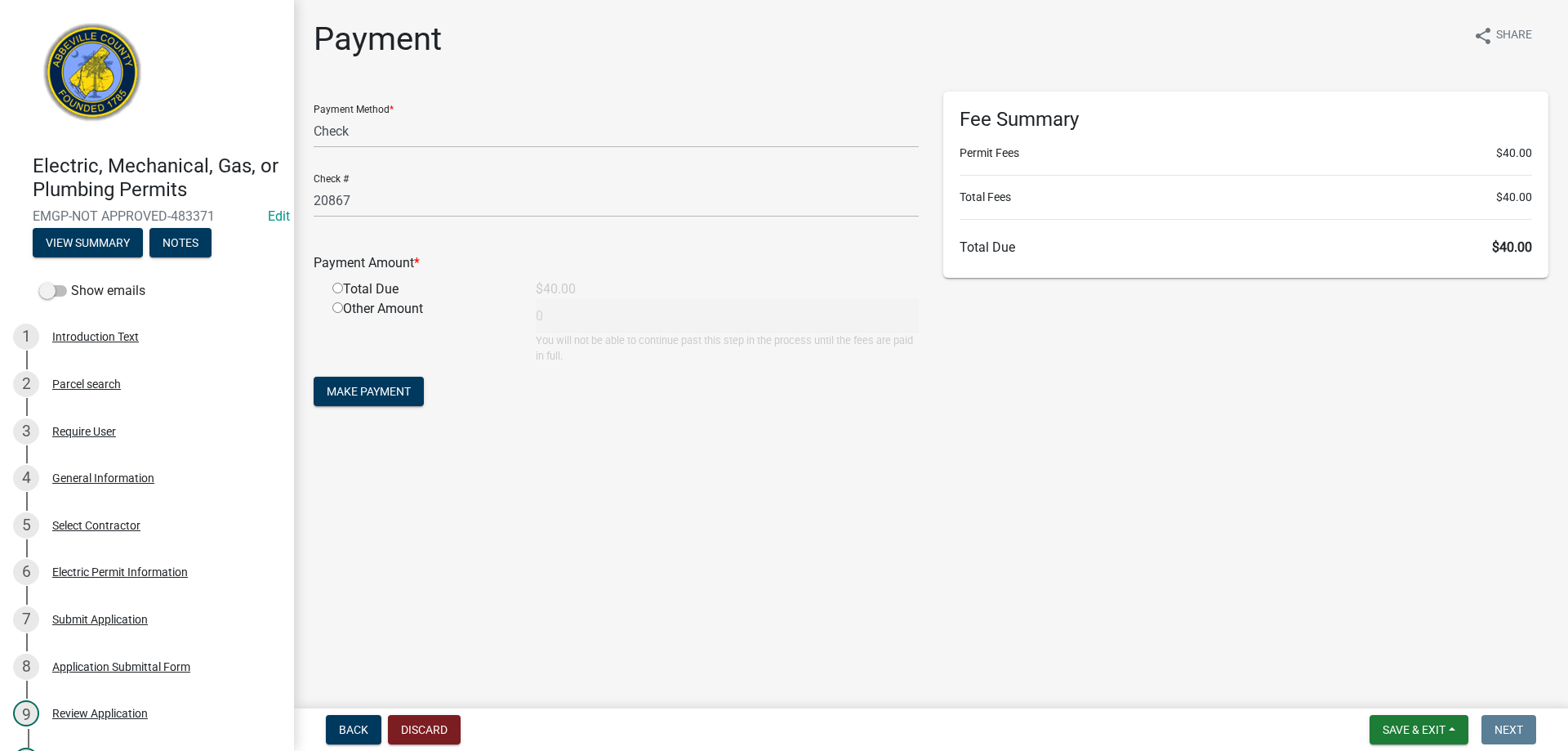
click at [335, 289] on input "radio" at bounding box center [338, 288] width 11 height 11
radio input "true"
type input "40"
click at [355, 386] on span "Make Payment" at bounding box center [368, 391] width 84 height 13
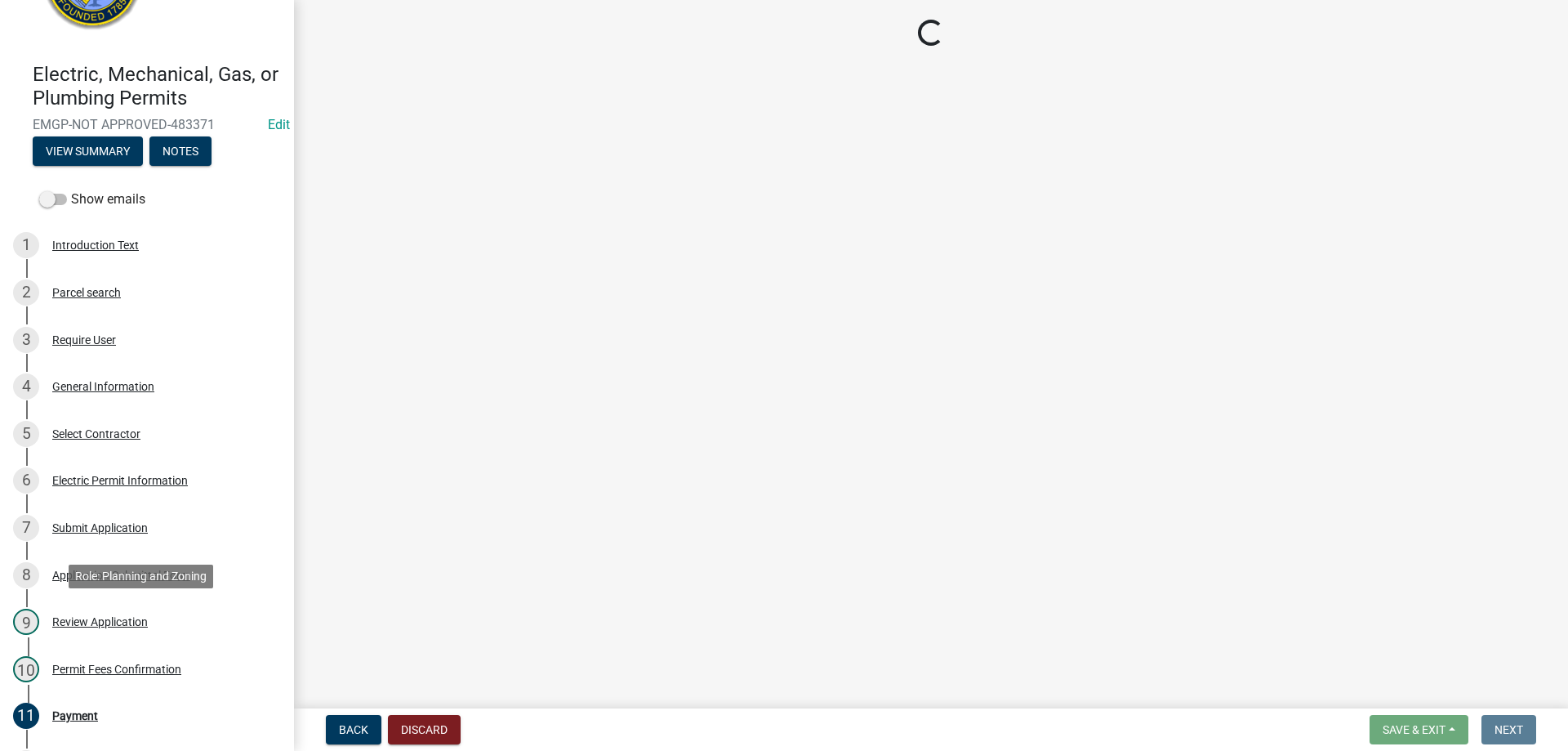
scroll to position [245, 0]
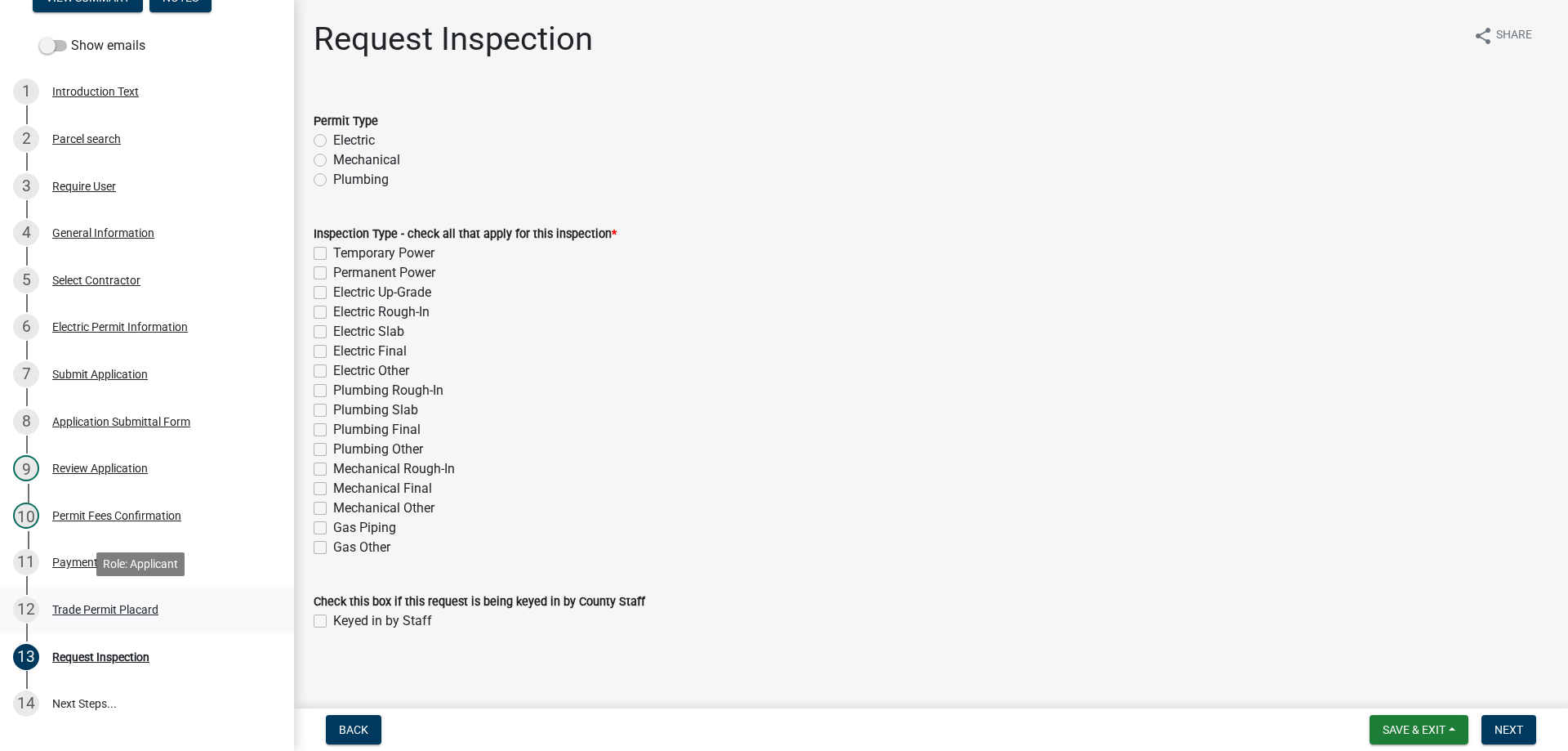
click at [109, 605] on div "Trade Permit Placard" at bounding box center [105, 609] width 106 height 11
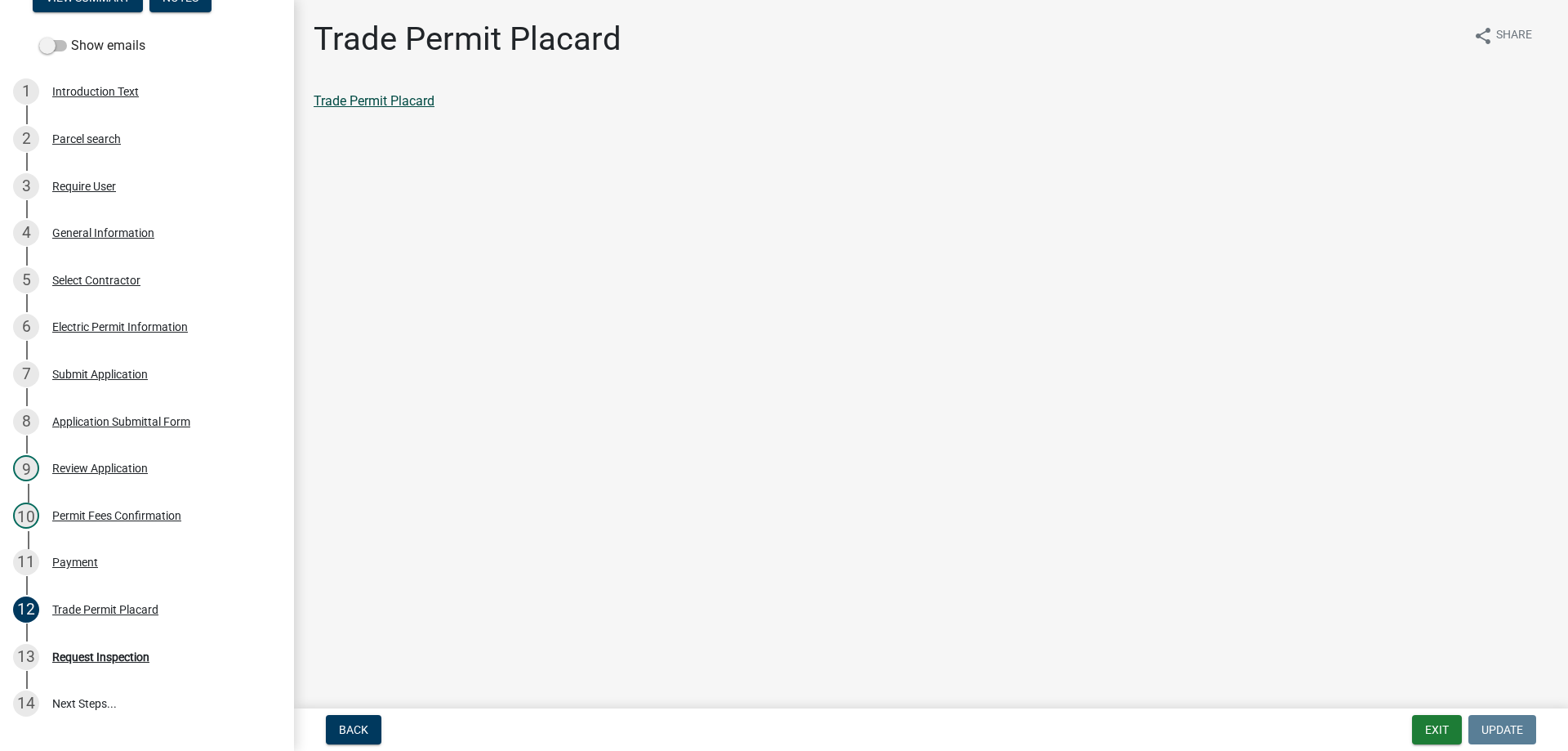
click at [386, 95] on link "Trade Permit Placard" at bounding box center [374, 101] width 121 height 16
click at [61, 561] on div "Payment" at bounding box center [75, 561] width 46 height 11
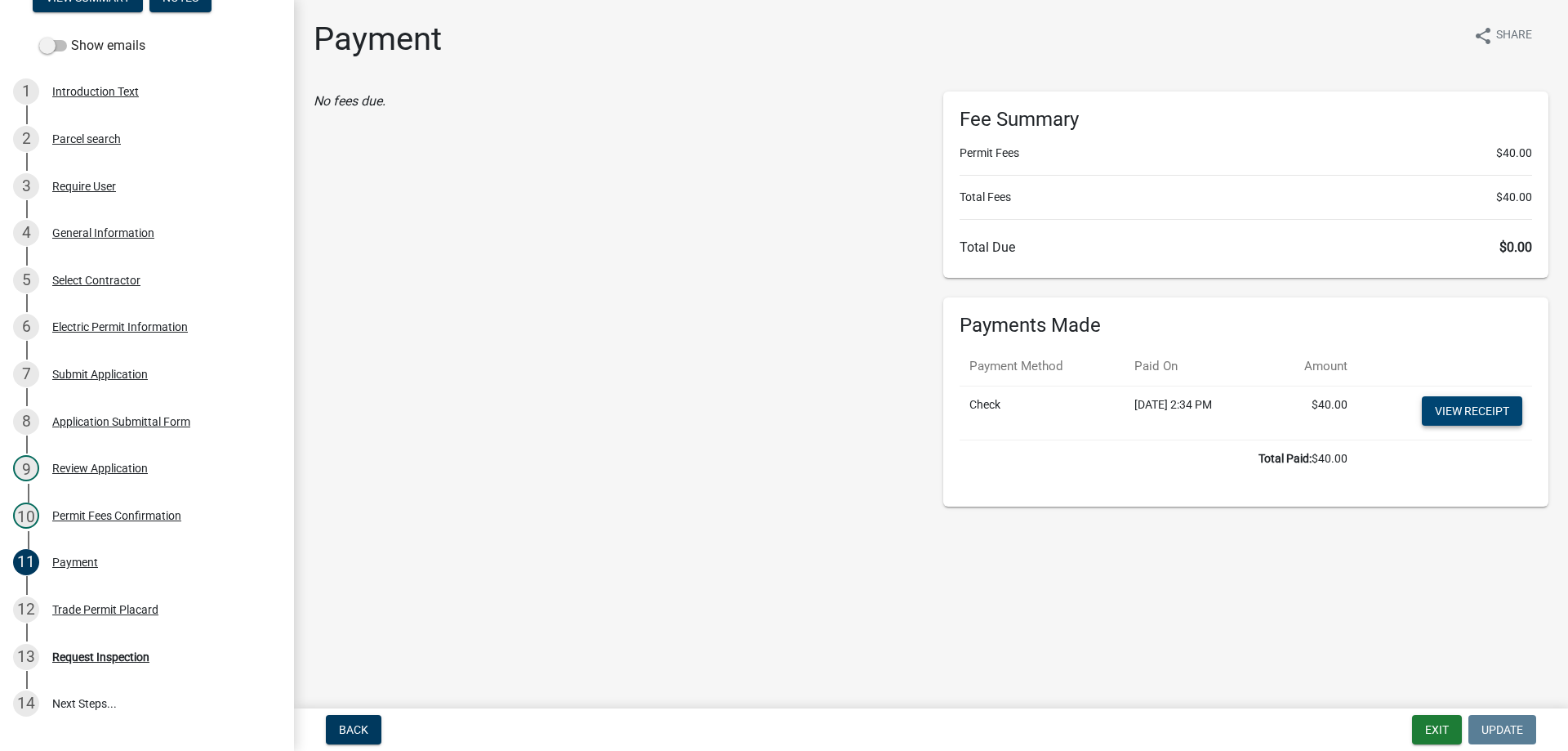
click at [1485, 408] on link "View receipt" at bounding box center [1472, 411] width 101 height 30
click at [1455, 737] on button "Exit" at bounding box center [1436, 730] width 50 height 30
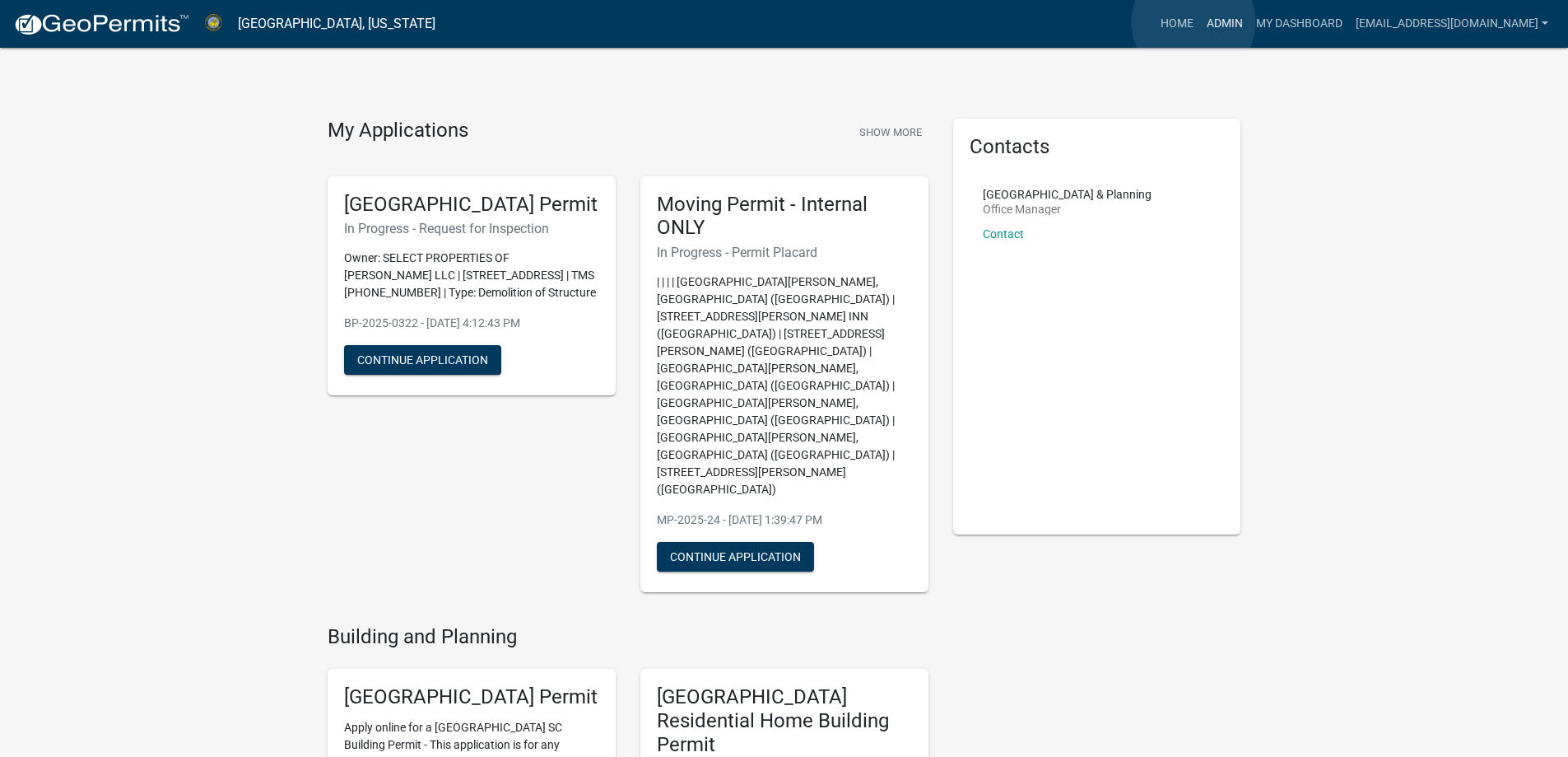
click at [1199, 22] on link "Admin" at bounding box center [1224, 23] width 49 height 31
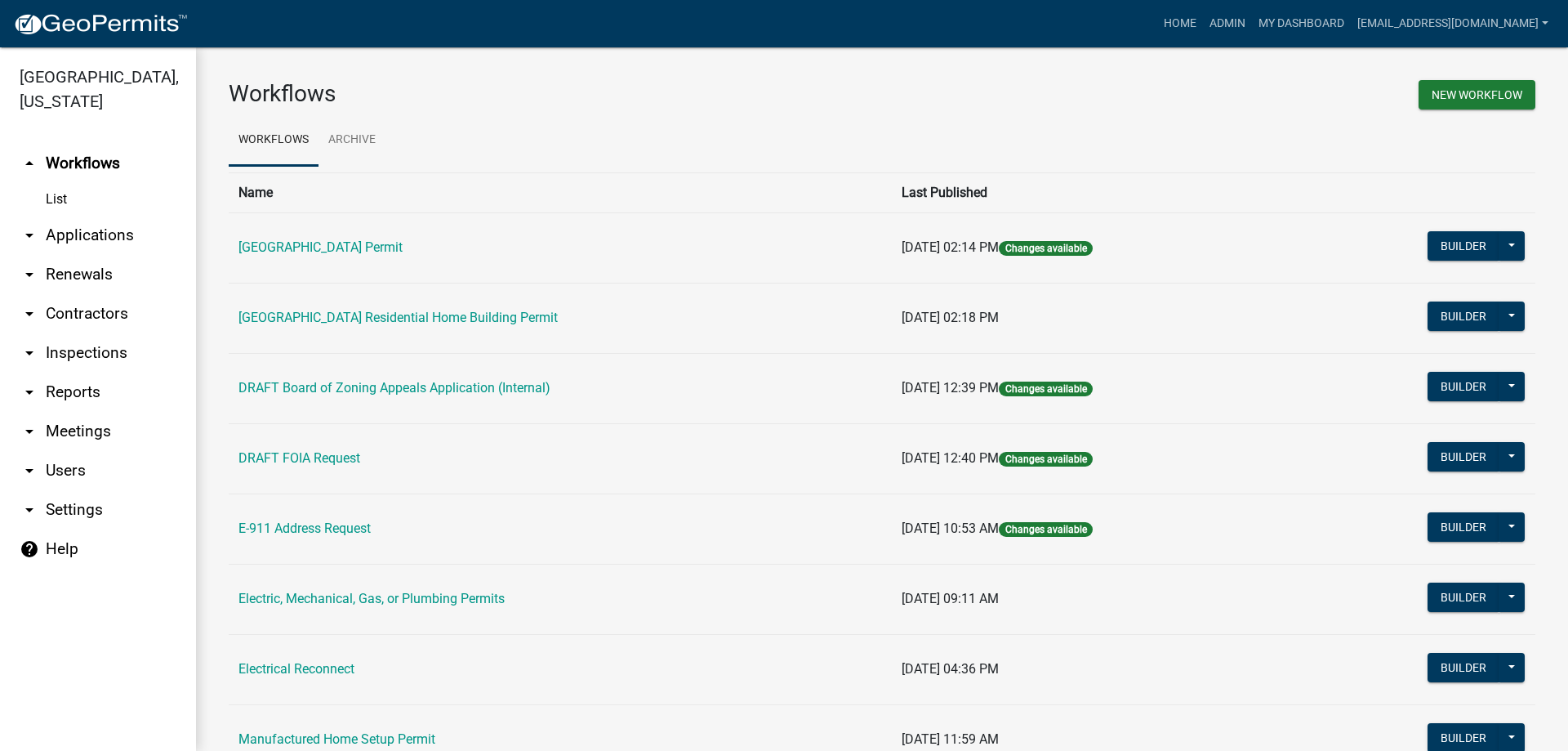
click at [87, 244] on link "arrow_drop_down Applications" at bounding box center [97, 235] width 196 height 39
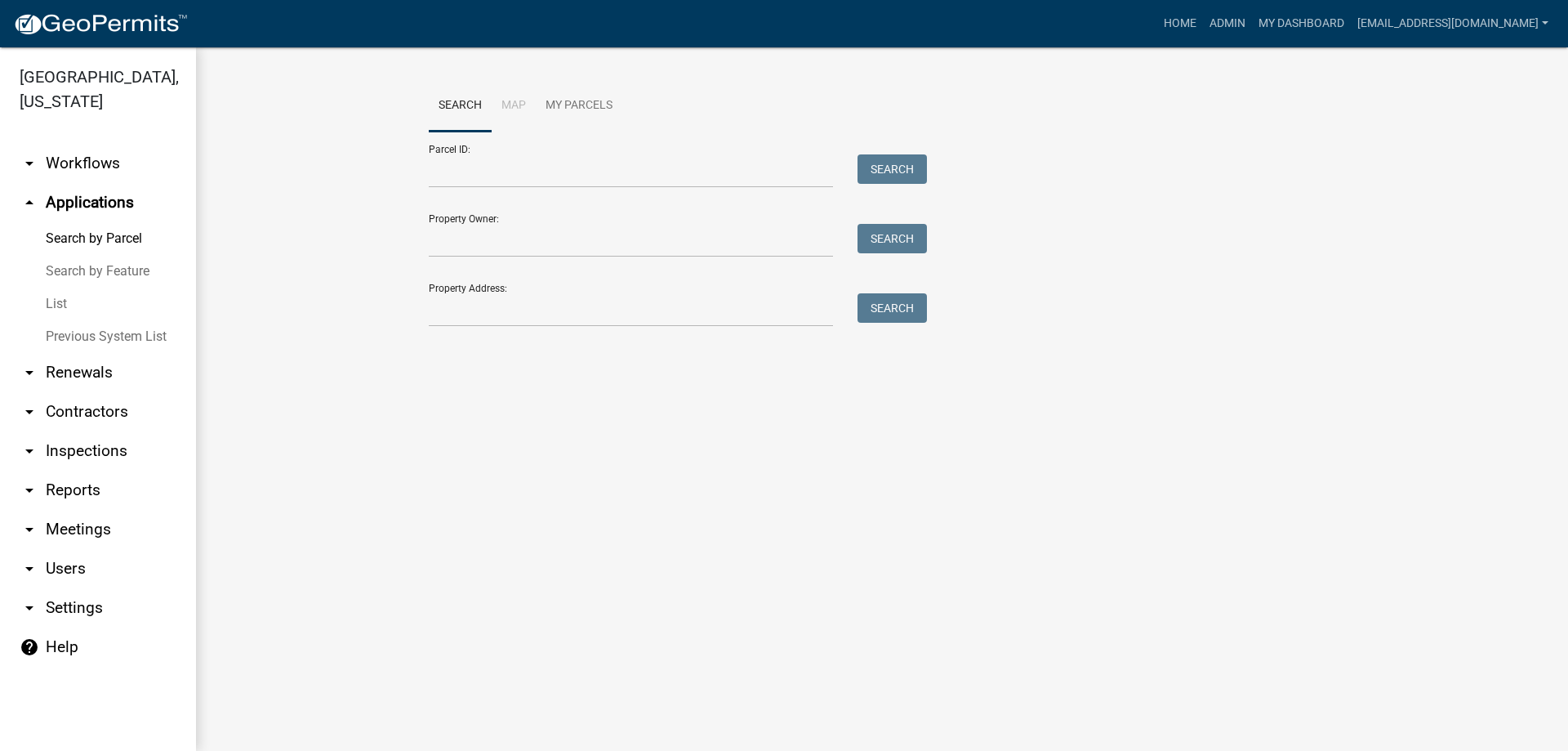
click at [48, 306] on link "List" at bounding box center [97, 304] width 196 height 32
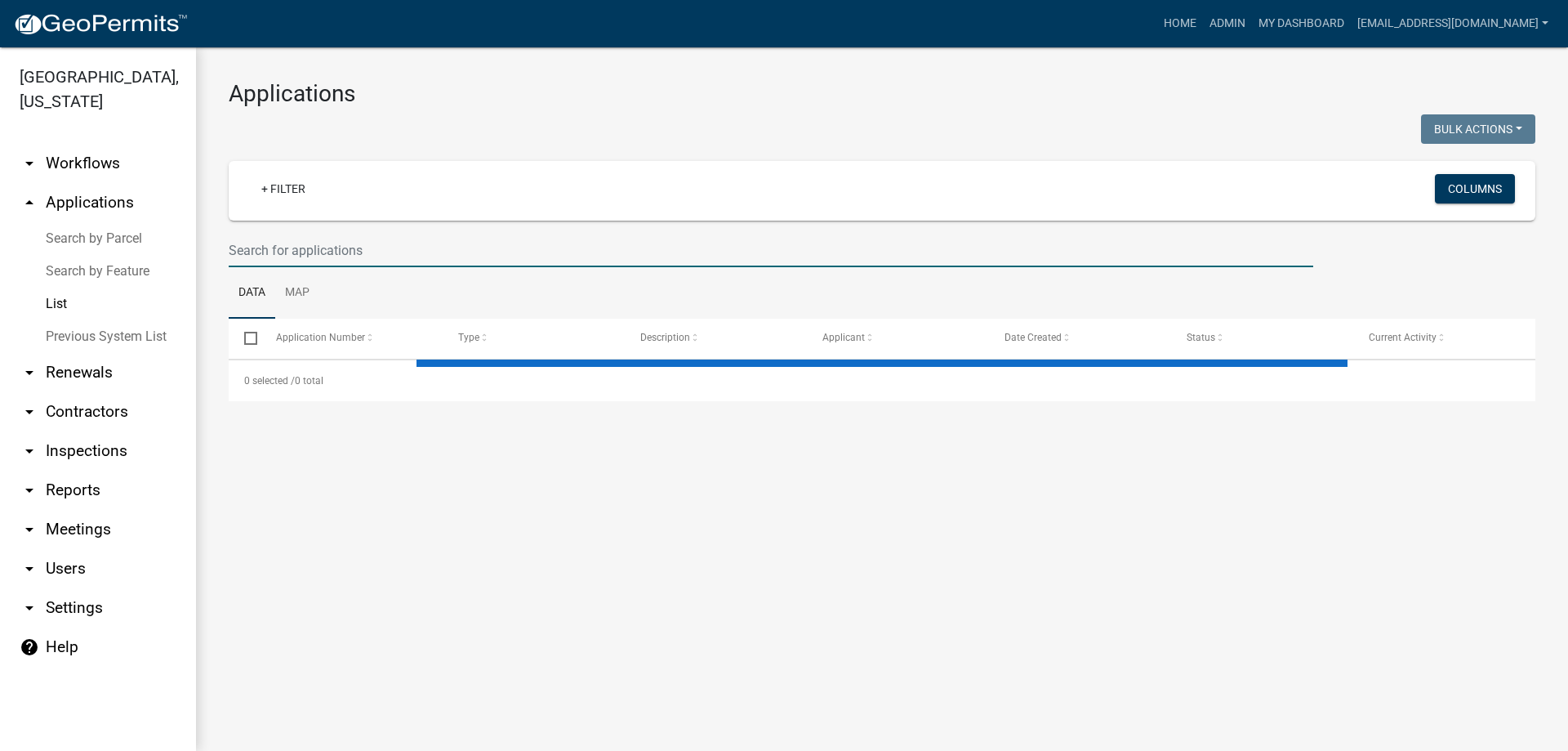
click at [294, 257] on input "text" at bounding box center [771, 250] width 1084 height 33
type input "014"
select select "3: 100"
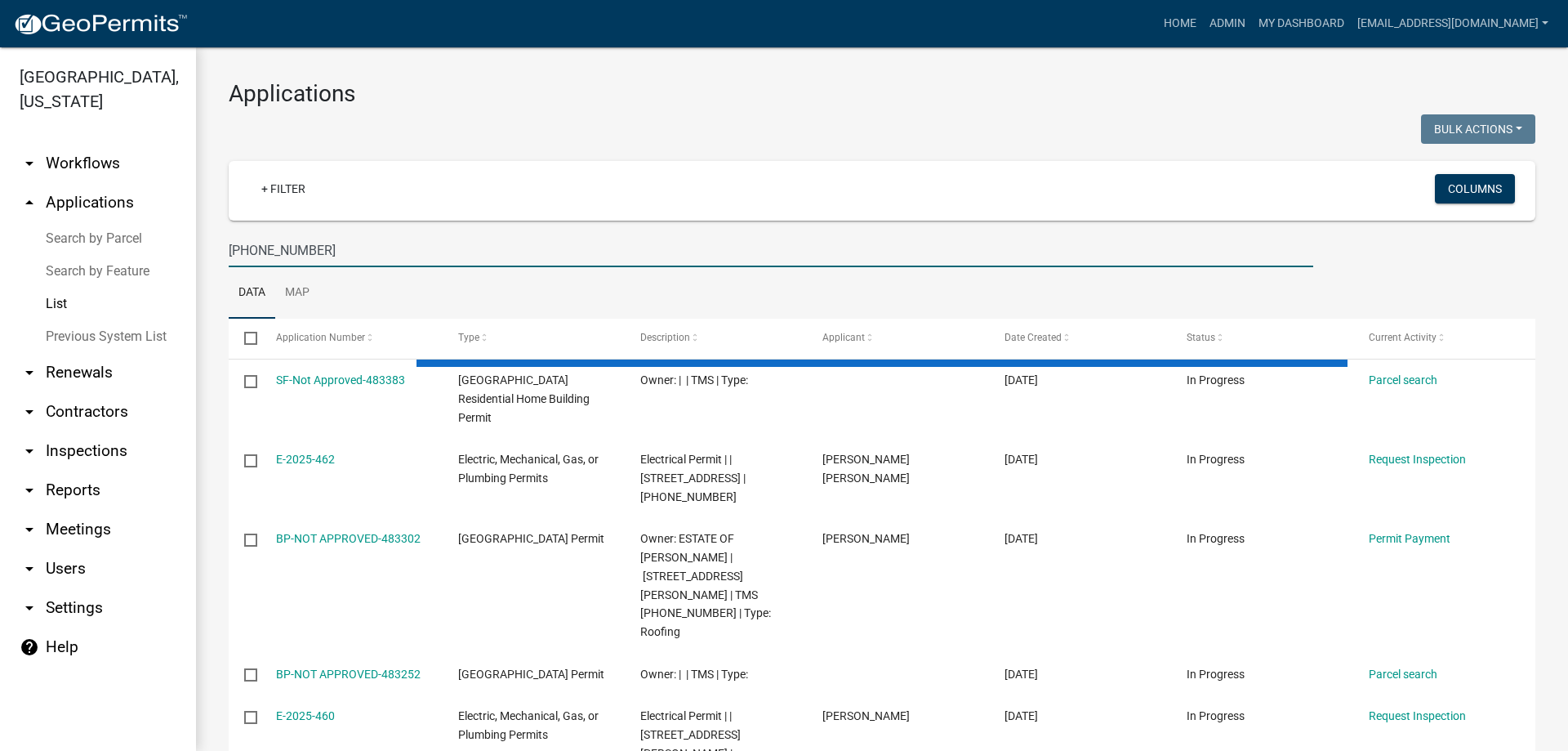
click at [252, 247] on input "[PHONE_NUMBER]" at bounding box center [771, 250] width 1084 height 33
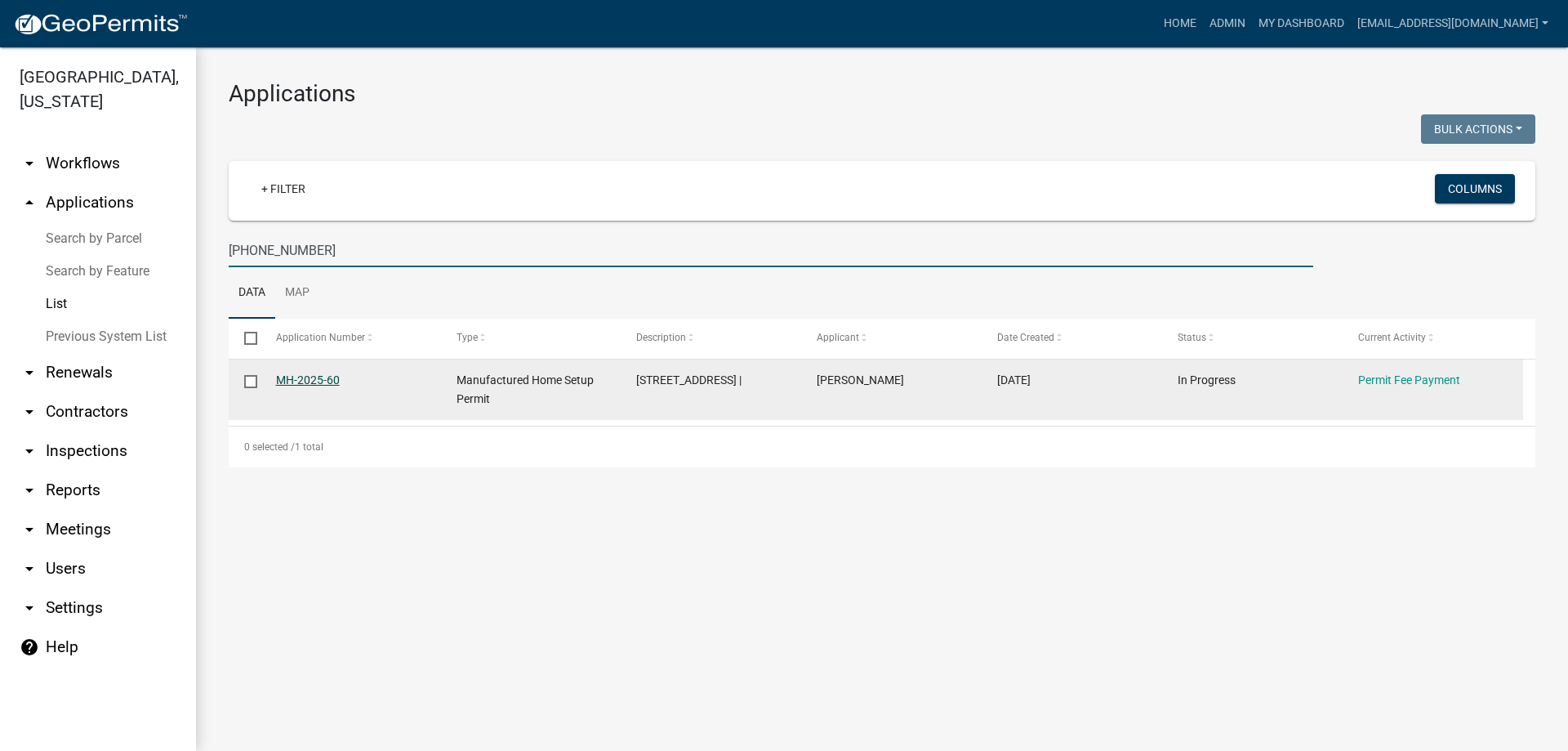
type input "[PHONE_NUMBER]"
click at [314, 382] on link "MH-2025-60" at bounding box center [308, 379] width 64 height 13
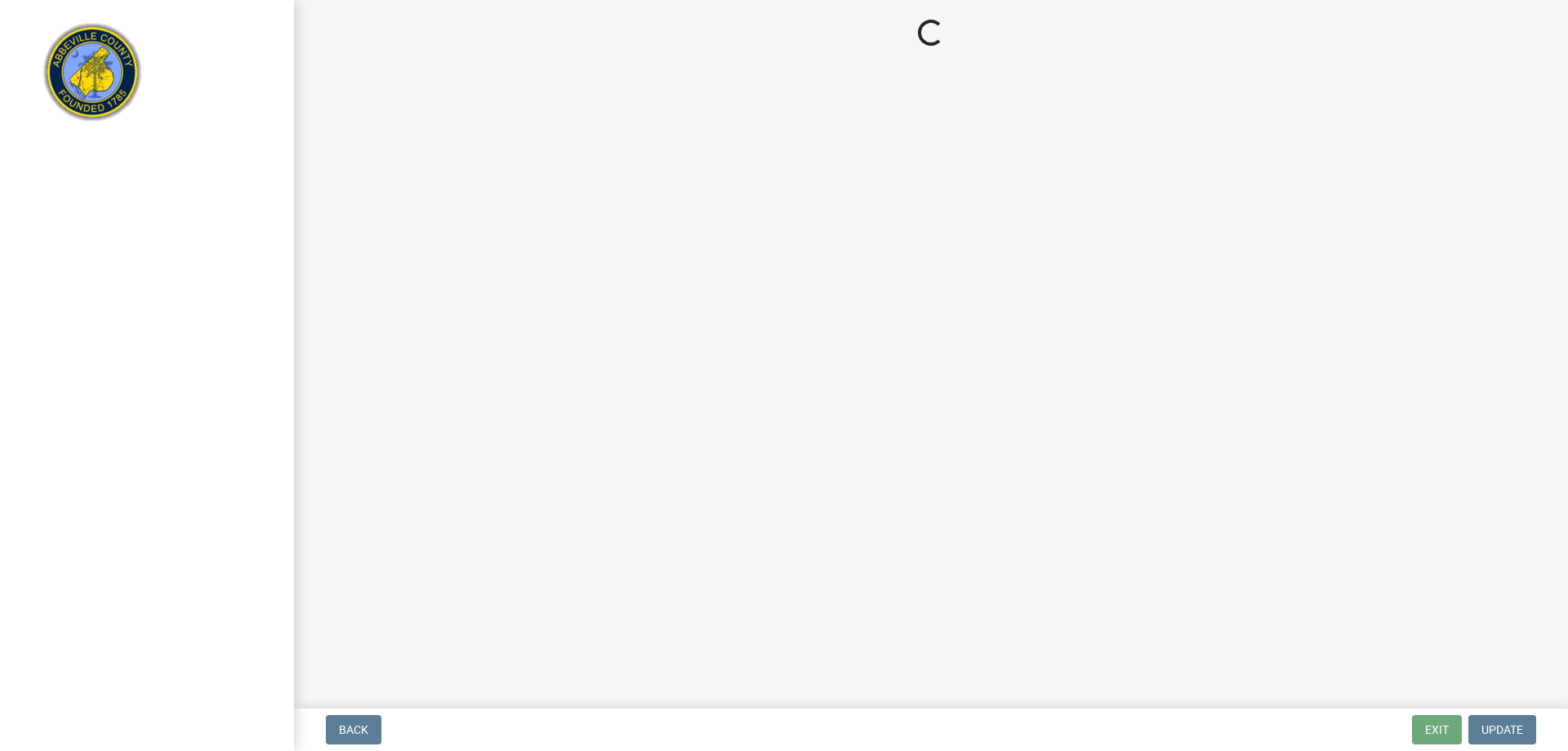
select select "3: 3"
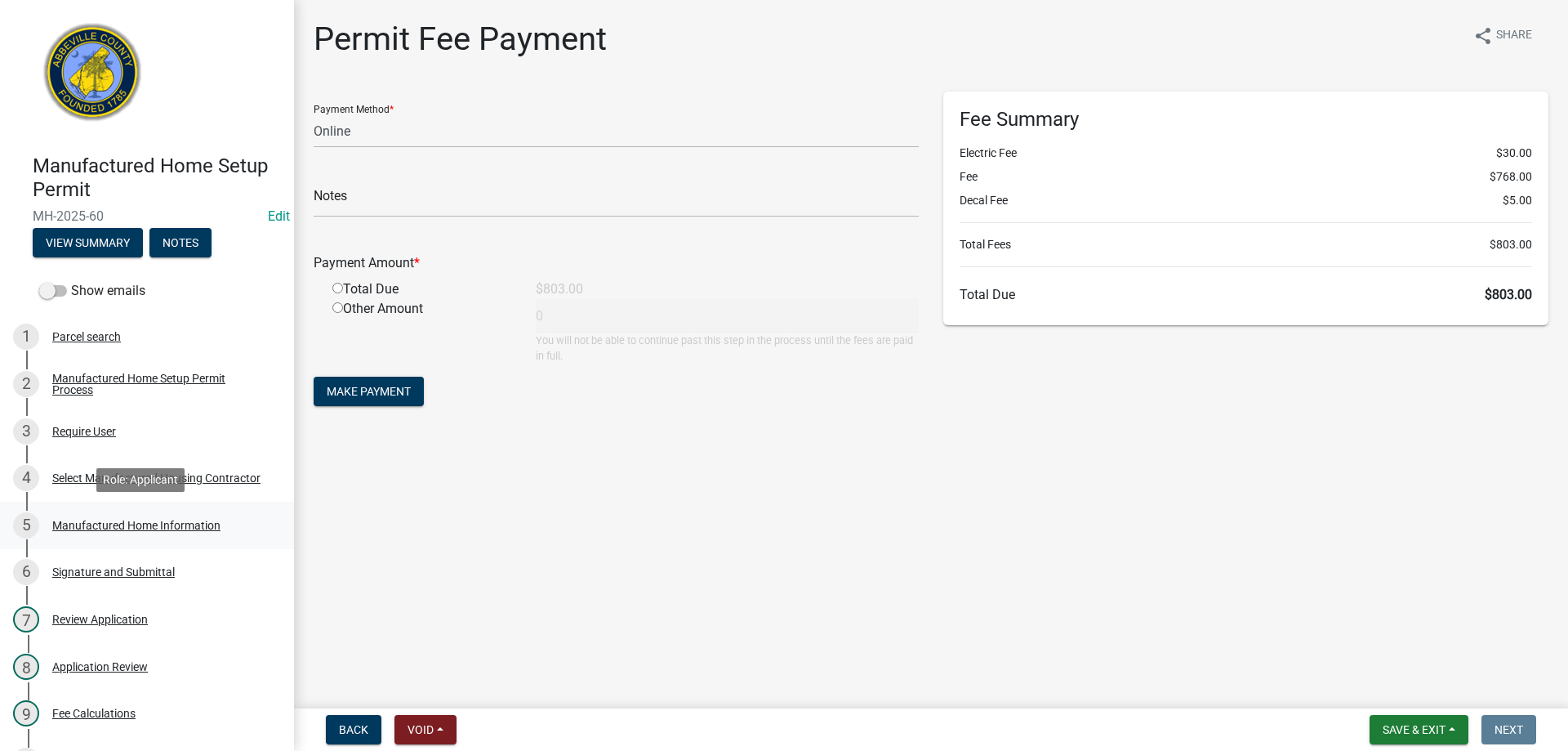
click at [102, 521] on div "Manufactured Home Information" at bounding box center [137, 525] width 168 height 11
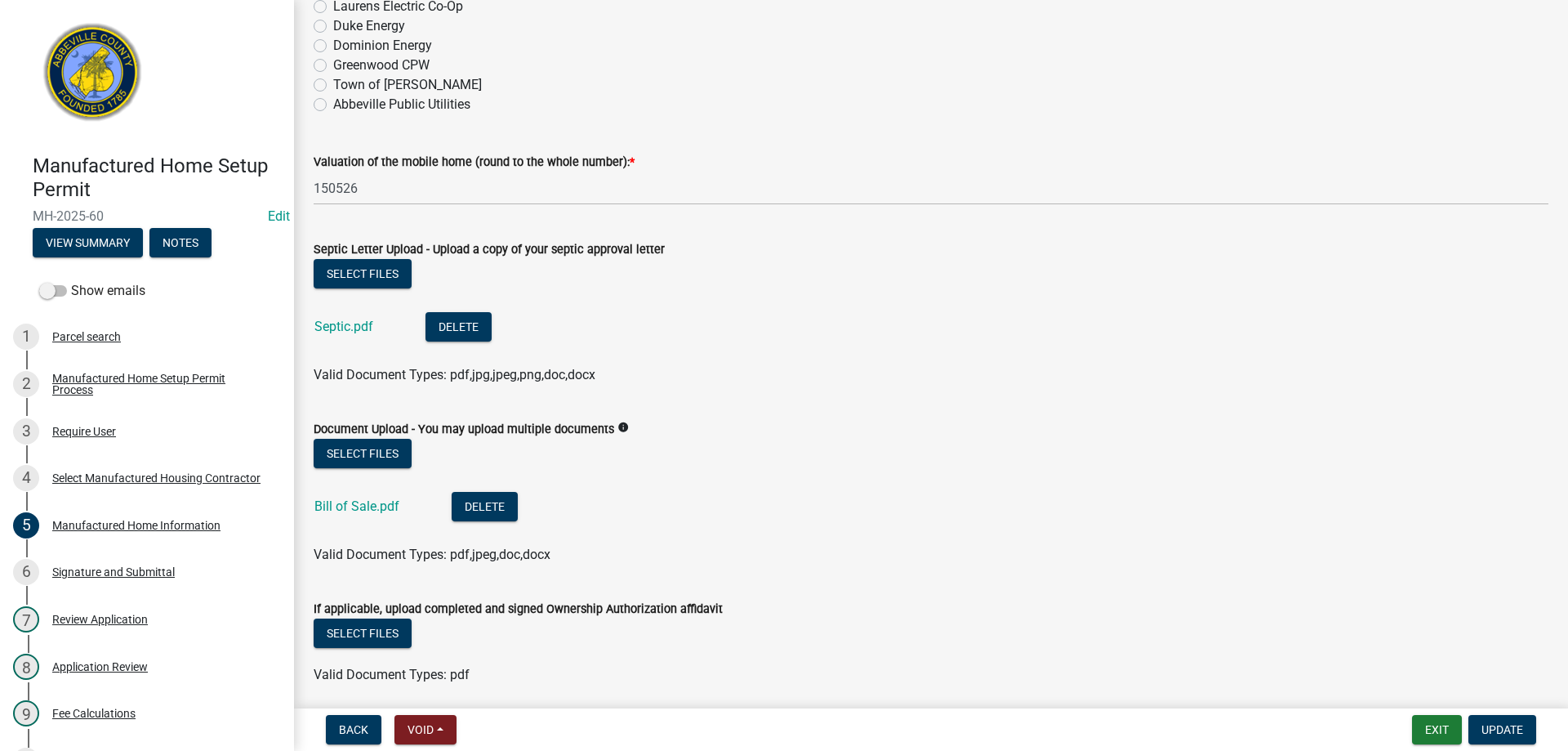
scroll to position [304, 0]
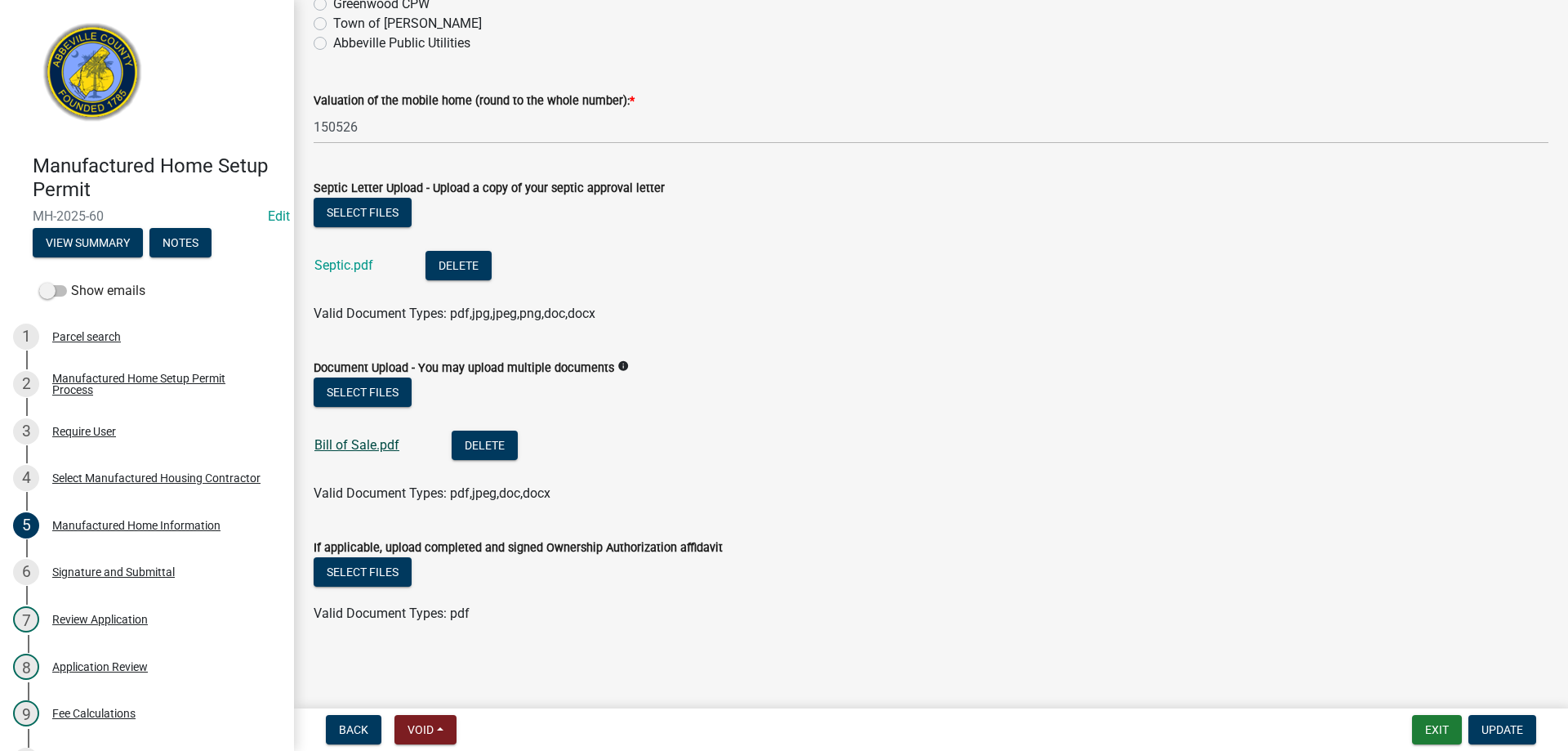
click at [376, 444] on link "Bill of Sale.pdf" at bounding box center [356, 445] width 85 height 16
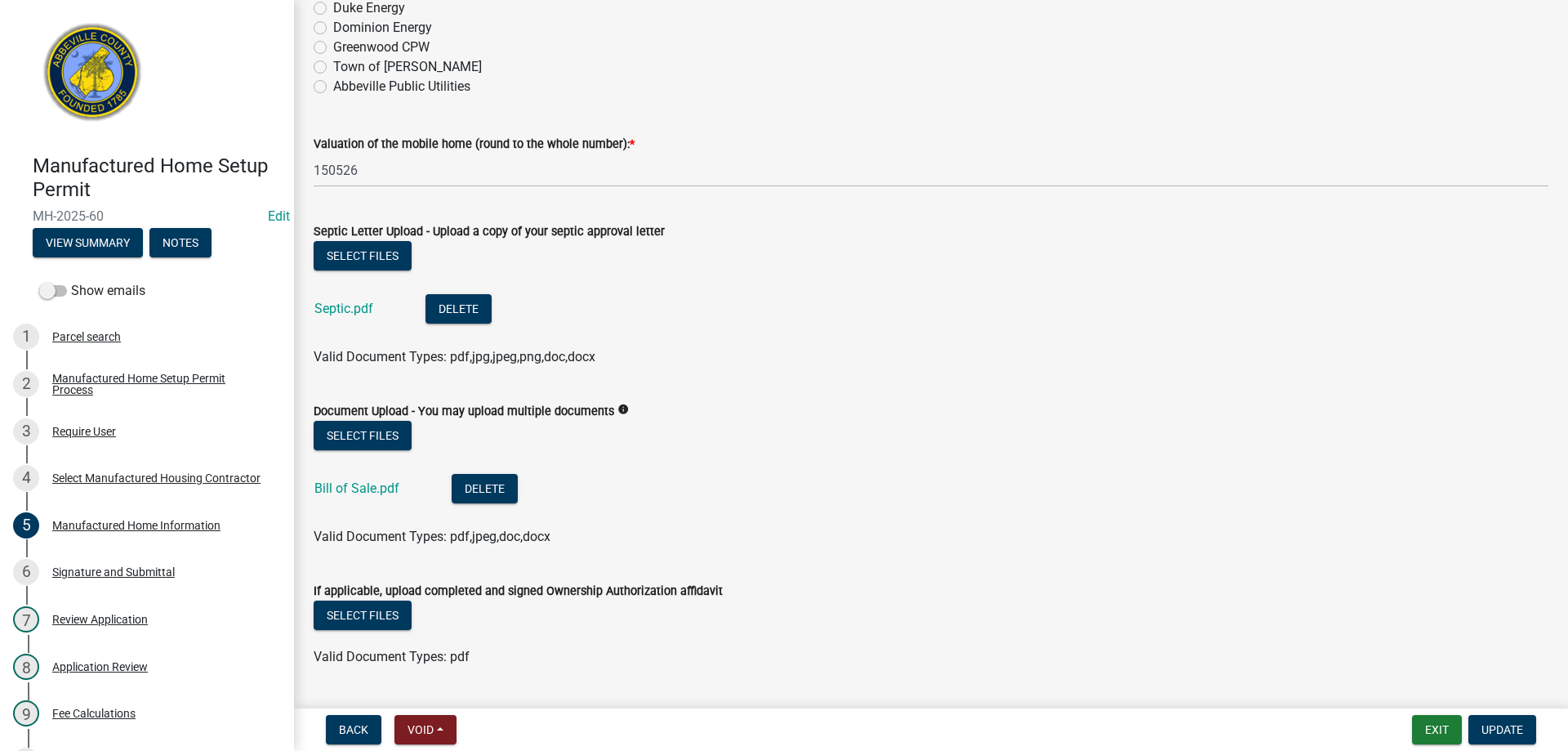
scroll to position [222, 0]
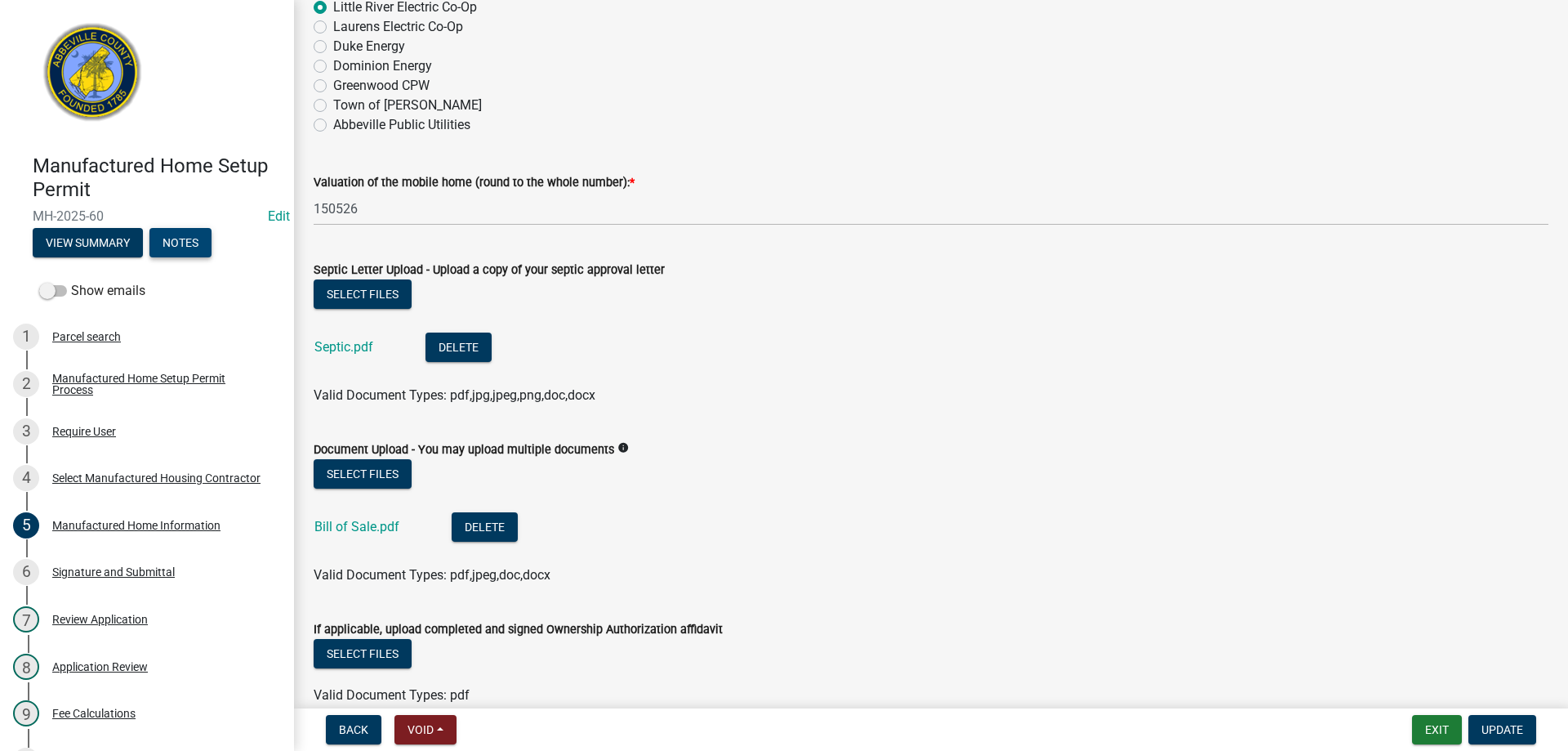
click at [168, 234] on button "Notes" at bounding box center [180, 243] width 62 height 30
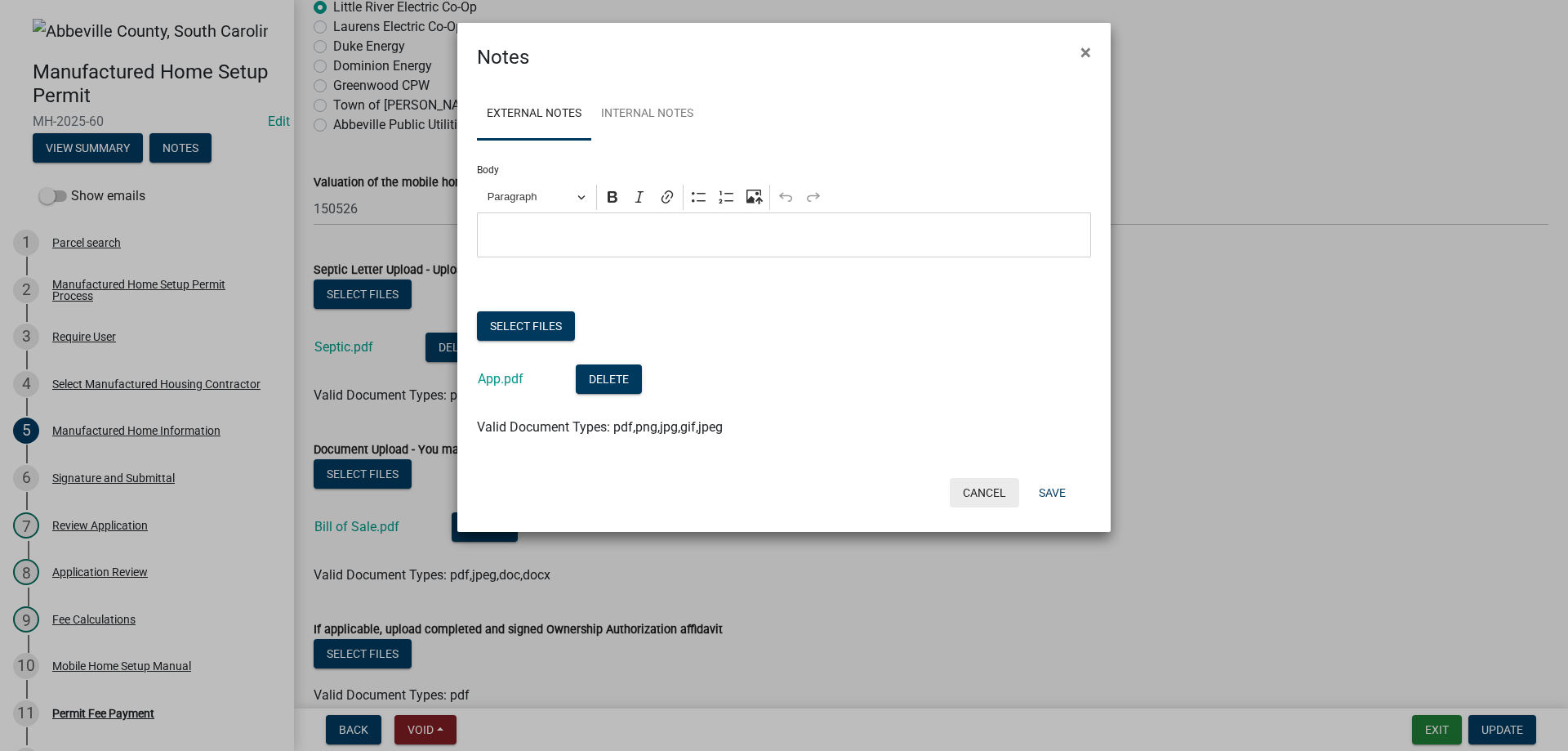
click at [997, 493] on button "Cancel" at bounding box center [984, 493] width 69 height 30
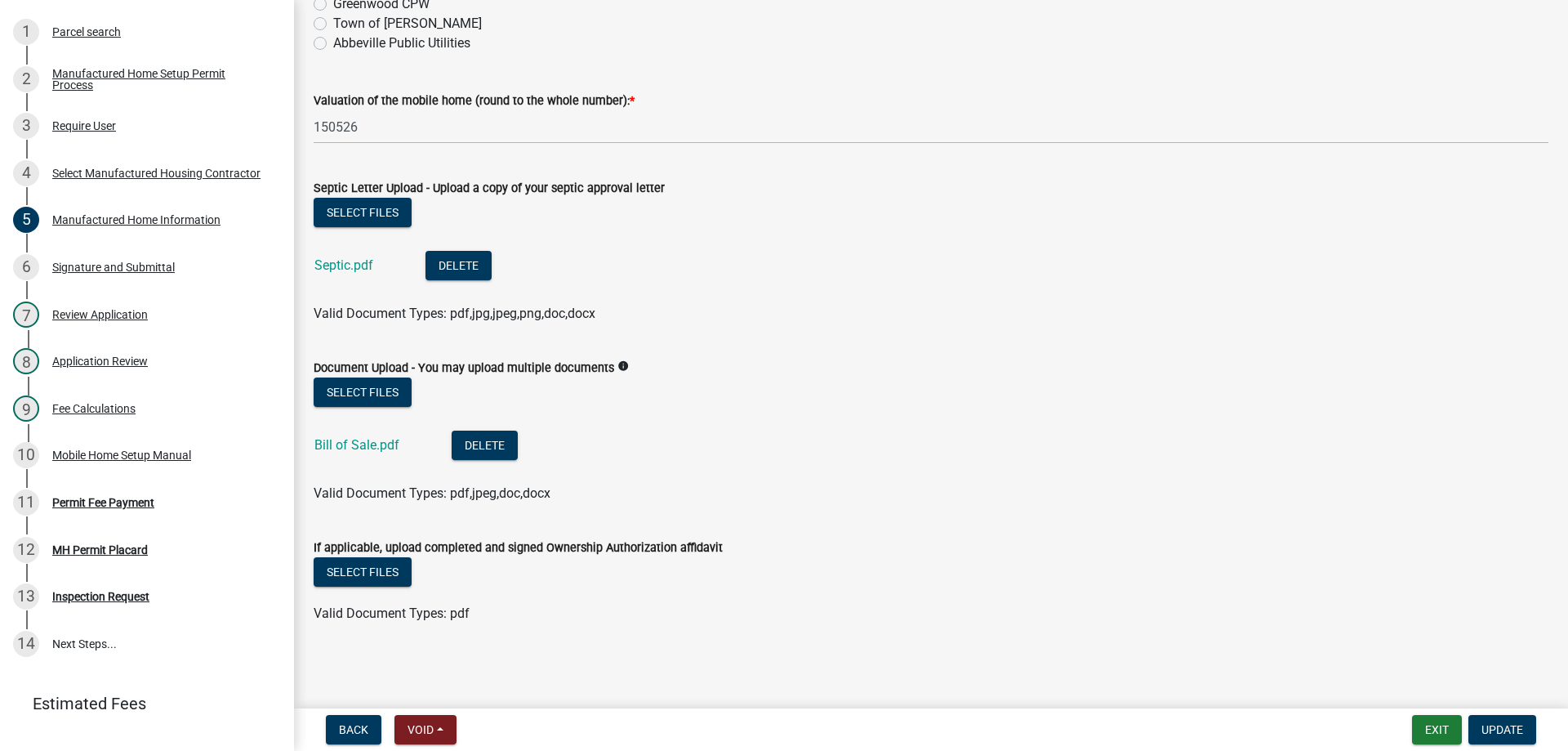
scroll to position [245, 0]
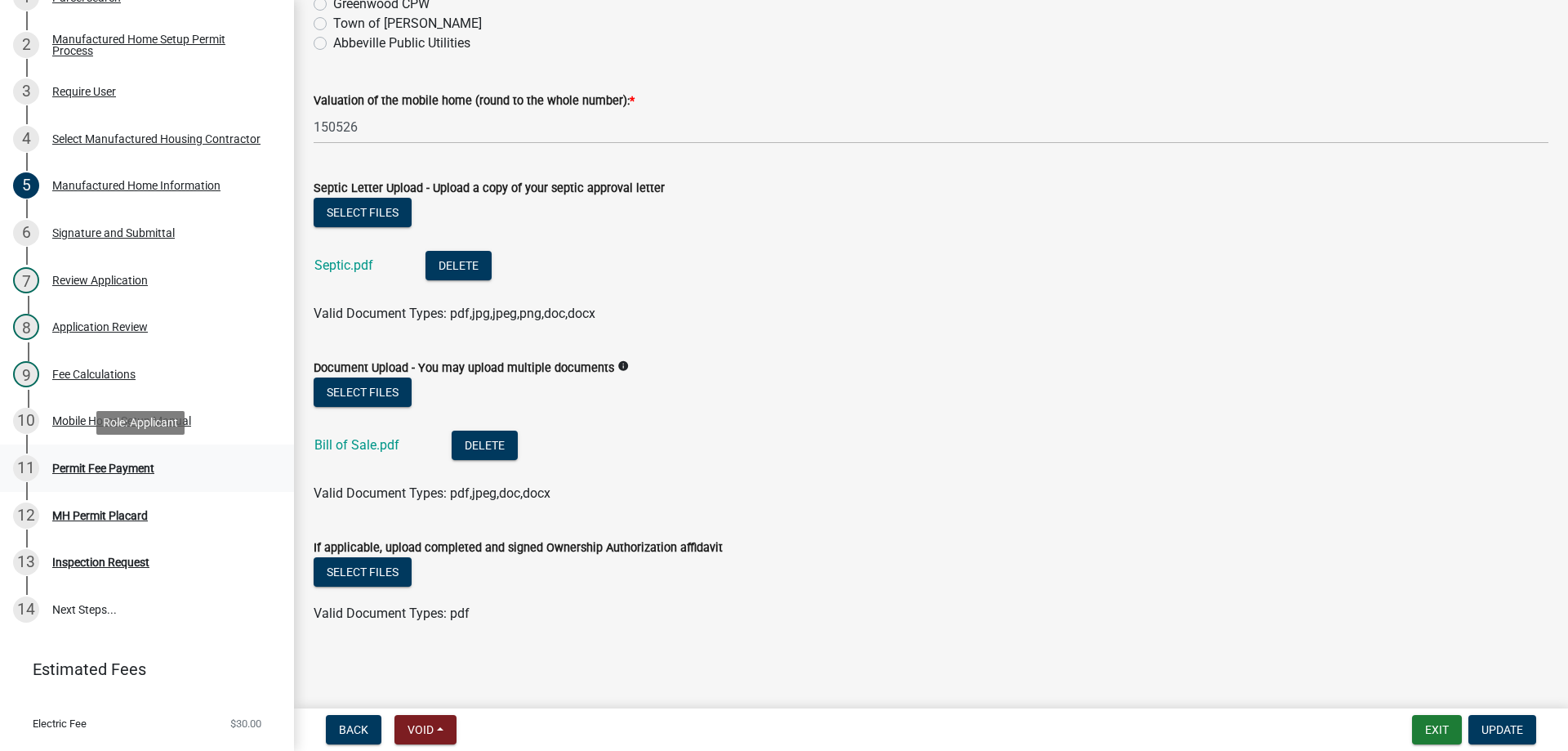
click at [124, 463] on div "Permit Fee Payment" at bounding box center [103, 468] width 102 height 11
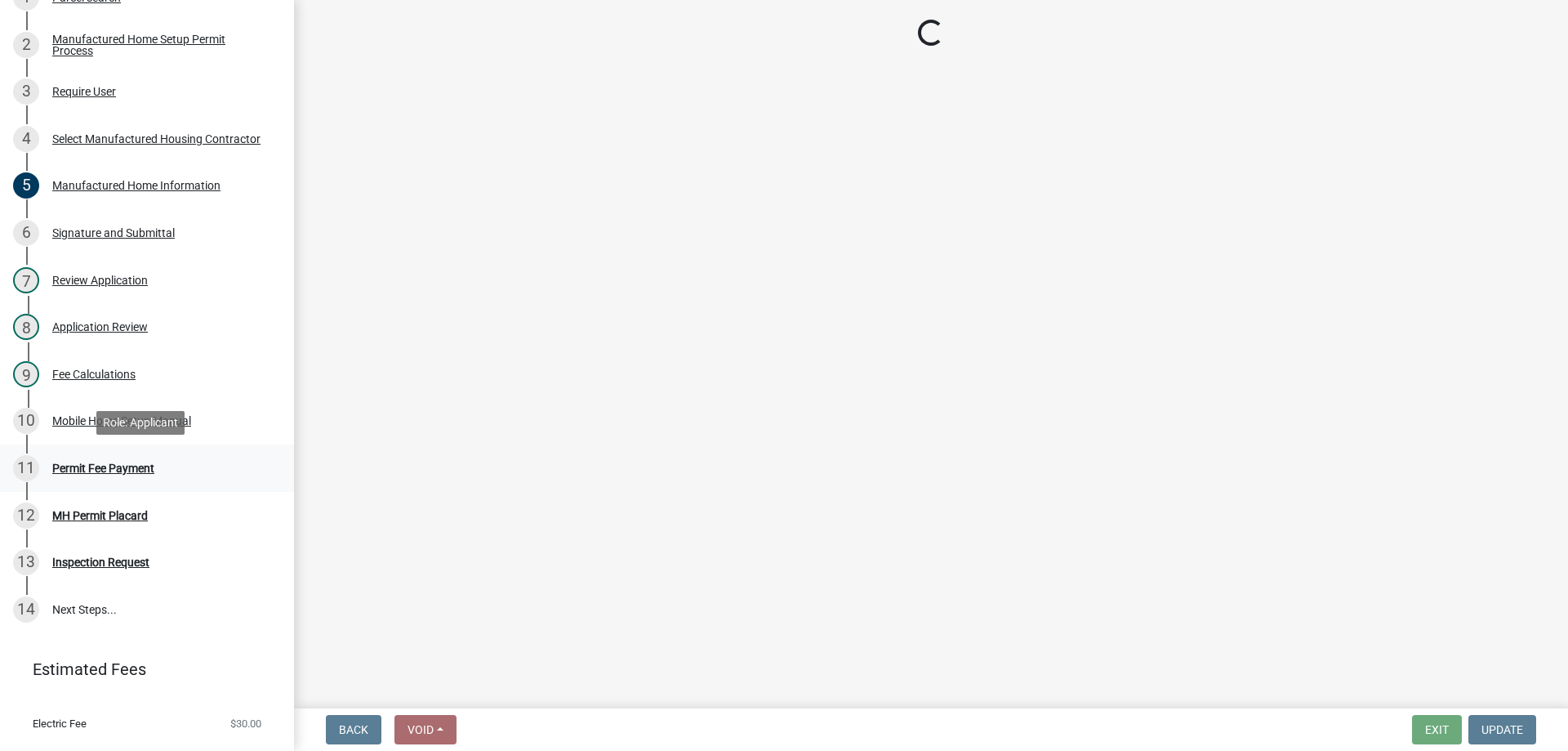
scroll to position [0, 0]
select select "3: 3"
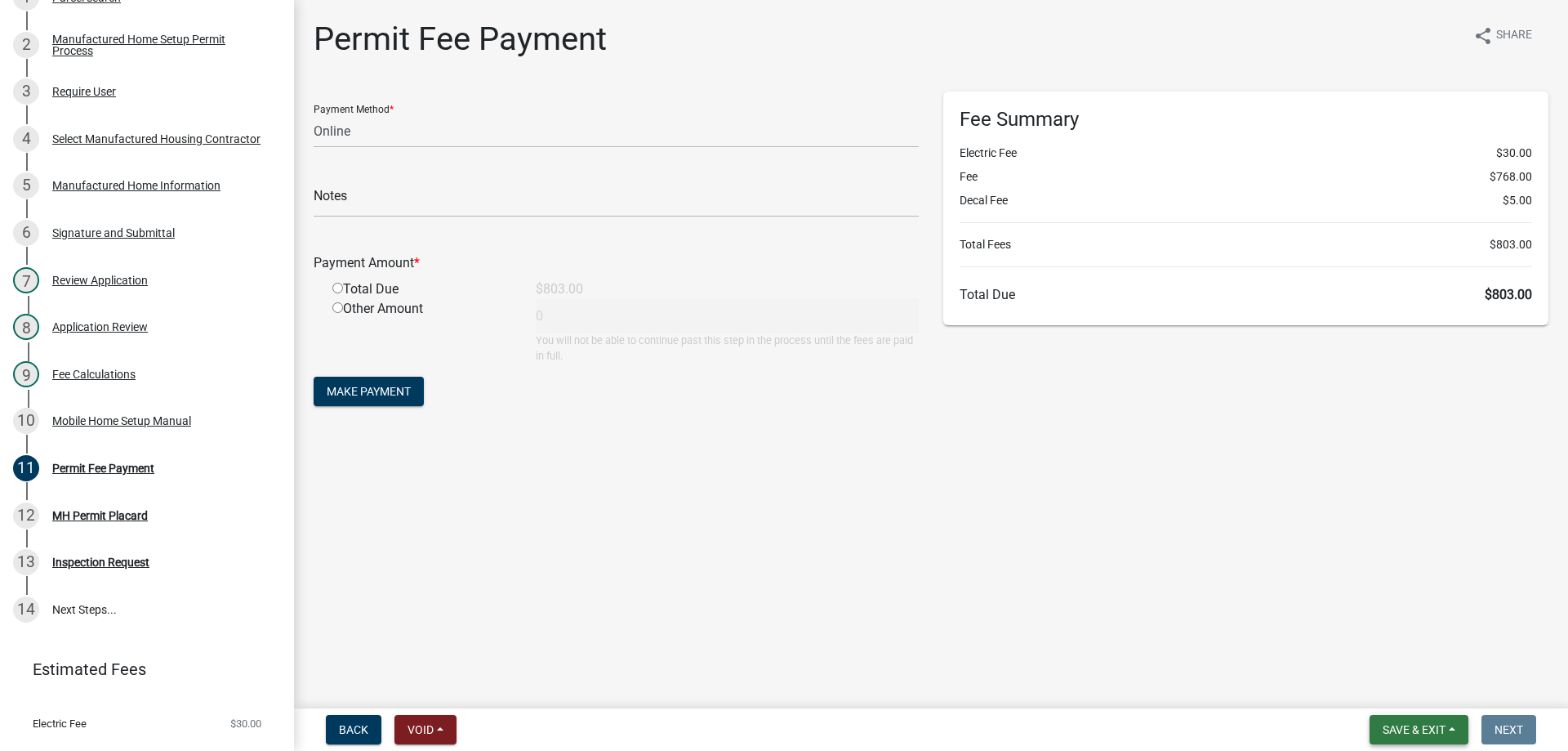
click at [1465, 740] on button "Save & Exit" at bounding box center [1418, 730] width 99 height 30
click at [1455, 697] on button "Save & Exit" at bounding box center [1402, 687] width 131 height 39
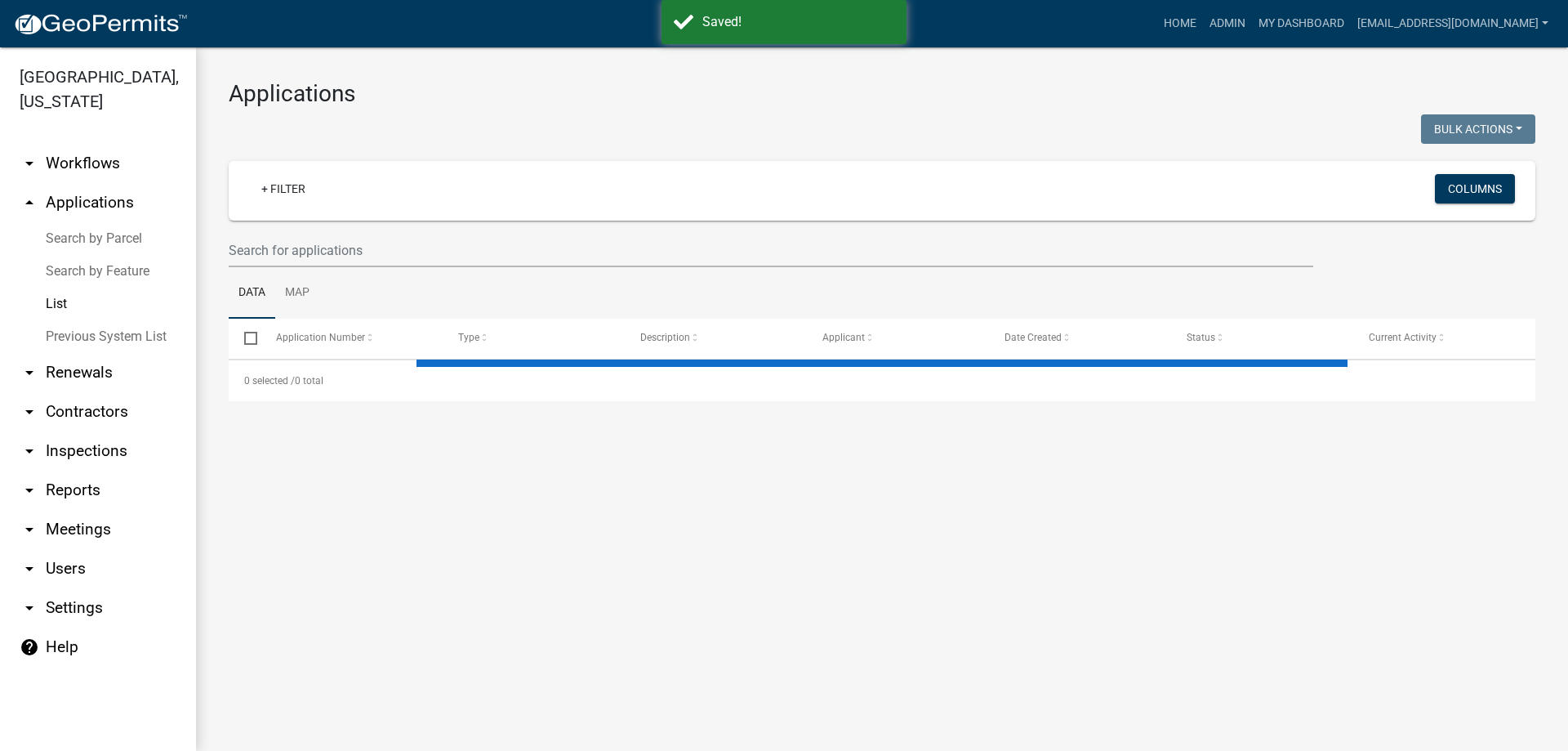
select select "3: 100"
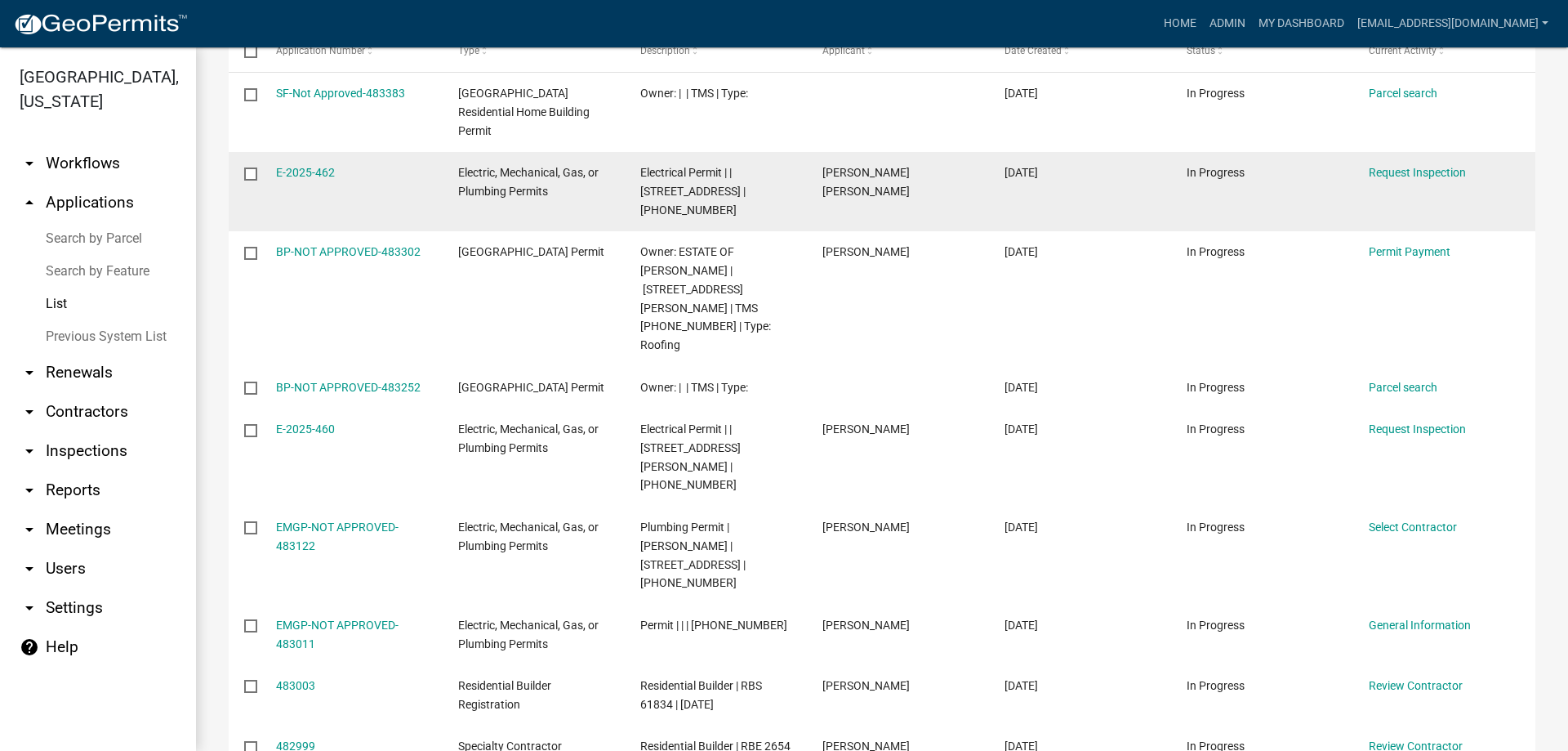
scroll to position [326, 0]
